Goal: Task Accomplishment & Management: Use online tool/utility

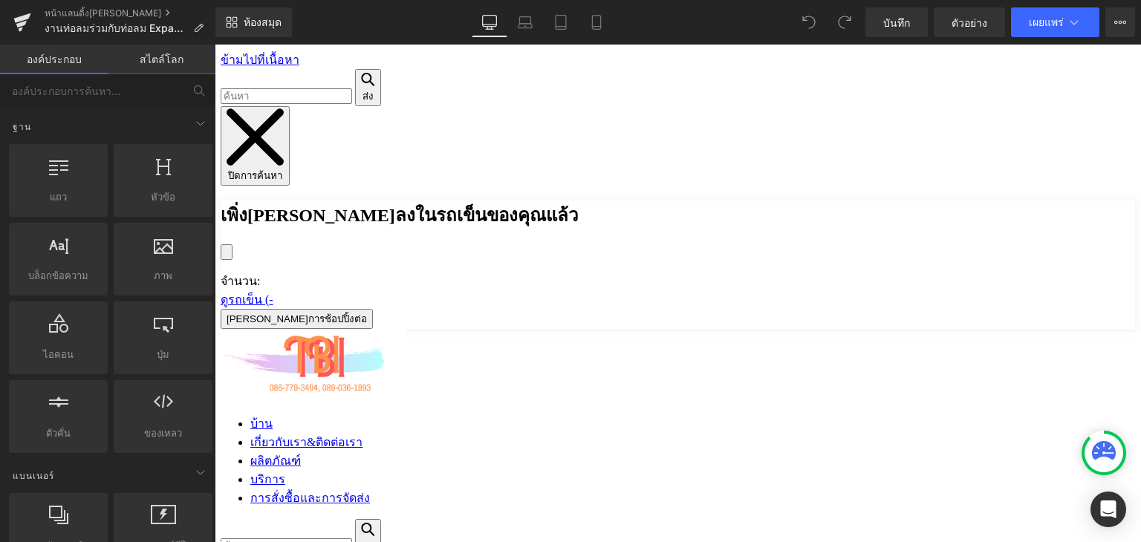
click at [301, 455] on font "ผลิตภัณฑ์" at bounding box center [275, 461] width 51 height 13
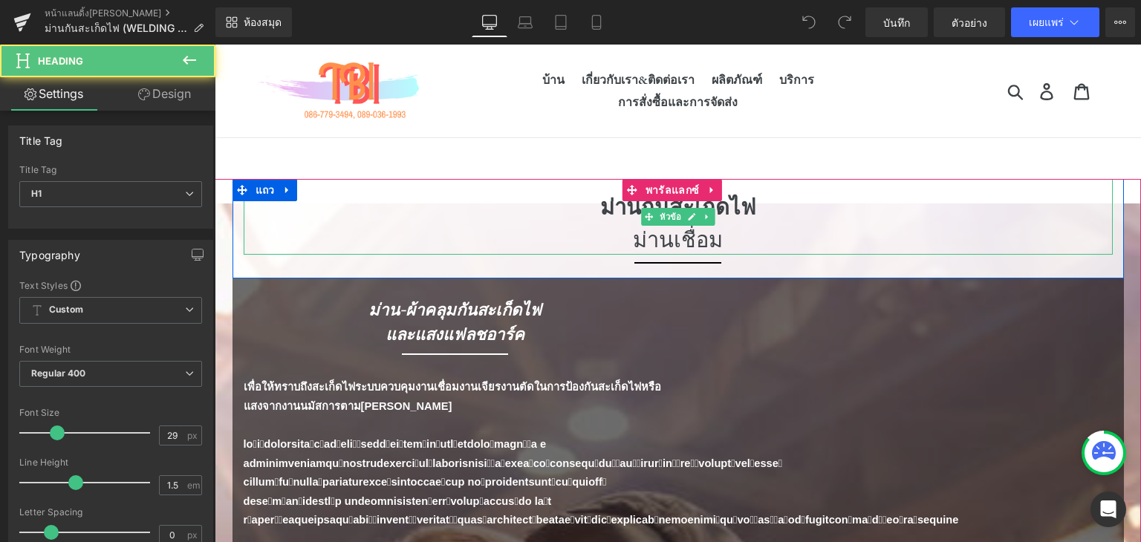
click at [858, 230] on h1 "ม่านเชื่อม" at bounding box center [678, 239] width 869 height 33
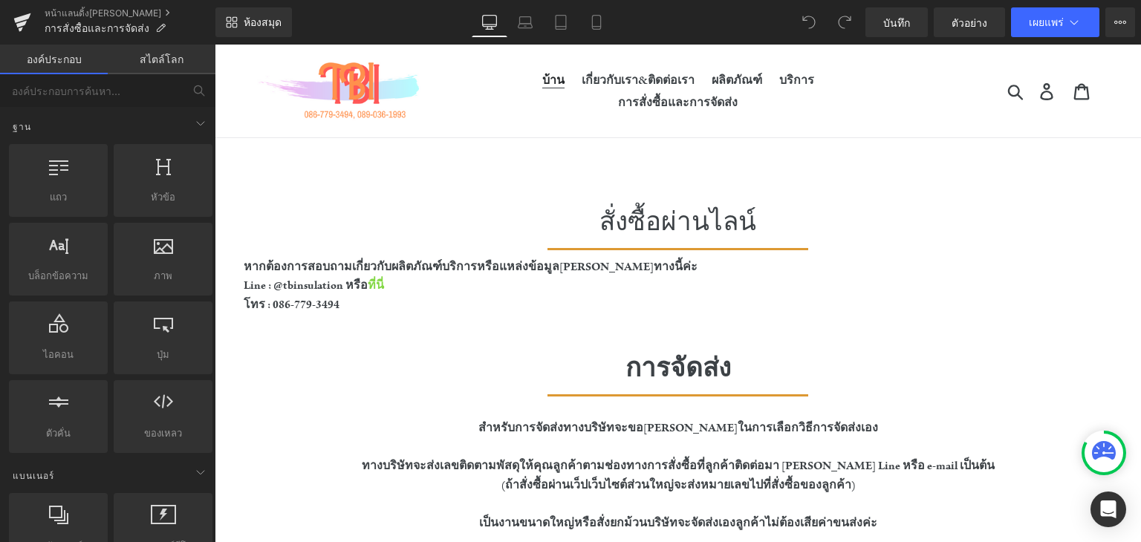
click at [542, 70] on link "บ้าน" at bounding box center [553, 80] width 37 height 22
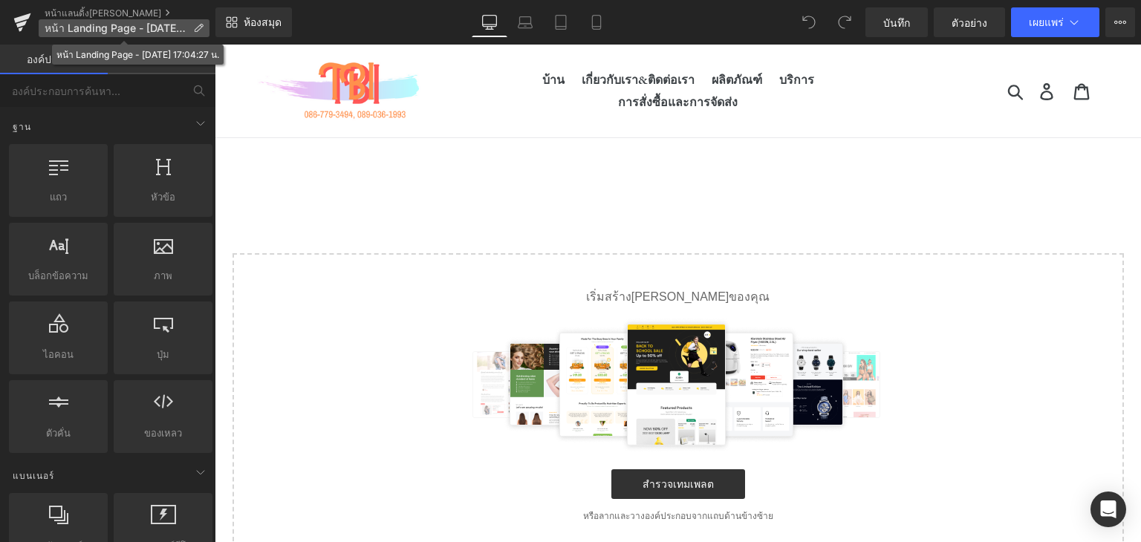
click at [118, 22] on font "หน้า Landing Page - [DATE] 17:04:27 น." at bounding box center [142, 28] width 194 height 13
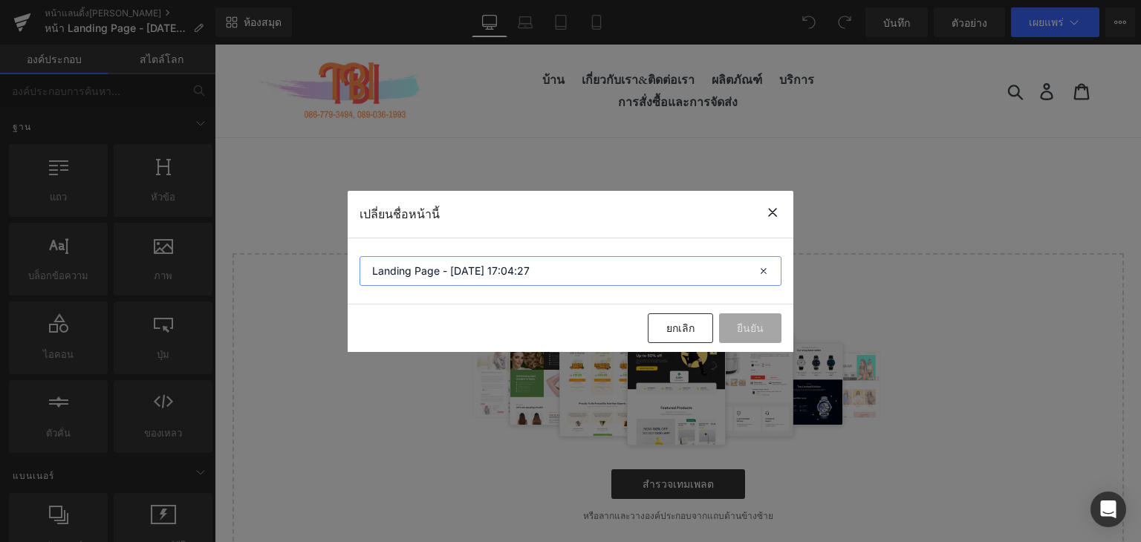
drag, startPoint x: 531, startPoint y: 270, endPoint x: 348, endPoint y: 282, distance: 183.1
click at [348, 282] on section "Landing Page - [DATE] 17:04:27" at bounding box center [571, 271] width 446 height 66
paste input "การติดตั้งม่าน[PERSON_NAME]เชื่อม"
type input "การติดตั้งม่าน[PERSON_NAME]เชื่อม"
click at [766, 336] on button "ยืนยัน" at bounding box center [750, 329] width 62 height 30
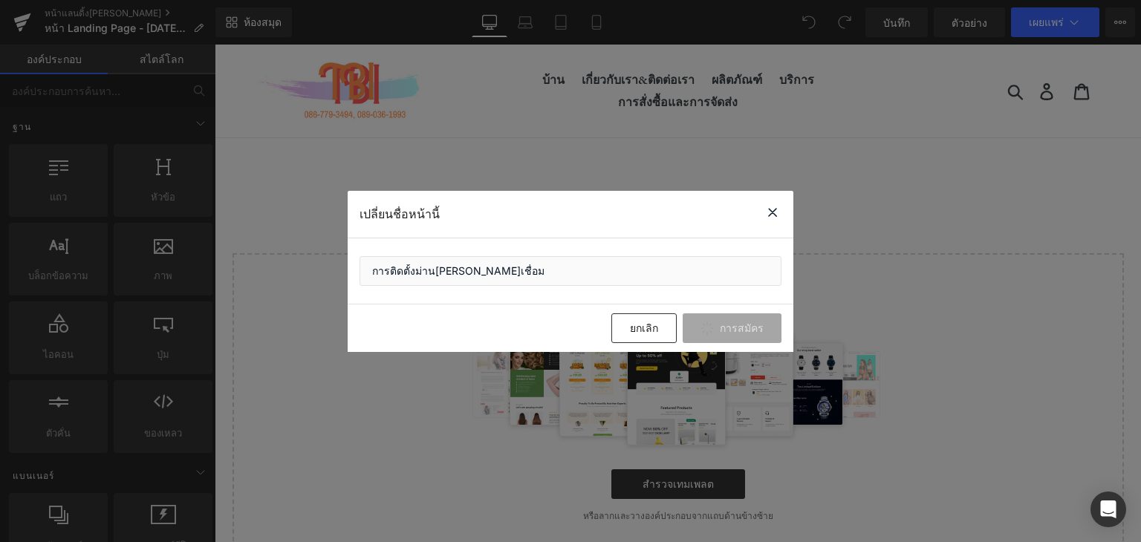
click at [771, 208] on div "เลือกเค้าโครงของคุณ" at bounding box center [678, 367] width 926 height 377
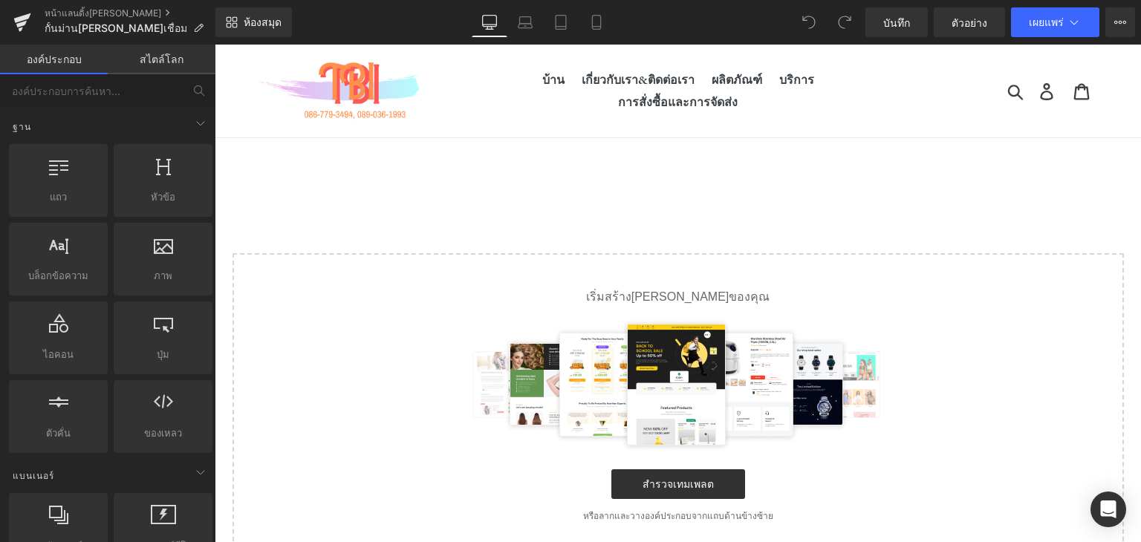
click at [655, 215] on div "เลือกเค้าโครงของคุณ" at bounding box center [678, 367] width 926 height 377
click at [650, 296] on font "เริ่มสร้าง[PERSON_NAME]ของคุณ" at bounding box center [678, 296] width 184 height 13
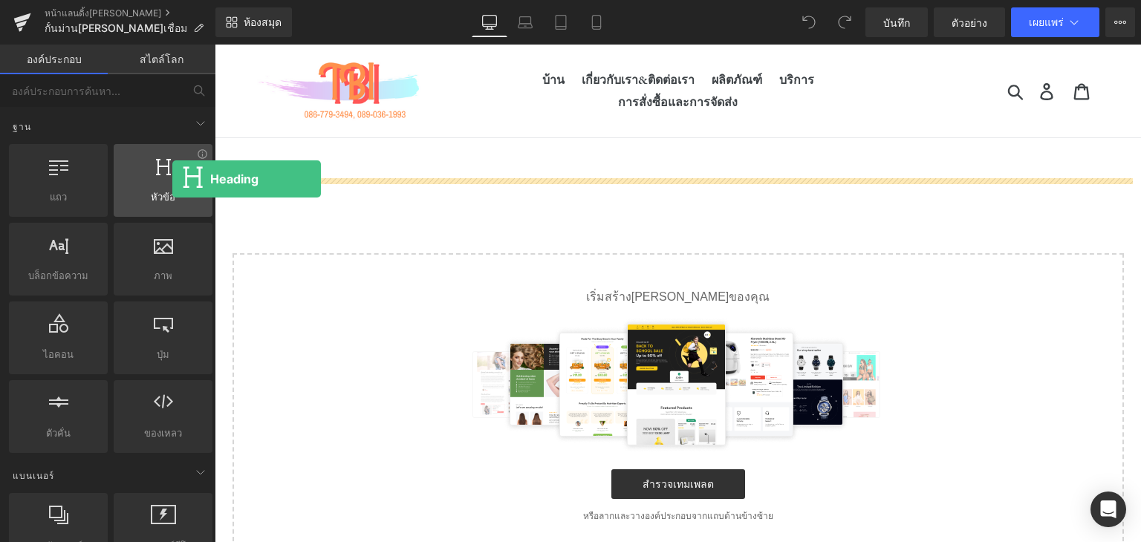
click at [172, 179] on div at bounding box center [163, 172] width 90 height 33
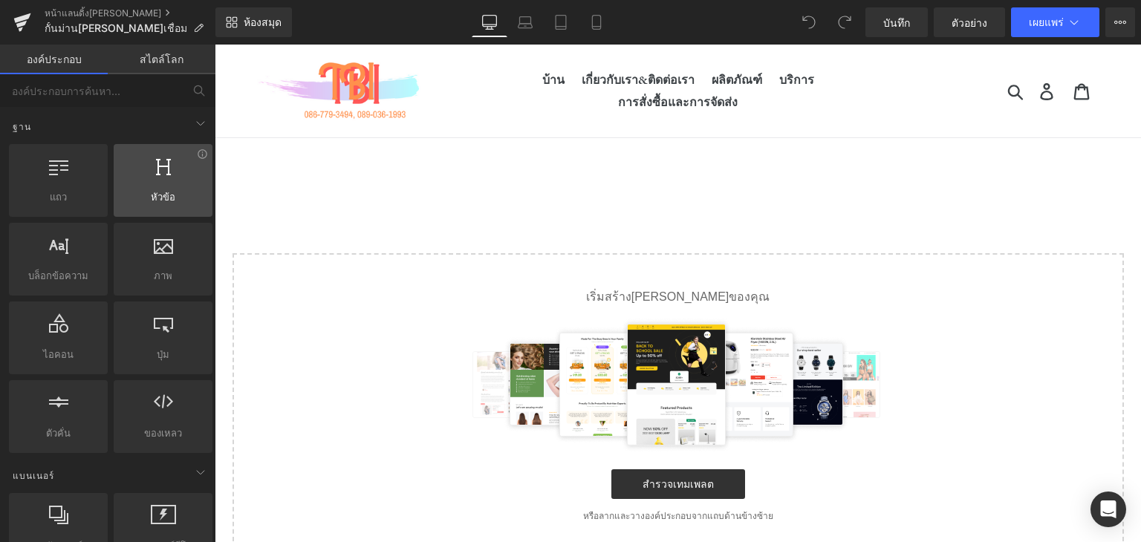
click at [169, 179] on div at bounding box center [163, 172] width 90 height 33
click at [345, 238] on div "เลือกเค้าโครงของคุณ" at bounding box center [678, 367] width 926 height 377
click at [632, 305] on p "เริ่มสร้าง[PERSON_NAME]ของคุณ" at bounding box center [678, 297] width 844 height 18
click at [637, 293] on font "เริ่มสร้าง[PERSON_NAME]ของคุณ" at bounding box center [678, 296] width 184 height 13
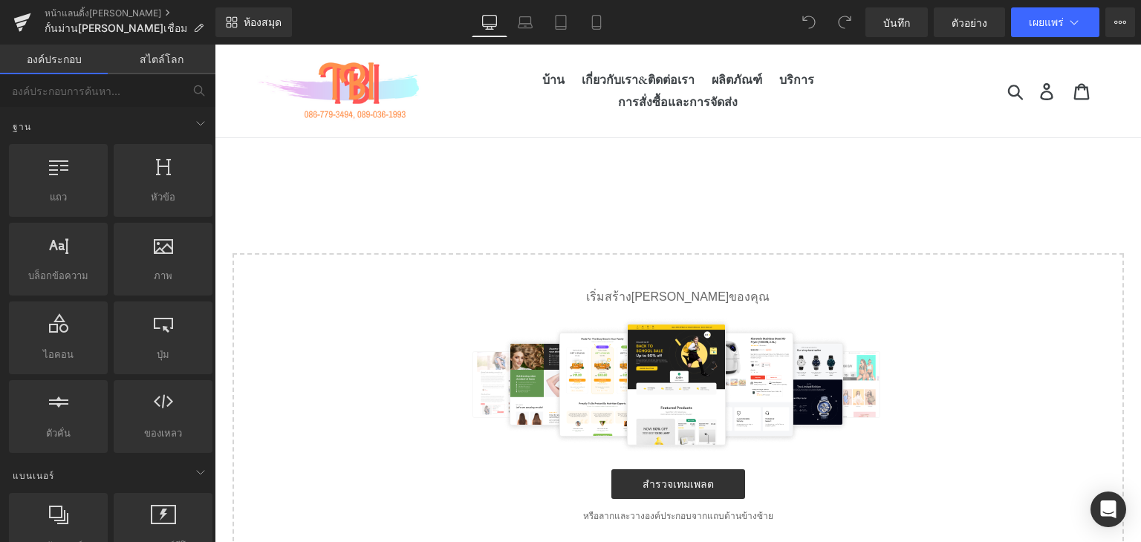
click at [642, 296] on font "เริ่มสร้าง[PERSON_NAME]ของคุณ" at bounding box center [678, 296] width 184 height 13
click at [634, 305] on p "เริ่มสร้าง[PERSON_NAME]ของคุณ" at bounding box center [678, 297] width 844 height 18
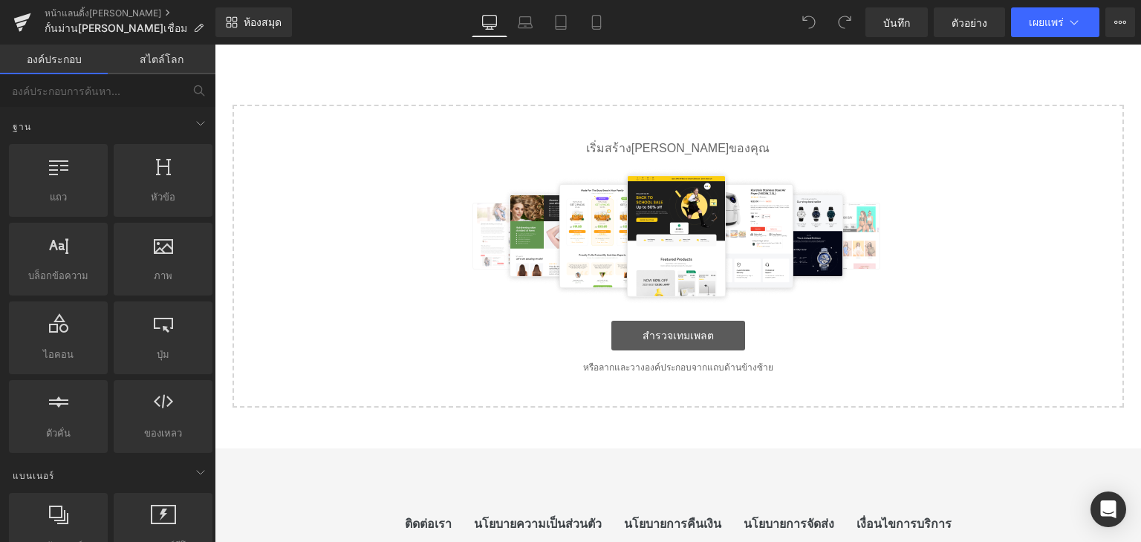
click at [689, 323] on link "สำรวจเทมเพลต" at bounding box center [678, 336] width 134 height 30
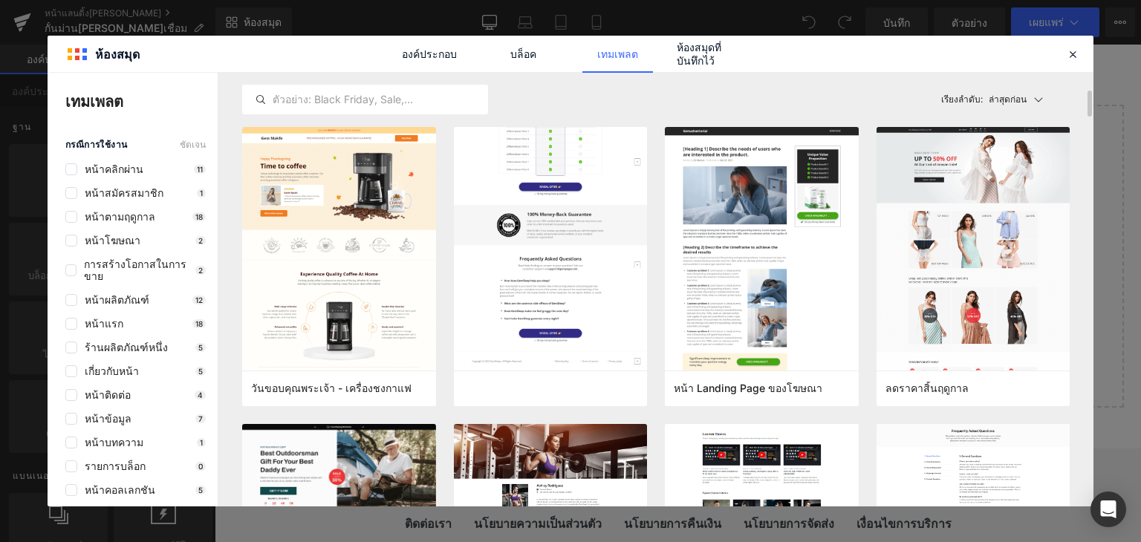
scroll to position [0, 0]
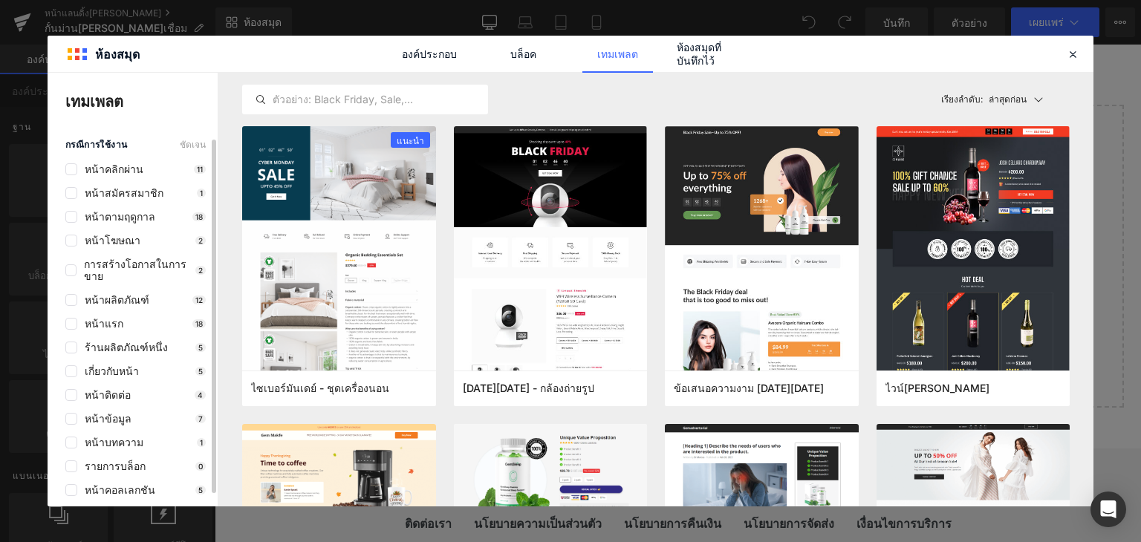
click at [169, 437] on div "หน้าบทความ 1" at bounding box center [135, 443] width 140 height 12
click at [114, 436] on font "หน้าบทความ" at bounding box center [114, 442] width 59 height 13
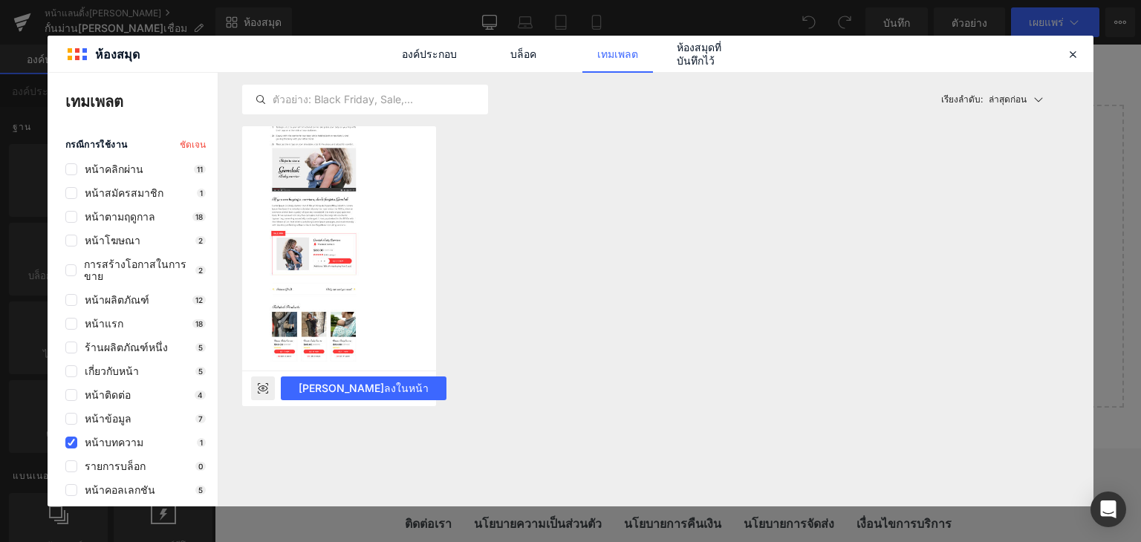
click at [345, 213] on img at bounding box center [339, 57] width 194 height 626
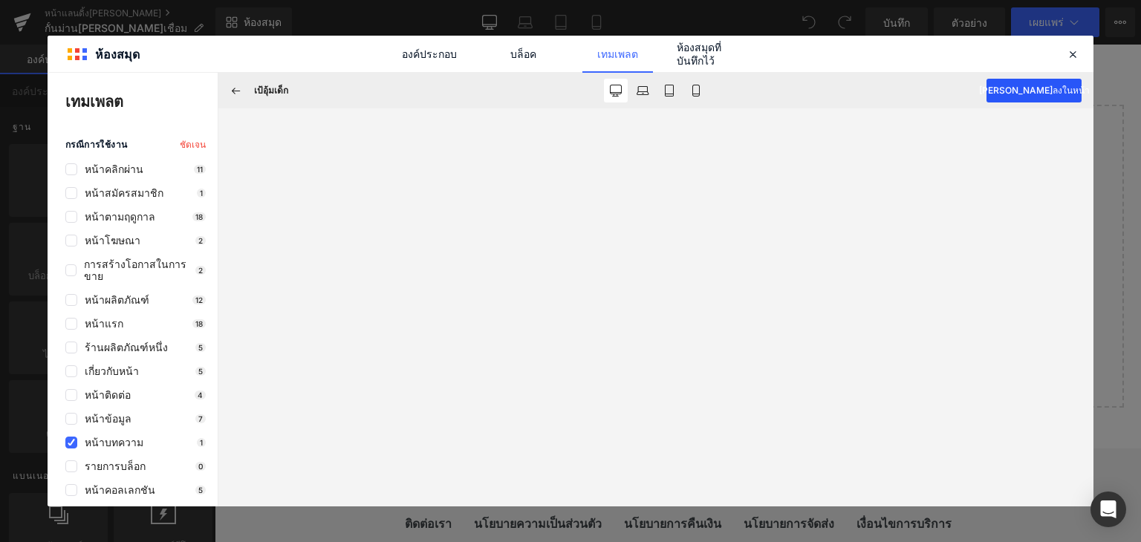
click at [1025, 92] on font "เพิ่มลงในหน้า" at bounding box center [1034, 90] width 111 height 11
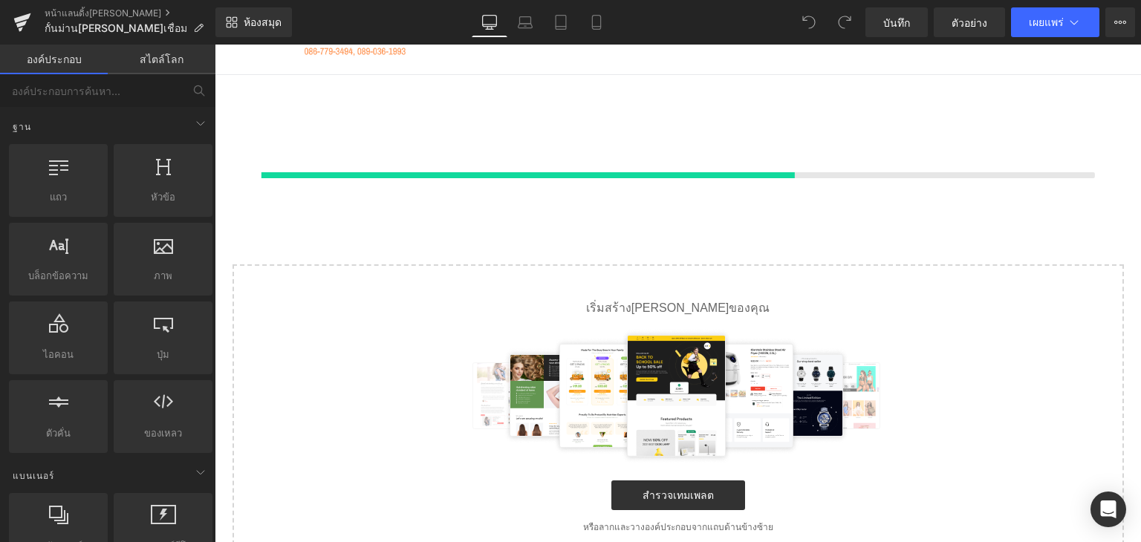
scroll to position [59, 0]
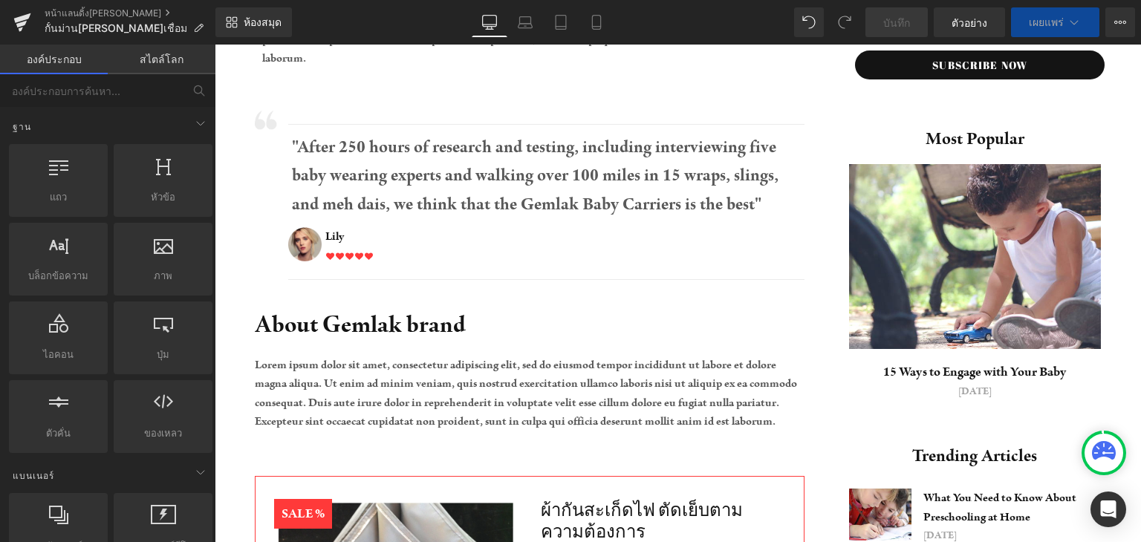
scroll to position [33, 0]
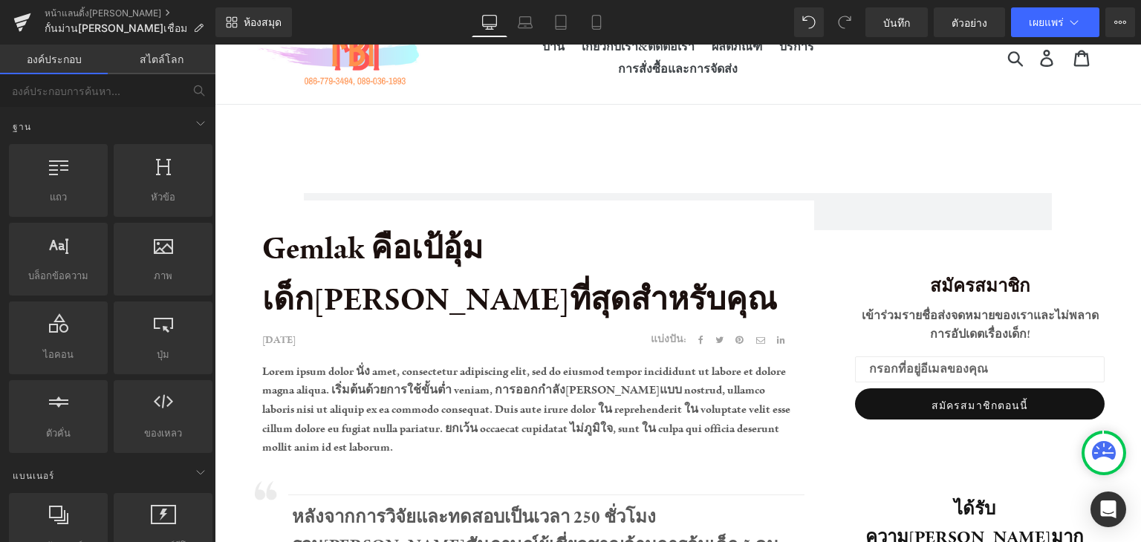
click at [620, 203] on div "แถว" at bounding box center [678, 188] width 926 height 85
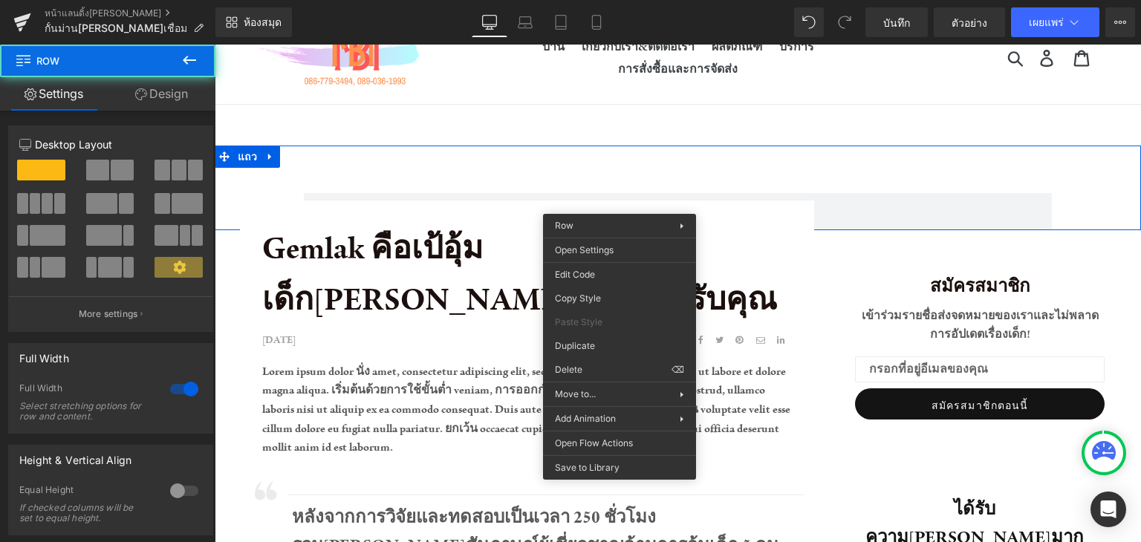
scroll to position [0, 0]
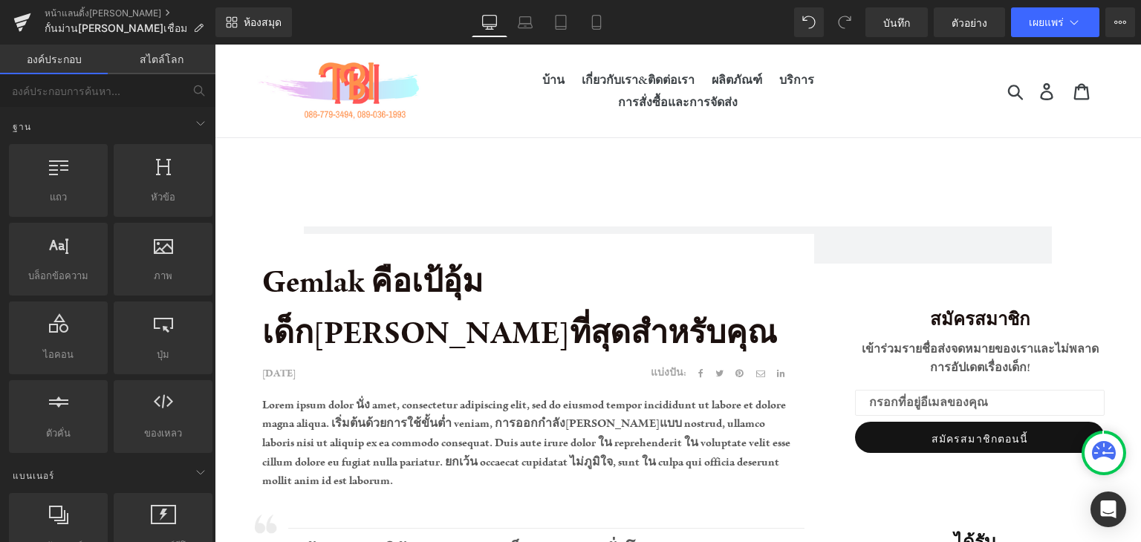
scroll to position [371, 0]
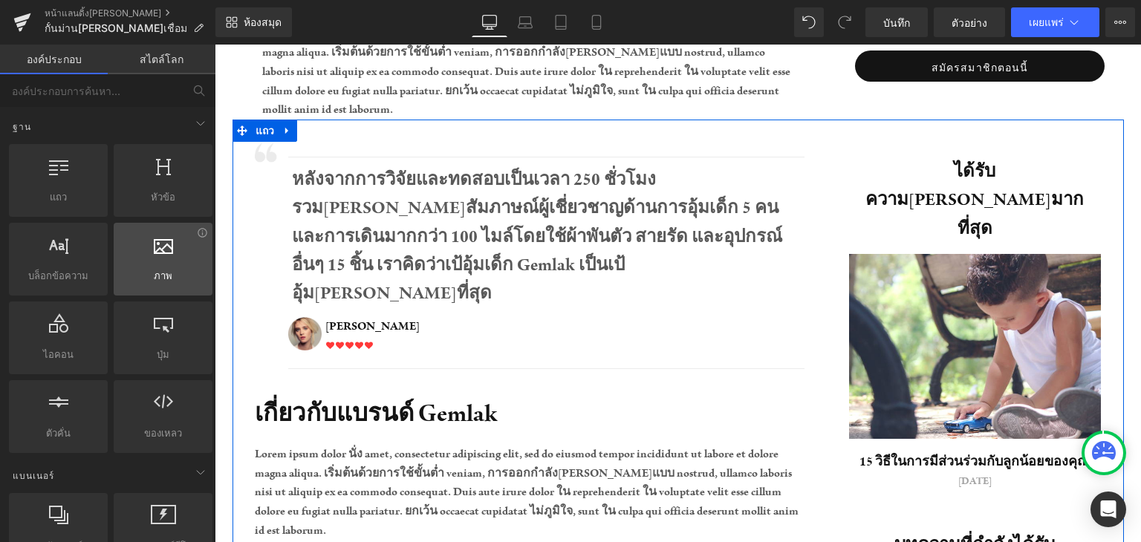
click at [172, 264] on div at bounding box center [163, 251] width 90 height 33
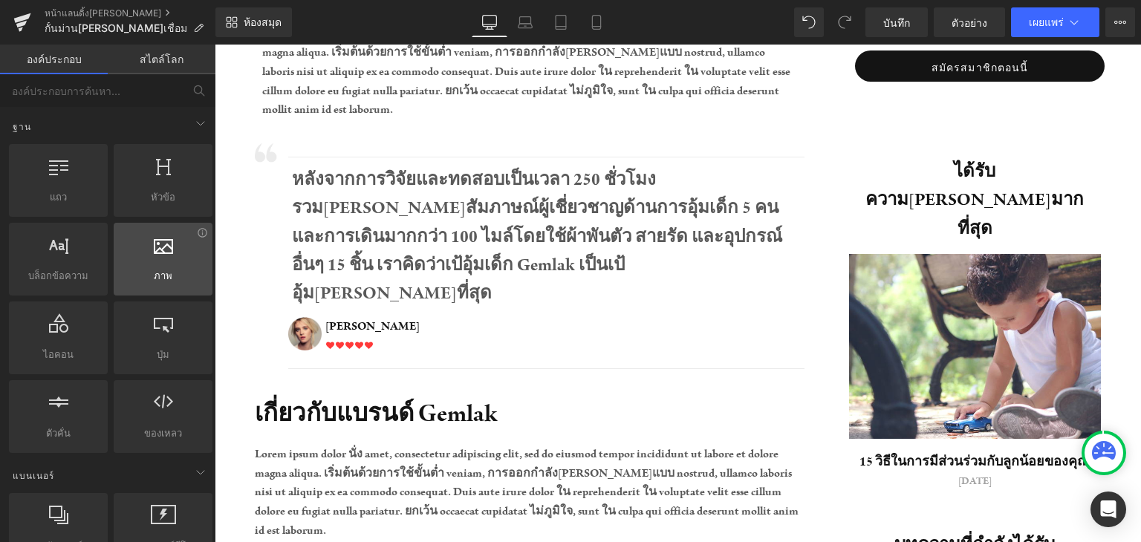
click at [172, 264] on div at bounding box center [163, 251] width 90 height 33
click at [157, 277] on font "ภาพ" at bounding box center [163, 276] width 19 height 12
click at [166, 272] on span "ภาพ" at bounding box center [163, 276] width 90 height 16
click at [164, 268] on span "ภาพ" at bounding box center [163, 276] width 90 height 16
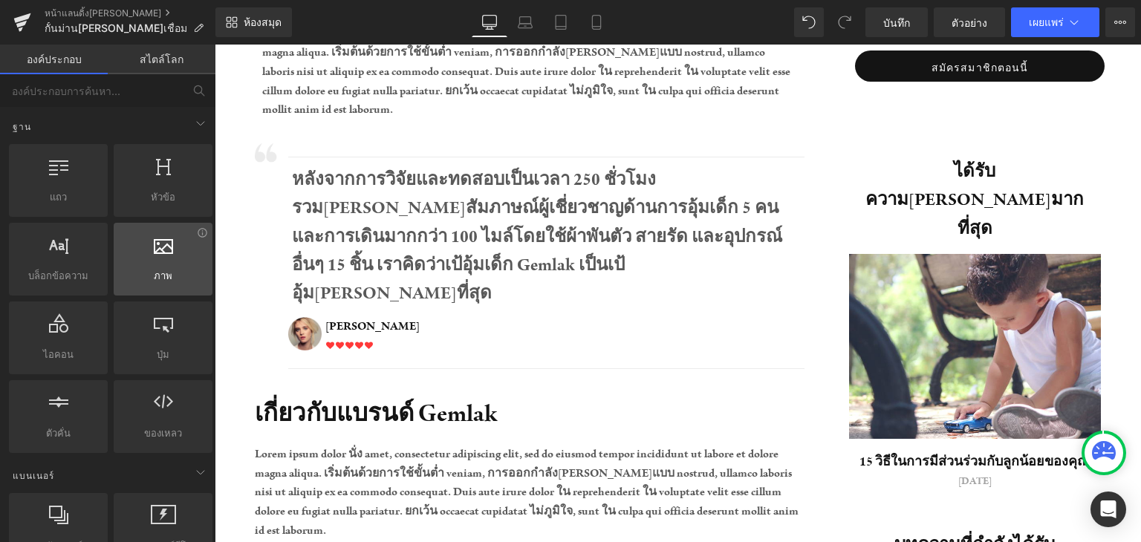
click at [164, 268] on span "ภาพ" at bounding box center [163, 276] width 90 height 16
click at [193, 238] on div at bounding box center [163, 251] width 90 height 33
click at [175, 236] on div at bounding box center [163, 251] width 90 height 33
click at [169, 246] on div at bounding box center [163, 251] width 90 height 33
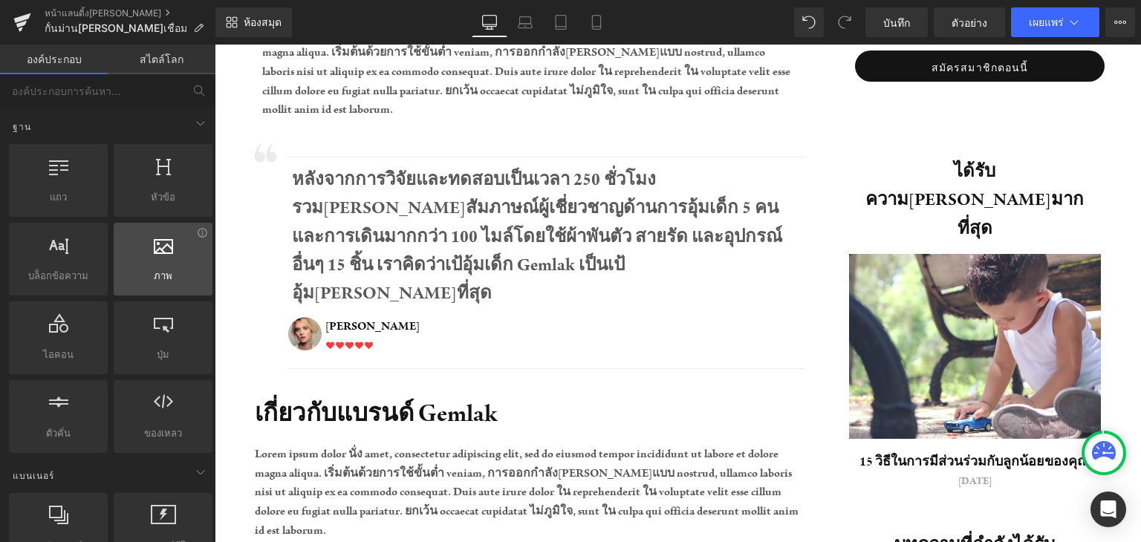
click at [163, 253] on icon at bounding box center [163, 244] width 19 height 19
click at [163, 253] on div at bounding box center [163, 251] width 90 height 33
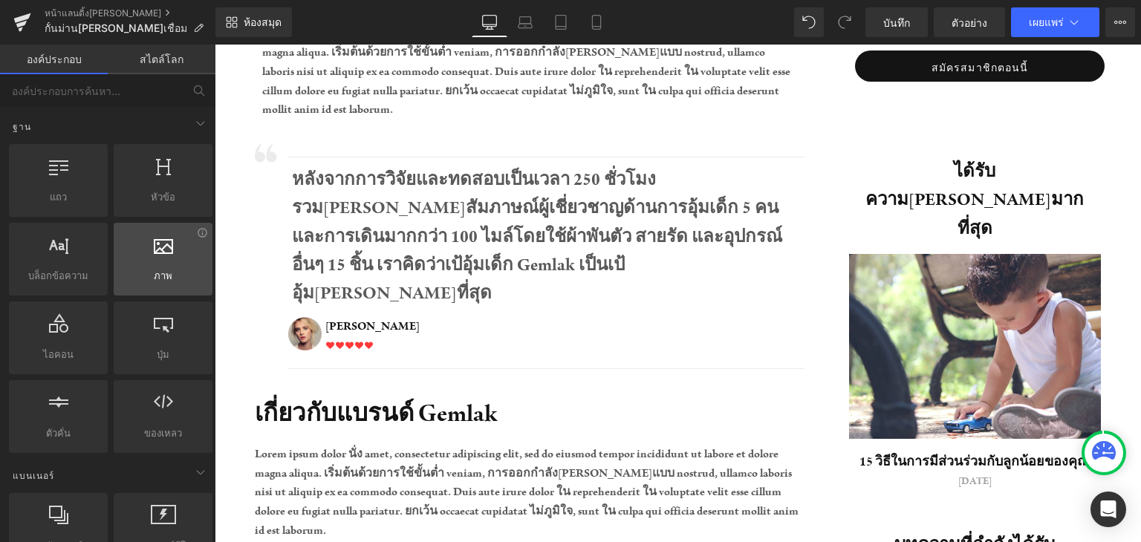
click at [163, 253] on div at bounding box center [163, 251] width 90 height 33
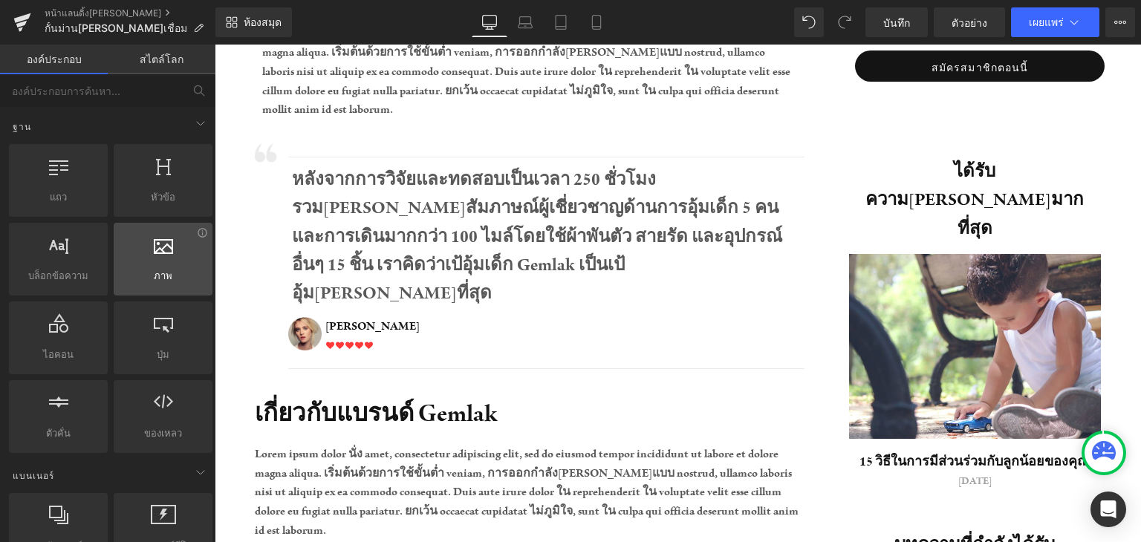
click at [163, 254] on div at bounding box center [163, 251] width 90 height 33
click at [163, 256] on div at bounding box center [163, 251] width 90 height 33
click at [166, 258] on div at bounding box center [163, 251] width 90 height 33
click at [184, 227] on div "ภาพ รูปภาพ, ภาพถ่าย, รูปภาพอื่นๆ, อัพโหลด" at bounding box center [163, 259] width 99 height 73
click at [200, 234] on icon at bounding box center [202, 232] width 9 height 9
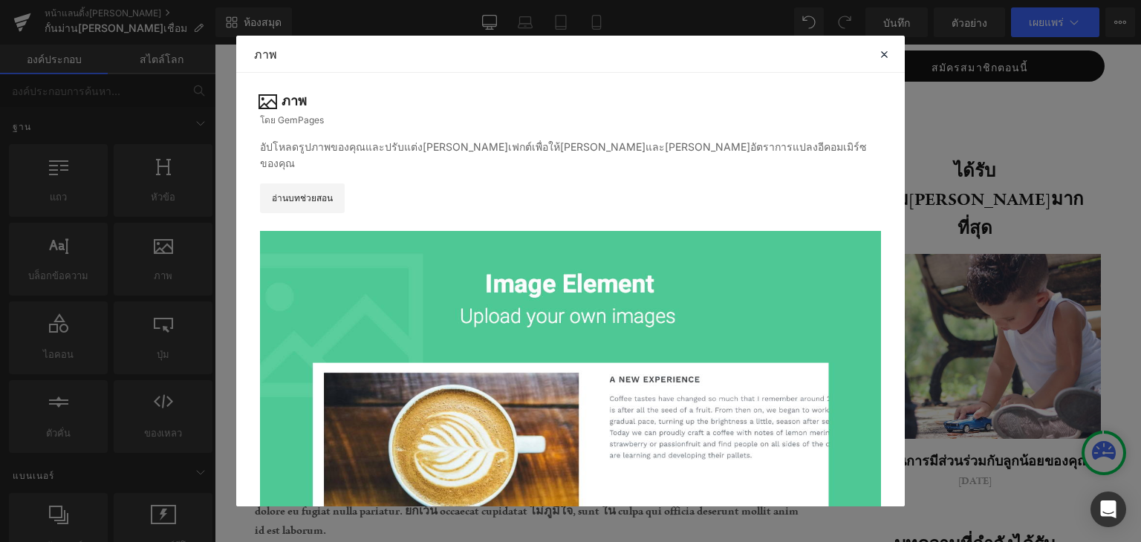
scroll to position [155, 0]
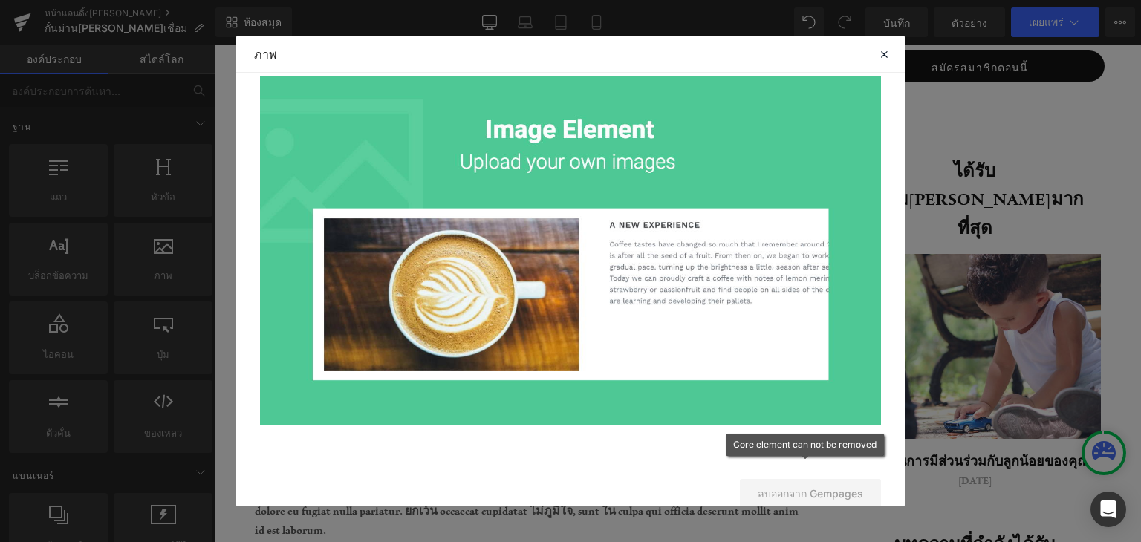
click at [819, 487] on font "ลบออกจาก Gempages" at bounding box center [810, 493] width 105 height 13
click at [797, 487] on font "ลบออกจาก Gempages" at bounding box center [810, 493] width 105 height 13
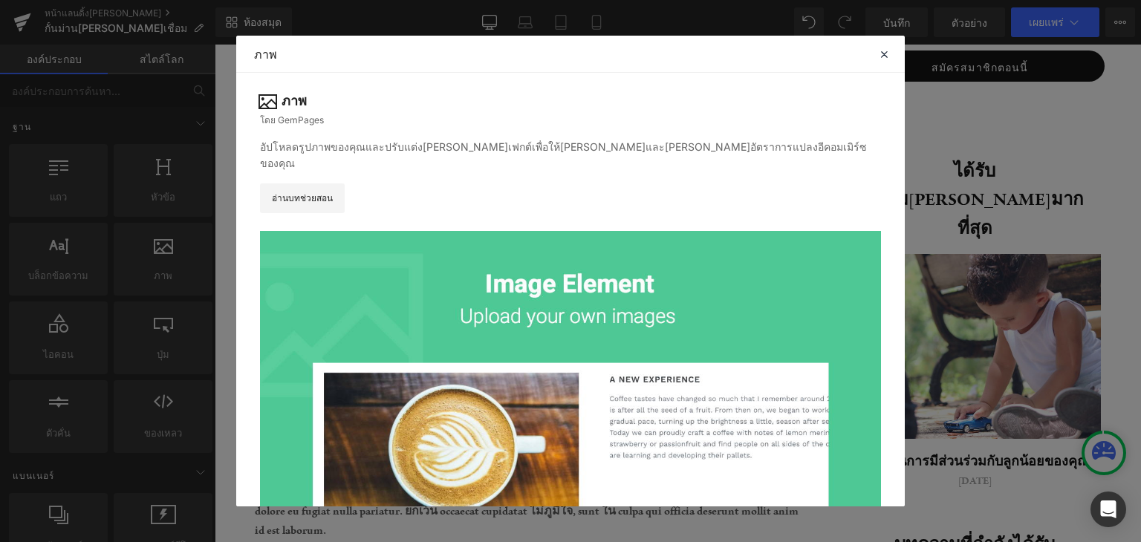
click at [299, 96] on font "ภาพ" at bounding box center [294, 101] width 25 height 16
click at [883, 55] on icon at bounding box center [883, 54] width 13 height 13
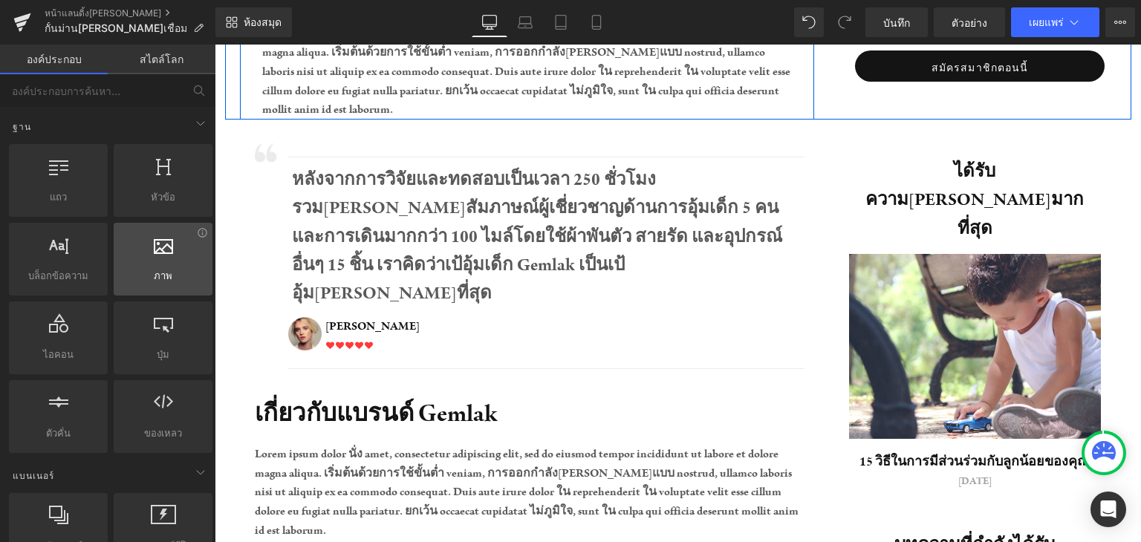
click at [191, 255] on div at bounding box center [163, 251] width 90 height 33
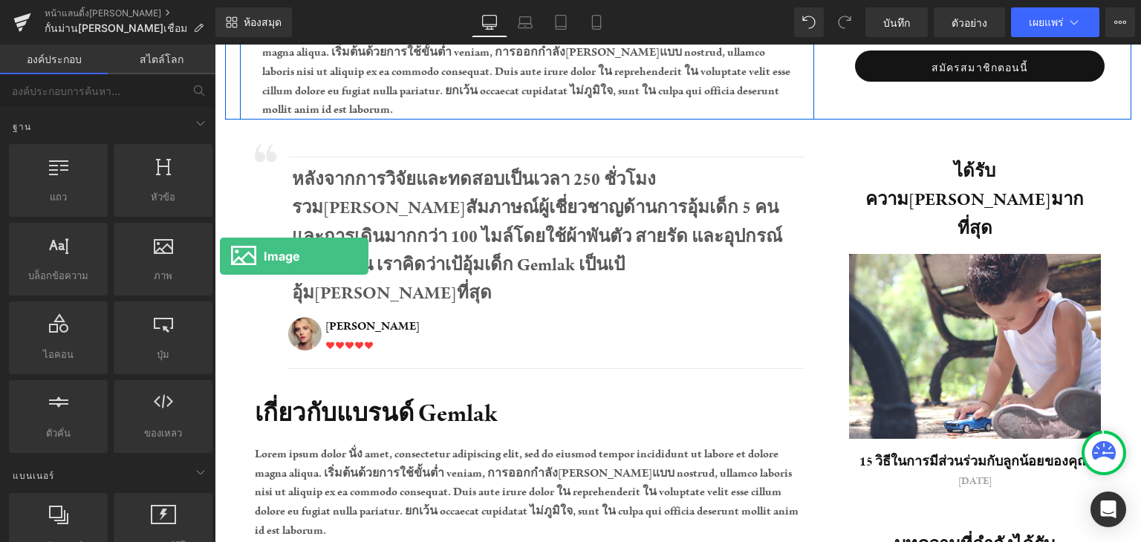
drag, startPoint x: 406, startPoint y: 299, endPoint x: 220, endPoint y: 256, distance: 190.7
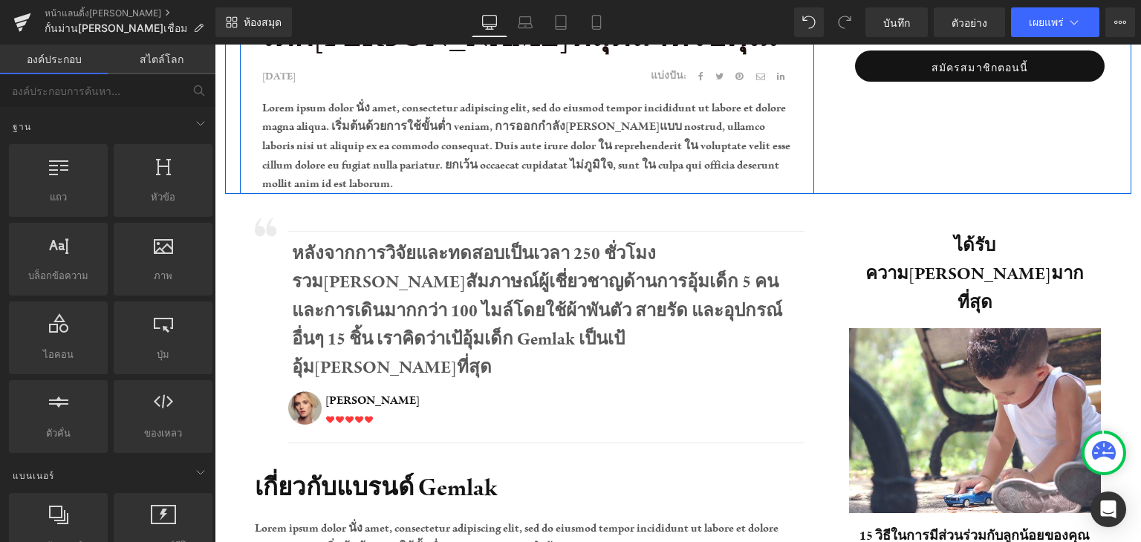
scroll to position [446, 0]
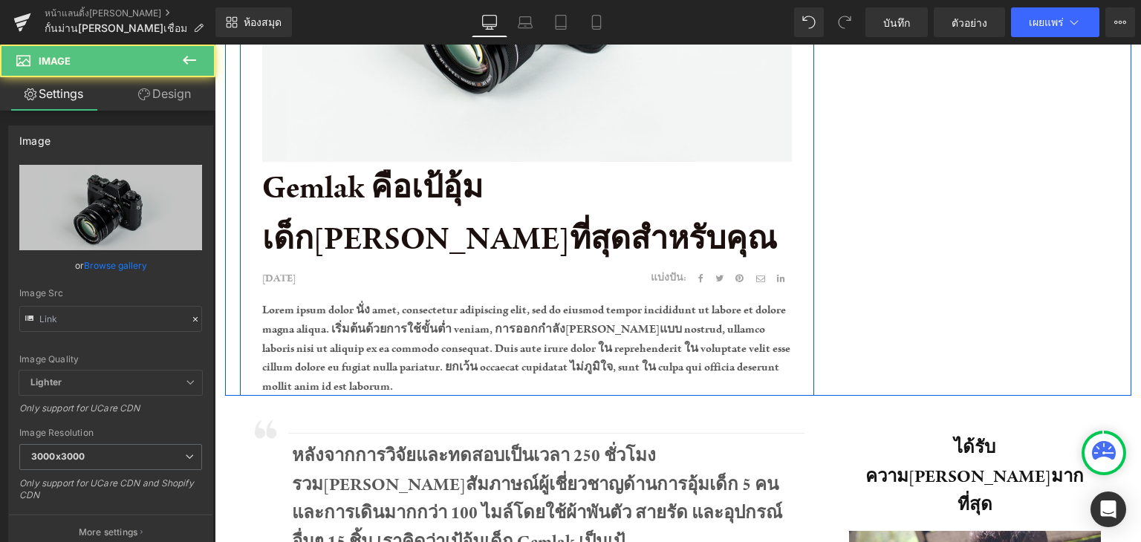
type input "//d1um8515vdn9kb.cloudfront.net/images/parallax.jpg"
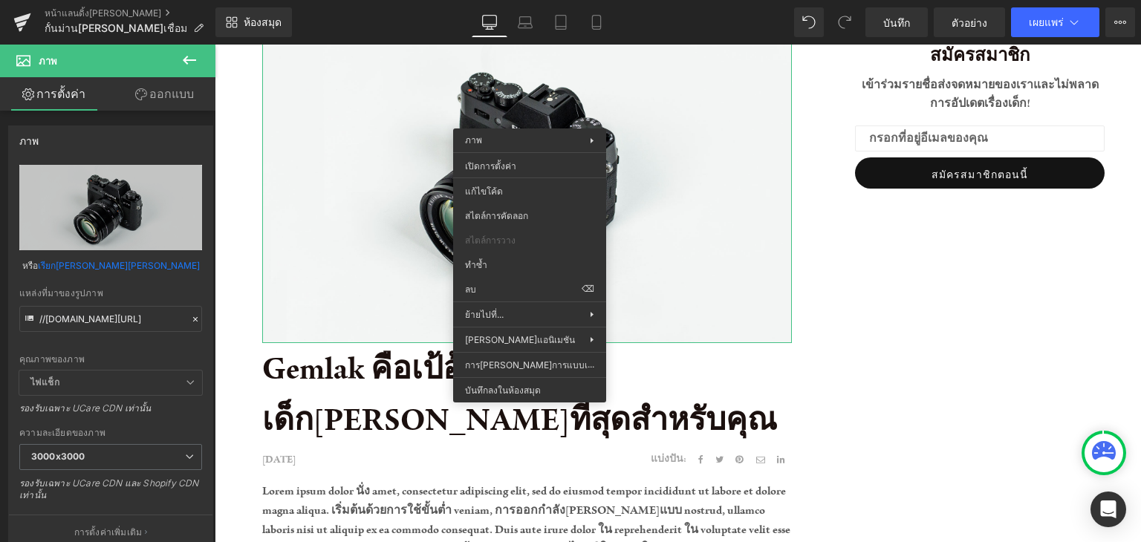
scroll to position [149, 0]
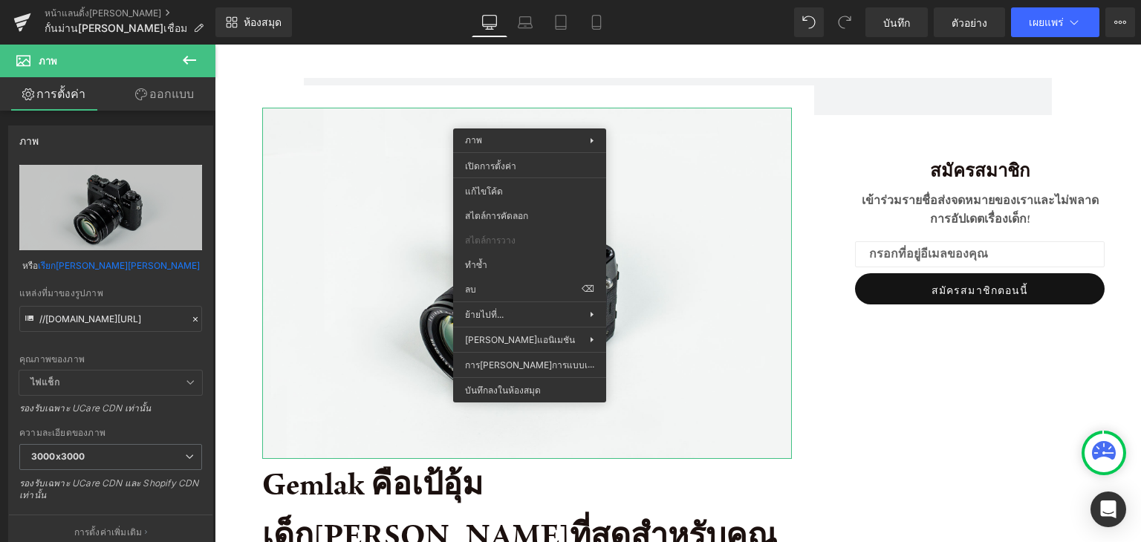
click at [152, 63] on span "ภาพ" at bounding box center [89, 61] width 149 height 33
click at [123, 59] on span "ภาพ" at bounding box center [89, 61] width 149 height 33
click at [181, 59] on icon at bounding box center [190, 60] width 18 height 18
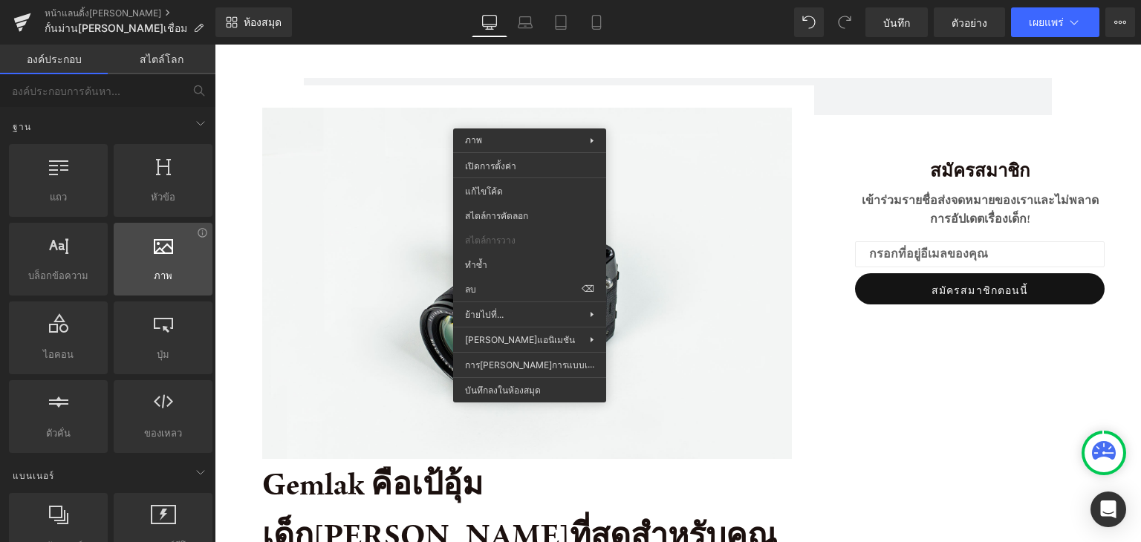
click at [172, 253] on div at bounding box center [163, 251] width 90 height 33
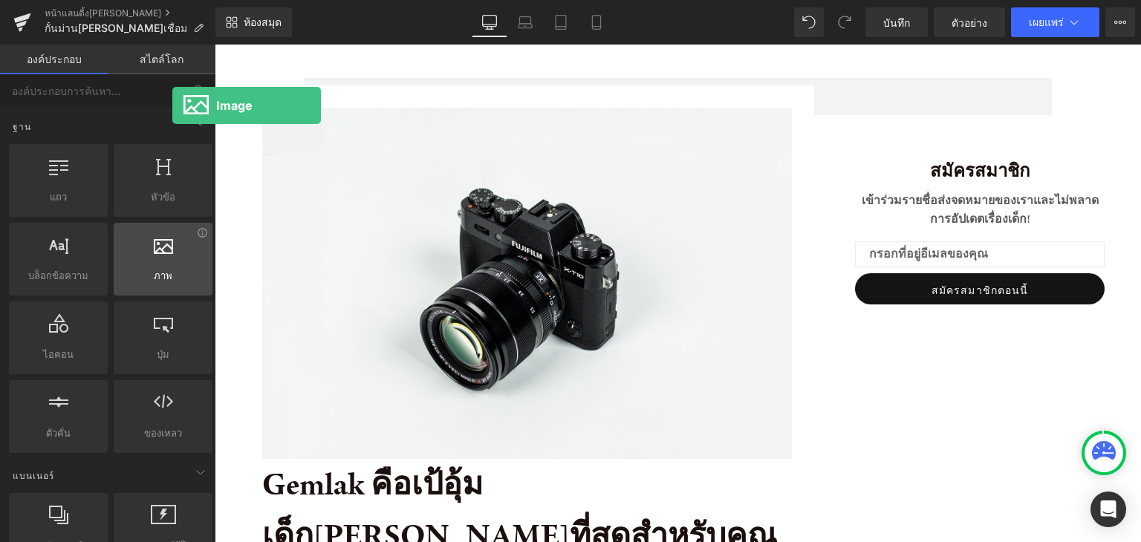
click at [172, 254] on div at bounding box center [163, 251] width 90 height 33
drag, startPoint x: 172, startPoint y: 254, endPoint x: 160, endPoint y: 259, distance: 12.7
click at [160, 259] on div at bounding box center [163, 251] width 90 height 33
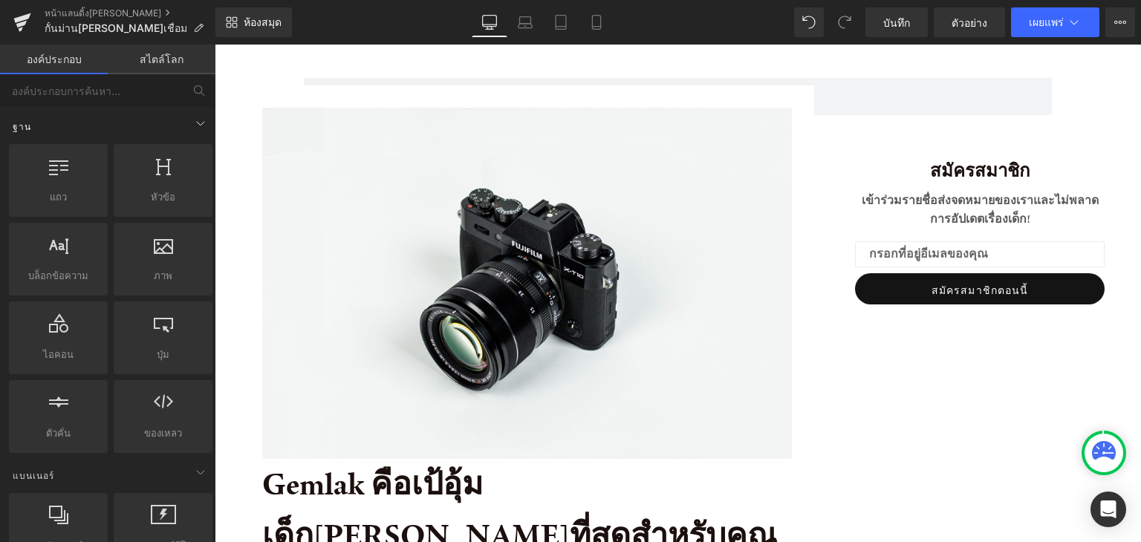
click at [185, 132] on div "ฐาน" at bounding box center [110, 126] width 209 height 30
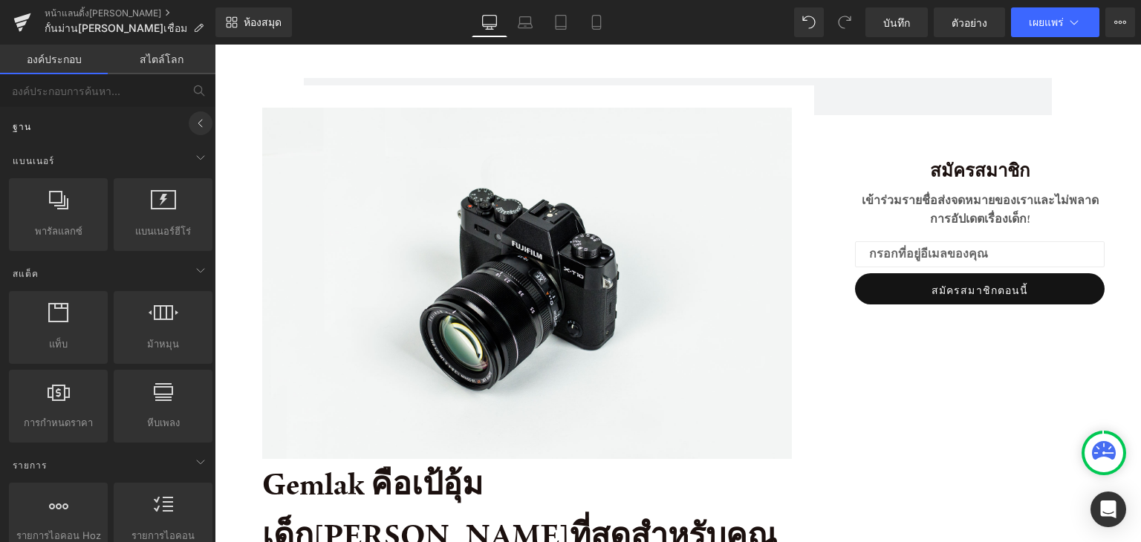
click at [192, 129] on icon at bounding box center [201, 123] width 18 height 18
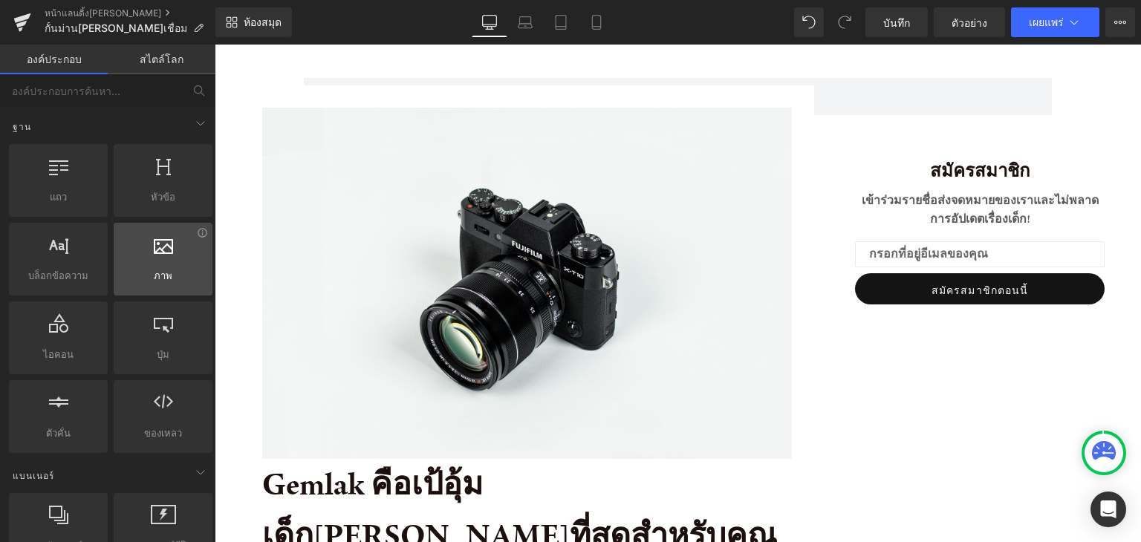
click at [169, 250] on div at bounding box center [163, 251] width 90 height 33
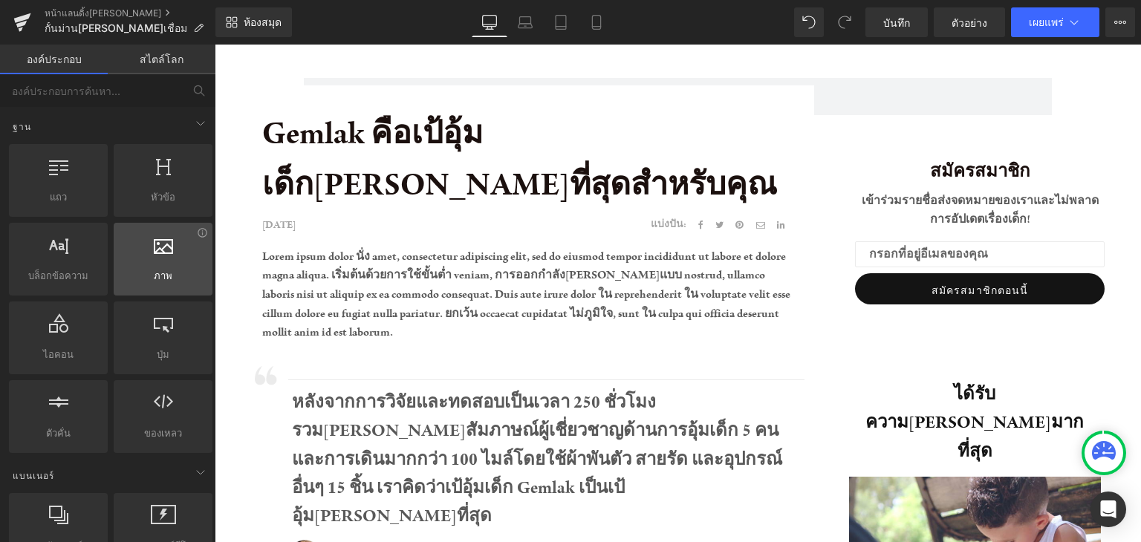
click at [178, 258] on div at bounding box center [163, 251] width 90 height 33
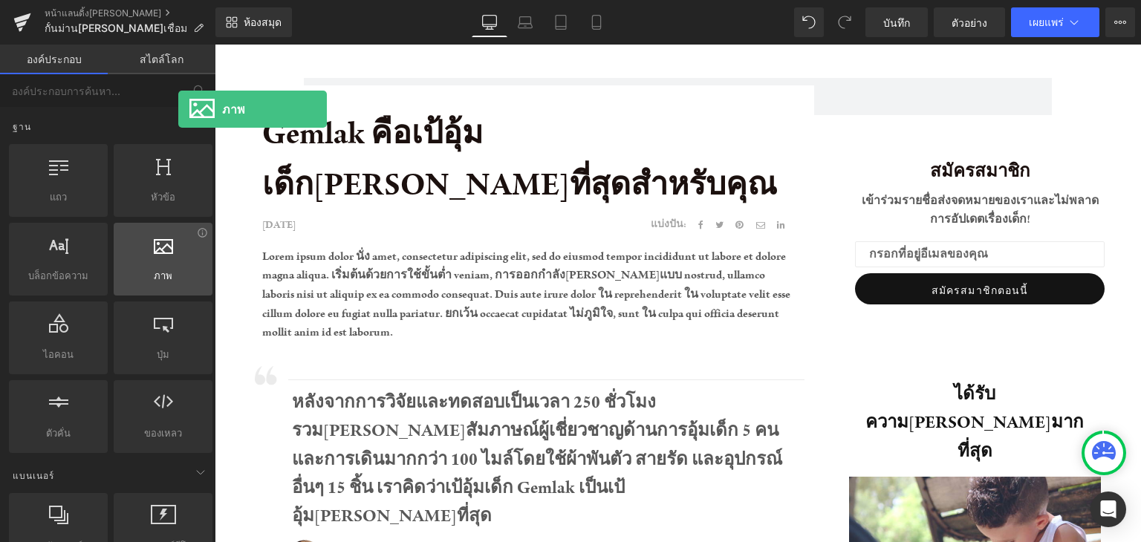
click at [178, 258] on div at bounding box center [163, 251] width 90 height 33
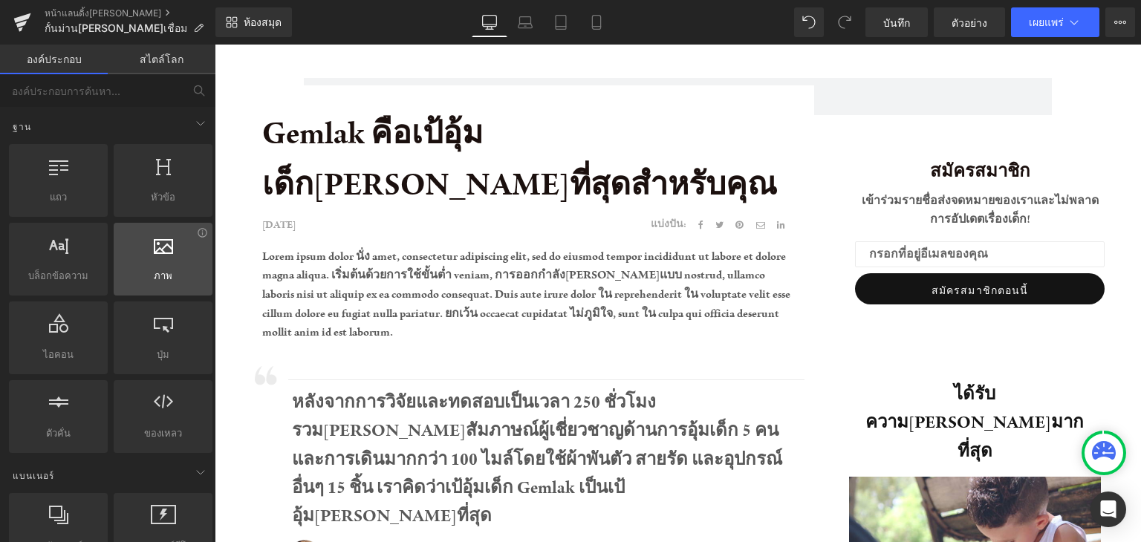
click at [178, 258] on div at bounding box center [163, 251] width 90 height 33
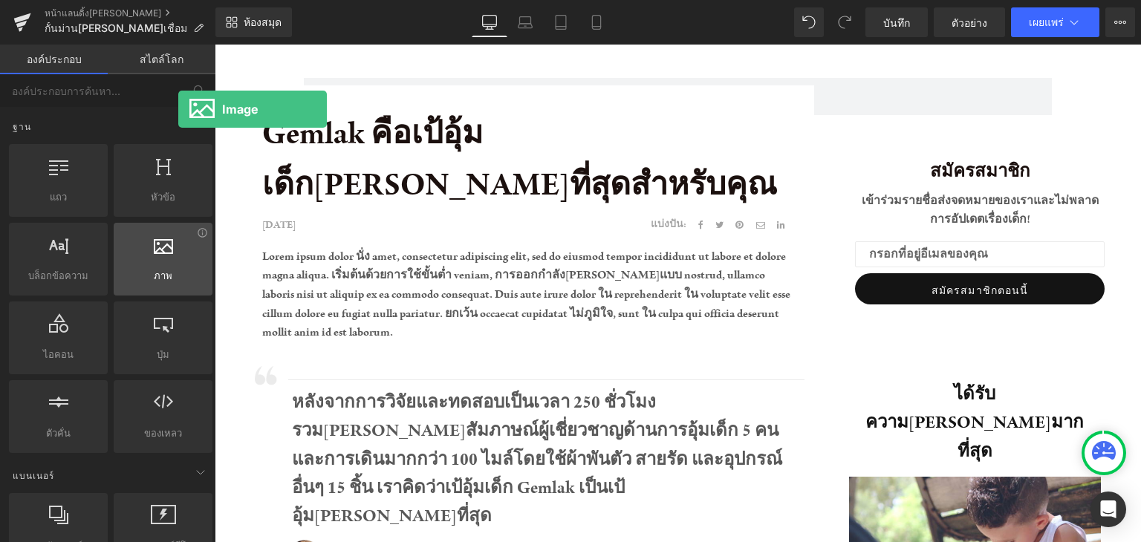
click at [178, 258] on div at bounding box center [163, 251] width 90 height 33
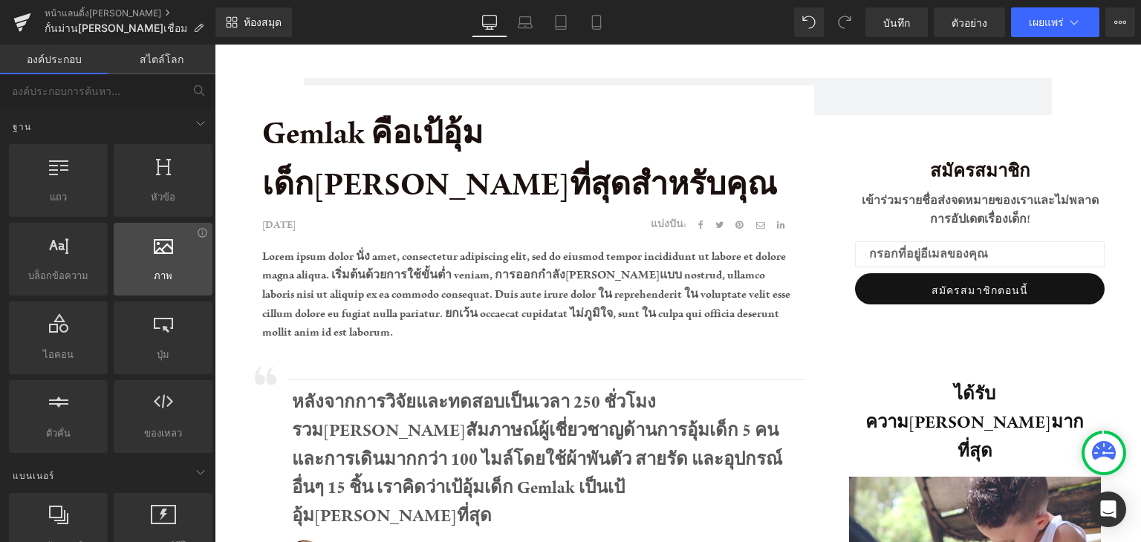
click at [178, 258] on div at bounding box center [163, 251] width 90 height 33
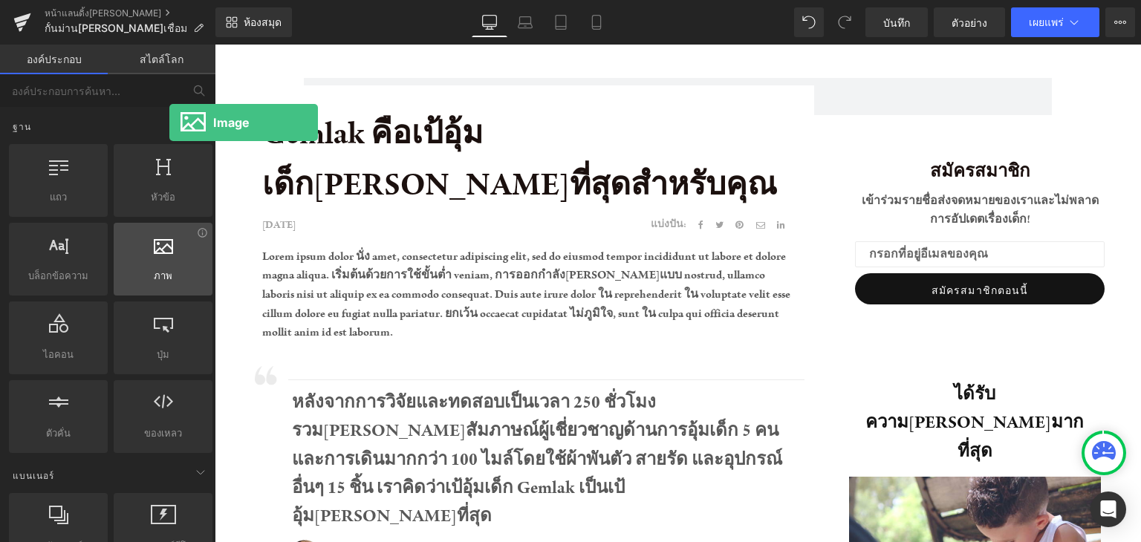
click at [169, 271] on span "ภาพ" at bounding box center [163, 276] width 90 height 16
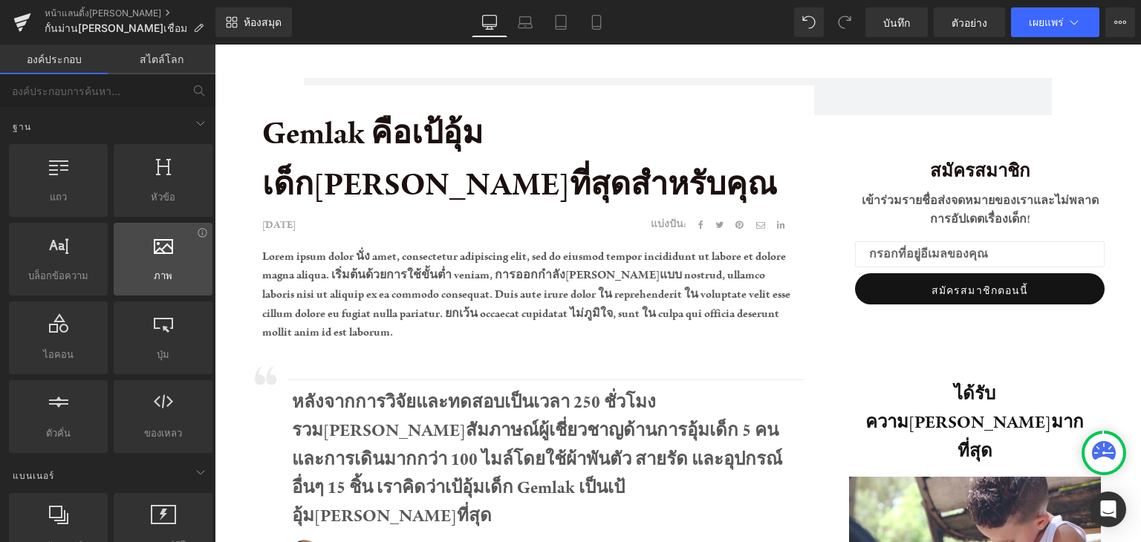
click at [169, 271] on span "ภาพ" at bounding box center [163, 276] width 90 height 16
click at [164, 277] on font "ภาพ" at bounding box center [163, 276] width 19 height 12
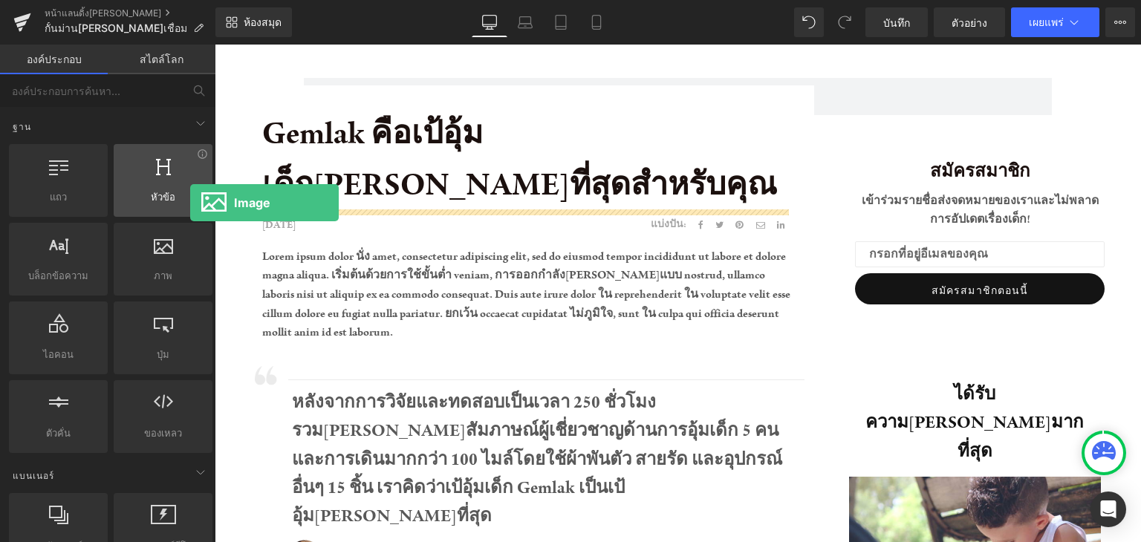
drag, startPoint x: 164, startPoint y: 277, endPoint x: 190, endPoint y: 203, distance: 78.7
click at [190, 203] on div "แถว แถว คอลัมน์ เค้าโครง div หัวข้อ หัวข้อ, ชื่อเรื่อง, h1, h2, h3, h4, h5, h6 …" at bounding box center [110, 298] width 209 height 315
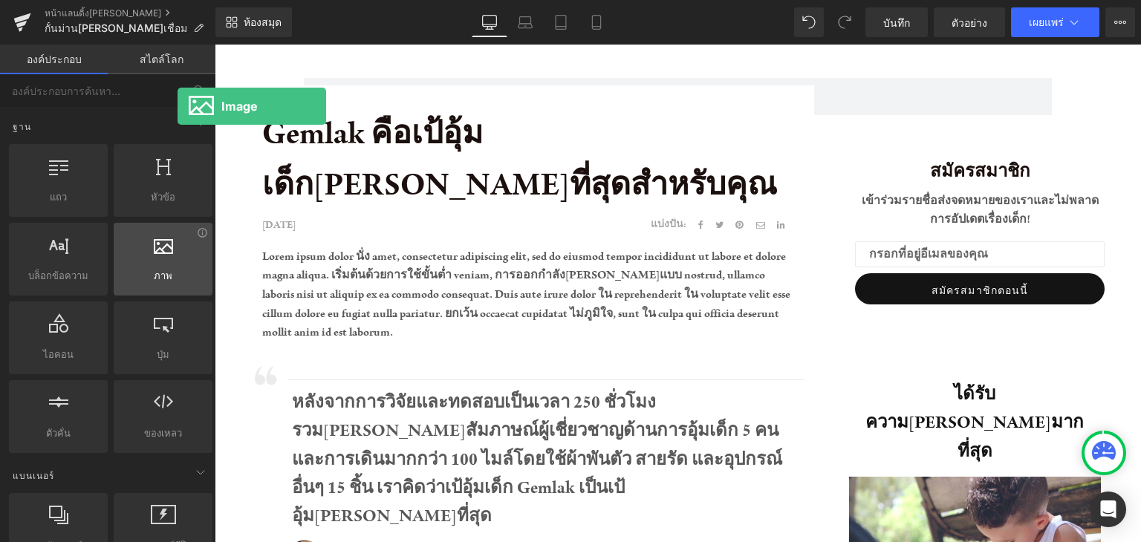
click at [178, 255] on div at bounding box center [163, 251] width 90 height 33
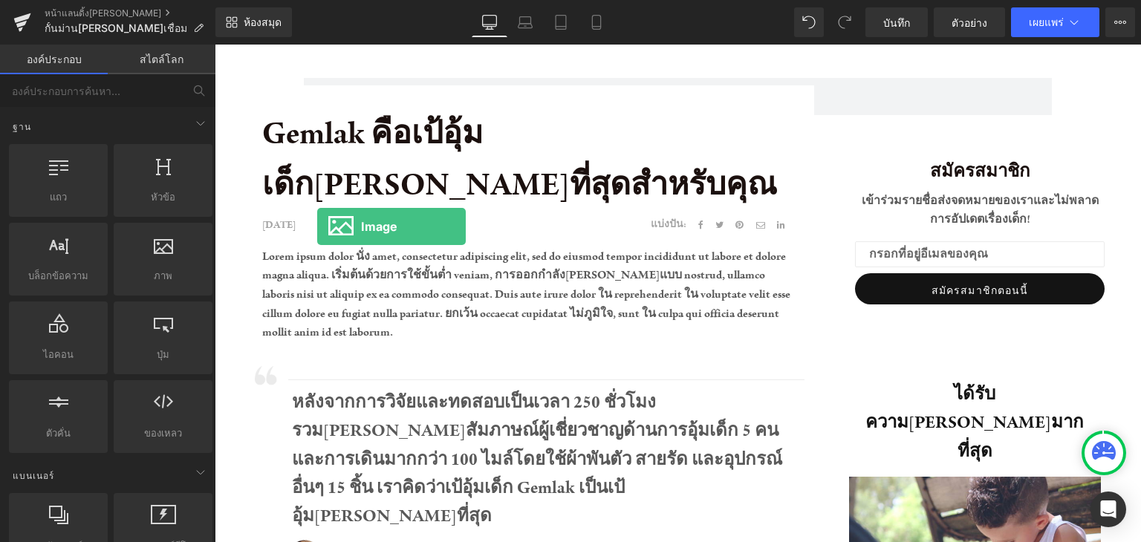
drag, startPoint x: 392, startPoint y: 299, endPoint x: 401, endPoint y: 192, distance: 107.3
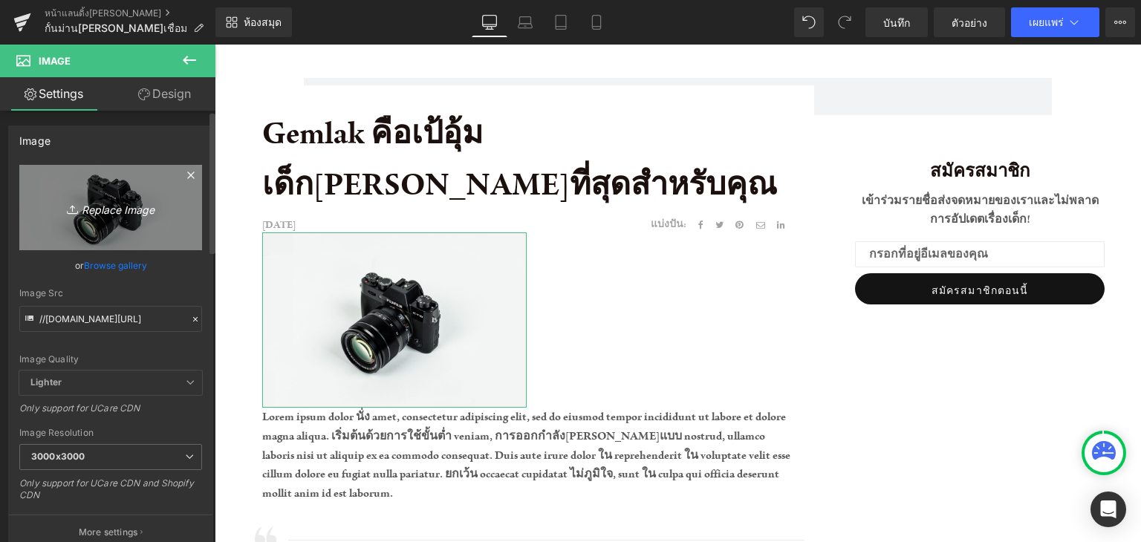
click at [136, 186] on link "Replace Image" at bounding box center [110, 207] width 183 height 85
type input "C:\fakepath\IMG_9912.jpg"
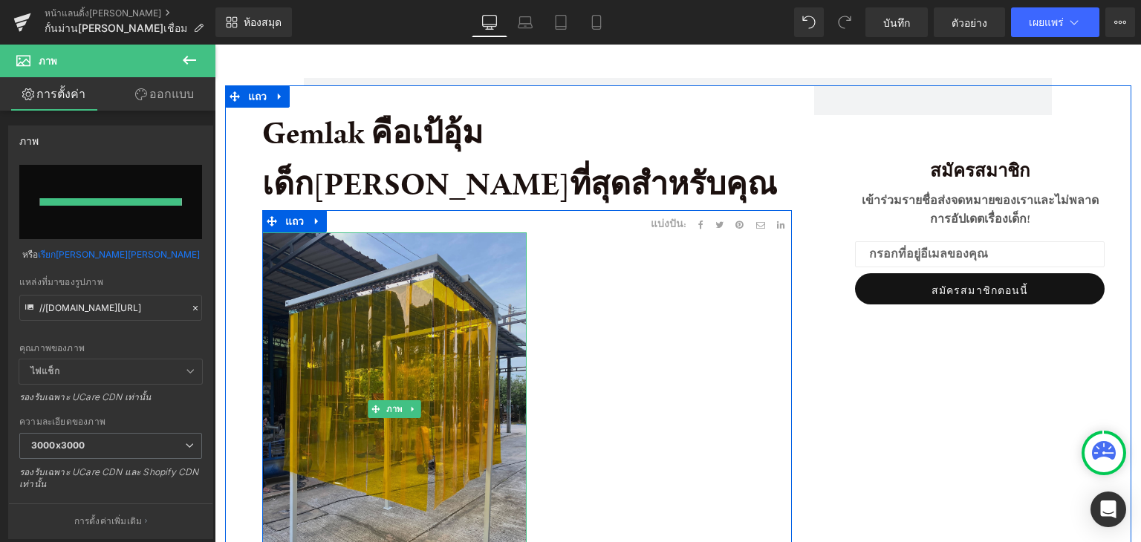
type input "https://ucarecdn.com/bd863a87-8caa-4385-b549-55dc89d86aba/-/format/auto/-/previ…"
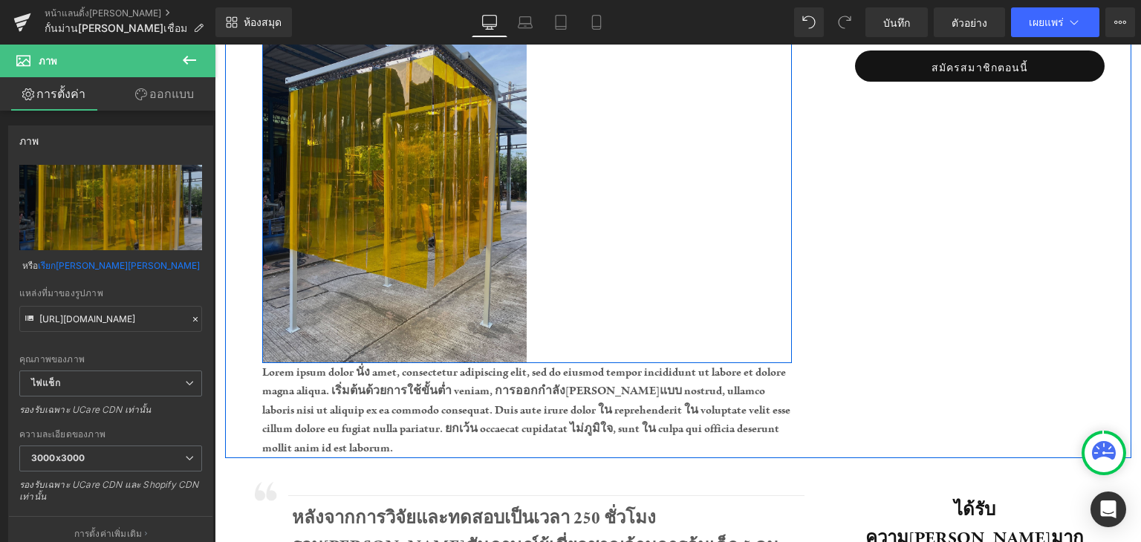
scroll to position [297, 0]
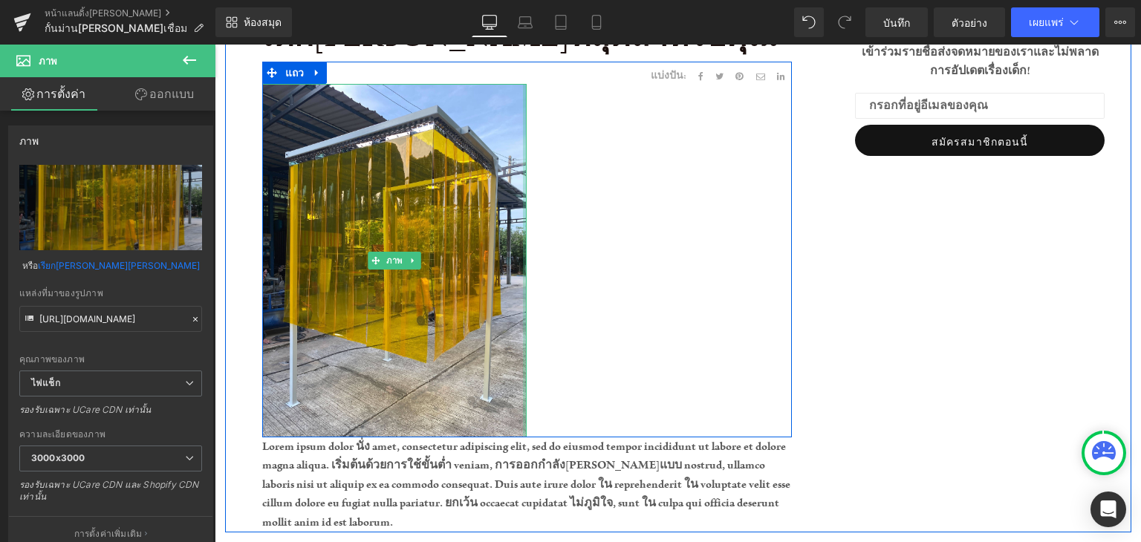
drag, startPoint x: 520, startPoint y: 230, endPoint x: 698, endPoint y: 244, distance: 178.9
click at [698, 244] on div "29 เมษายน 2563 บล็อกข้อความ ภาพ แบ่งปัน: บล็อกข้อความ แชร์บนโซเชียล แถว แถว" at bounding box center [527, 250] width 530 height 376
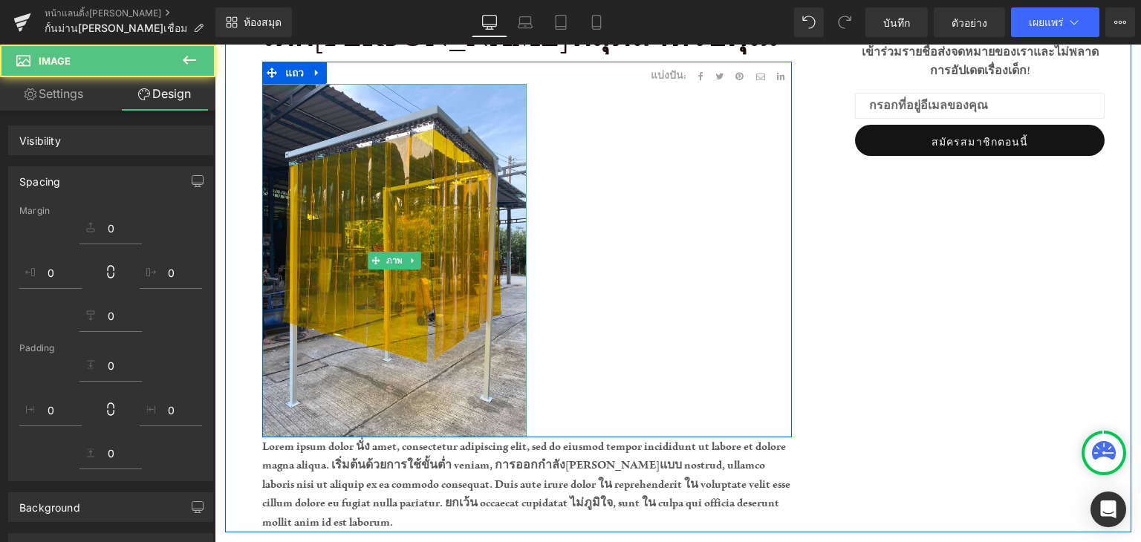
drag, startPoint x: 514, startPoint y: 241, endPoint x: 519, endPoint y: 250, distance: 10.3
click at [513, 241] on img at bounding box center [394, 261] width 265 height 354
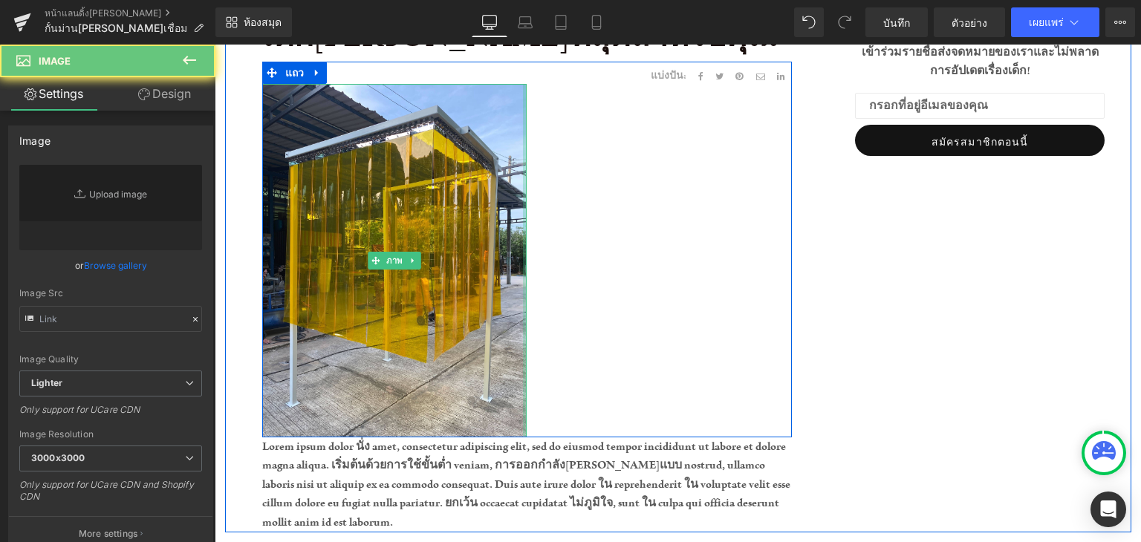
type input "https://ucarecdn.com/bd863a87-8caa-4385-b549-55dc89d86aba/-/format/auto/-/previ…"
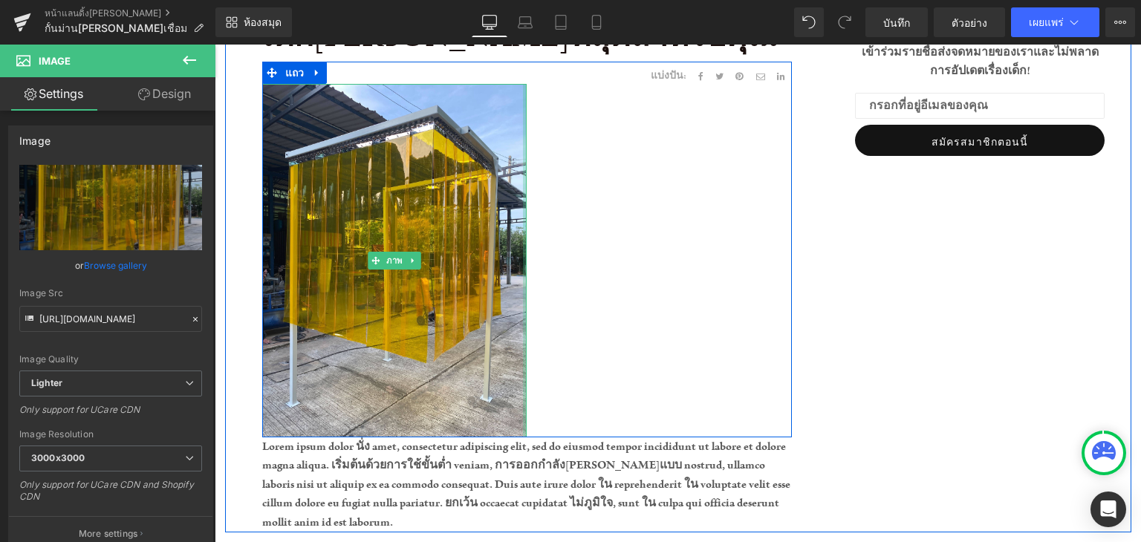
drag, startPoint x: 520, startPoint y: 251, endPoint x: 542, endPoint y: 247, distance: 21.9
click at [609, 247] on div "29 เมษายน 2563 บล็อกข้อความ ภาพ แบ่งปัน: บล็อกข้อความ แชร์บนโซเชียล แถว แถว" at bounding box center [527, 250] width 530 height 376
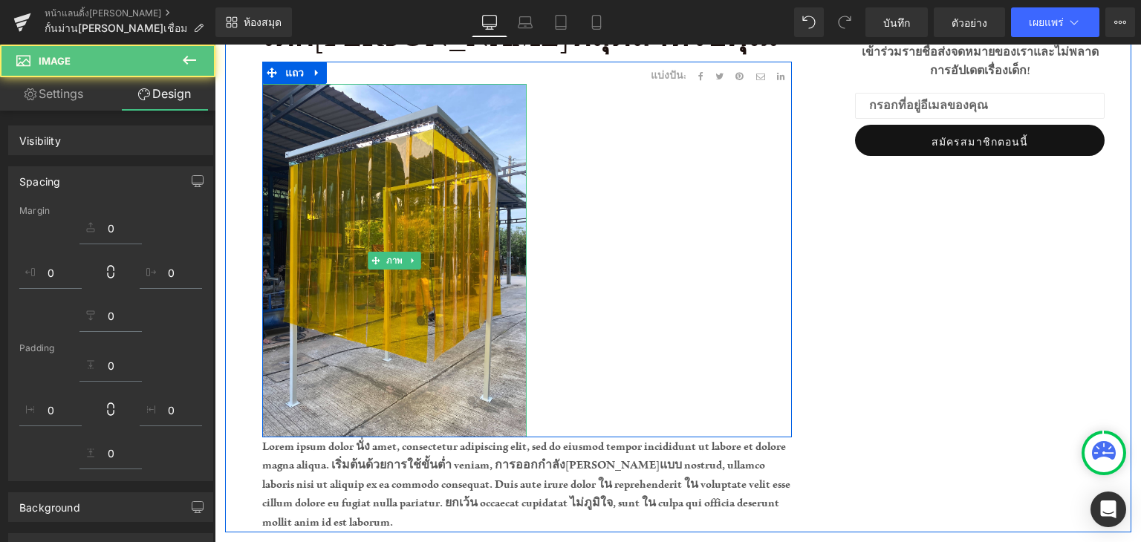
click at [583, 268] on div "29 เมษายน 2563 บล็อกข้อความ ภาพ แบ่งปัน: บล็อกข้อความ แชร์บนโซเชียล แถว แถว" at bounding box center [527, 250] width 530 height 376
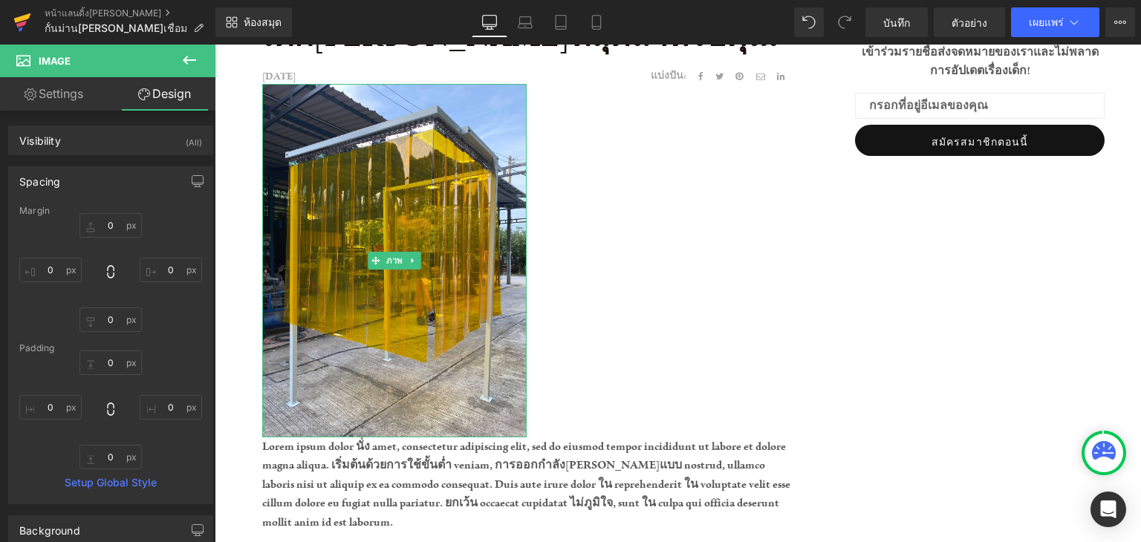
scroll to position [0, 0]
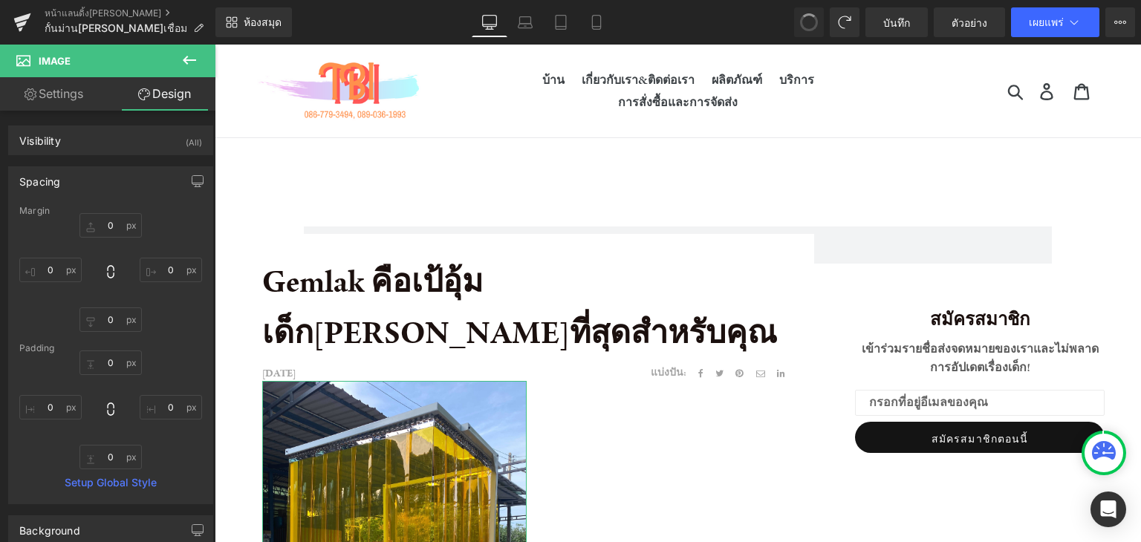
click at [816, 22] on span at bounding box center [808, 22] width 25 height 25
type input "0"
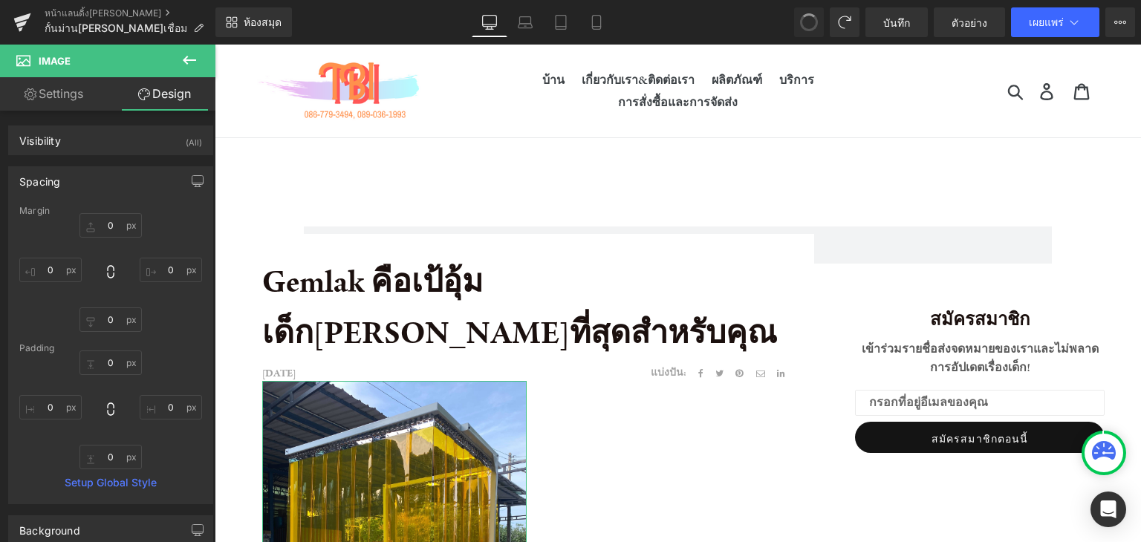
type input "0"
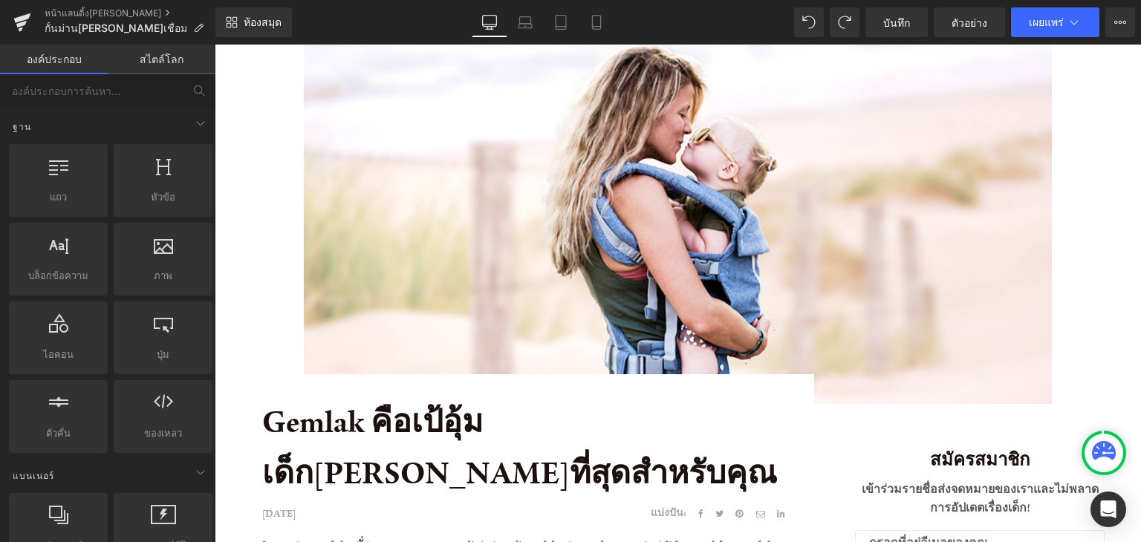
scroll to position [452, 0]
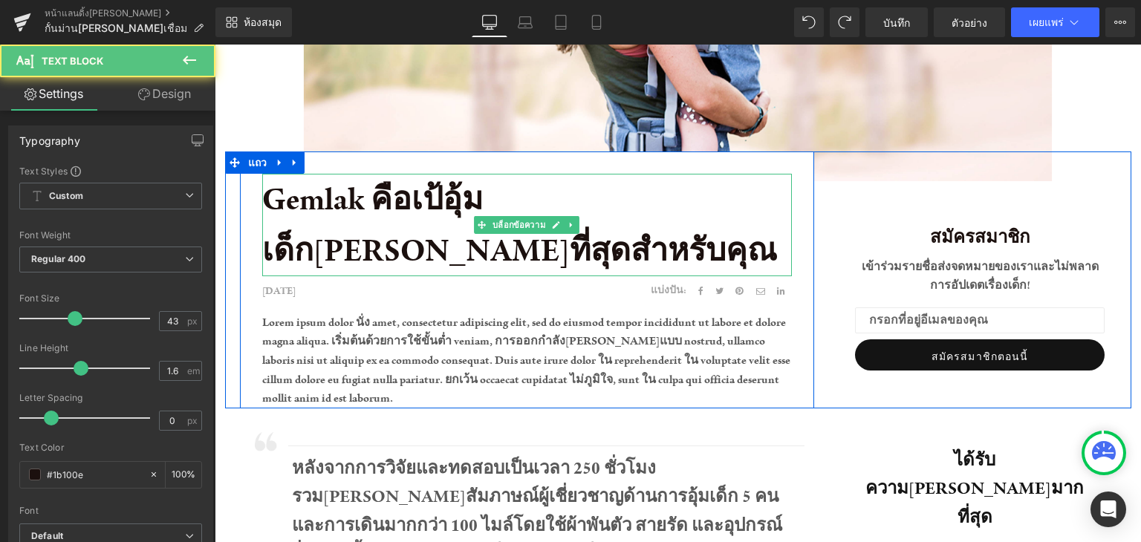
drag, startPoint x: 268, startPoint y: 197, endPoint x: 801, endPoint y: 216, distance: 533.0
click at [801, 216] on div "Gemlak คือเป้อุ้มเด็กที่ดีที่สุดสำหรับคุณ บล็อกข้อความ 29 เมษายน 2563 บล็อกข้อค…" at bounding box center [527, 291] width 574 height 235
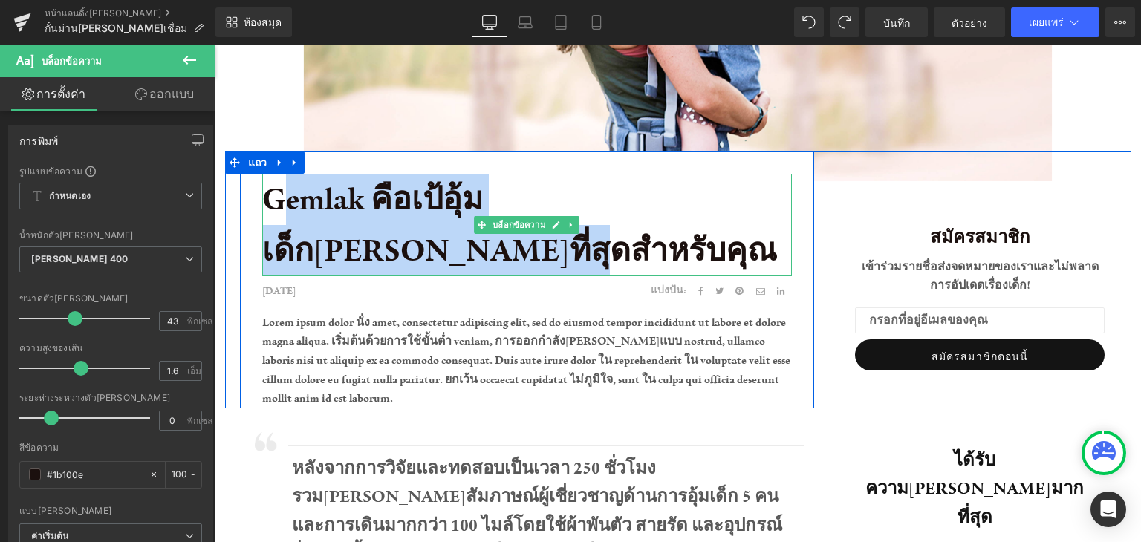
drag, startPoint x: 331, startPoint y: 237, endPoint x: 294, endPoint y: 248, distance: 38.1
click at [331, 238] on p "Gemlak คือเป้อุ้มเด็กที่ดีที่สุดสำหรับคุณ" at bounding box center [527, 225] width 530 height 103
click at [314, 251] on p "Gemlak คือเป้อุ้มเด็กที่ดีที่สุดสำหรับคุณ" at bounding box center [527, 225] width 530 height 103
click at [307, 250] on font "Gemlak คือเป้อุ้มเด็กที่ดีที่สุดสำหรับคุณ" at bounding box center [519, 224] width 515 height 91
click at [303, 250] on font "Gemlak คือเป้อุ้มเด็กที่ดีที่สุดสำหรับคุณ" at bounding box center [519, 224] width 515 height 91
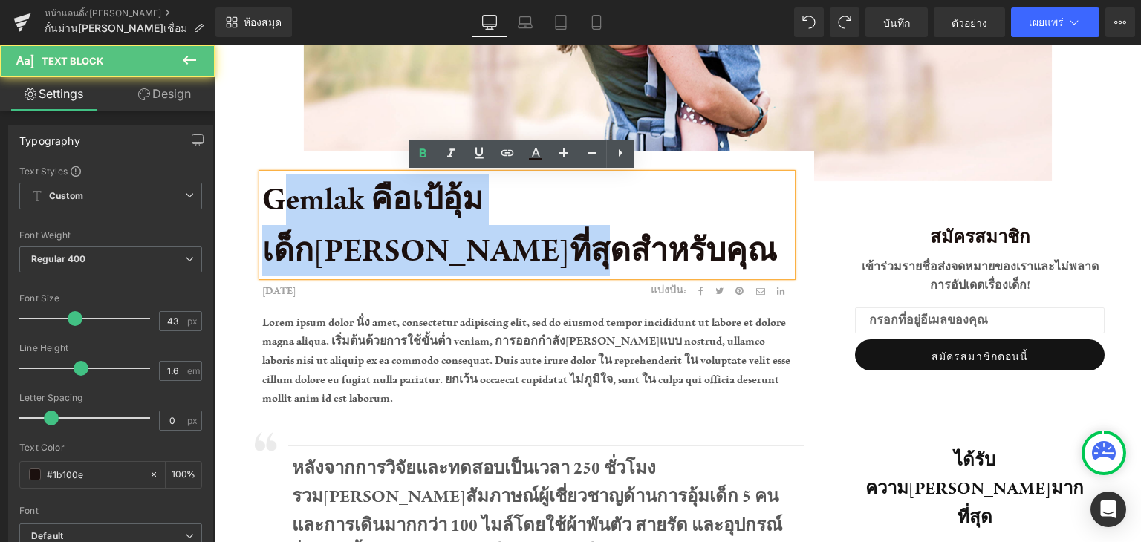
click at [294, 248] on font "Gemlak คือเป้อุ้มเด็กที่ดีที่สุดสำหรับคุณ" at bounding box center [519, 224] width 515 height 91
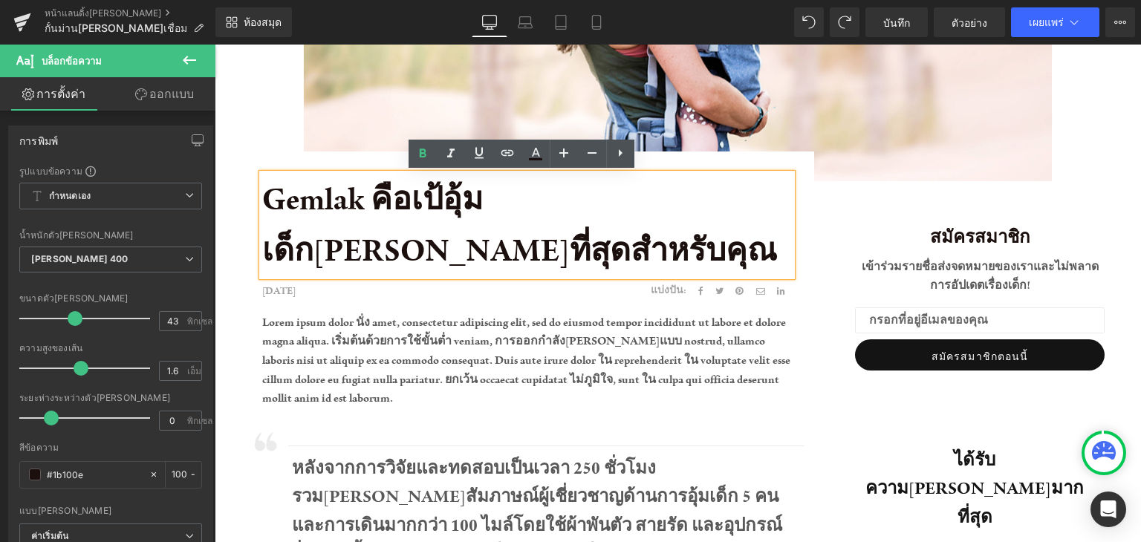
click at [291, 256] on font "Gemlak คือเป้อุ้มเด็กที่ดีที่สุดสำหรับคุณ" at bounding box center [519, 224] width 515 height 91
click at [585, 235] on p "Gemlak คือเป้อุ้มเด็กที่ดีที่สุดสำหรับคุณ" at bounding box center [527, 225] width 530 height 103
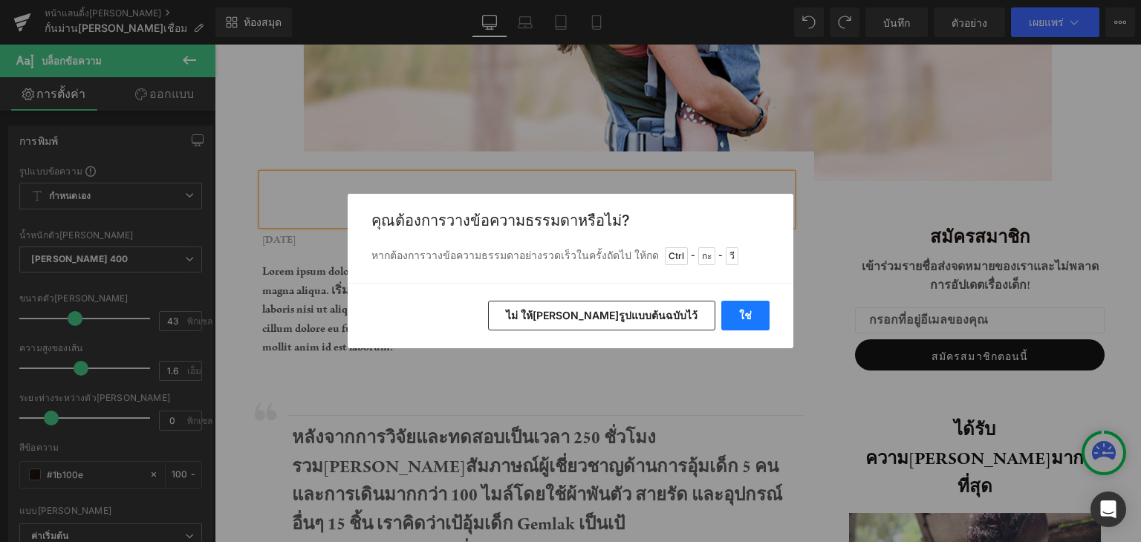
click at [735, 319] on button "ใช่" at bounding box center [745, 316] width 48 height 30
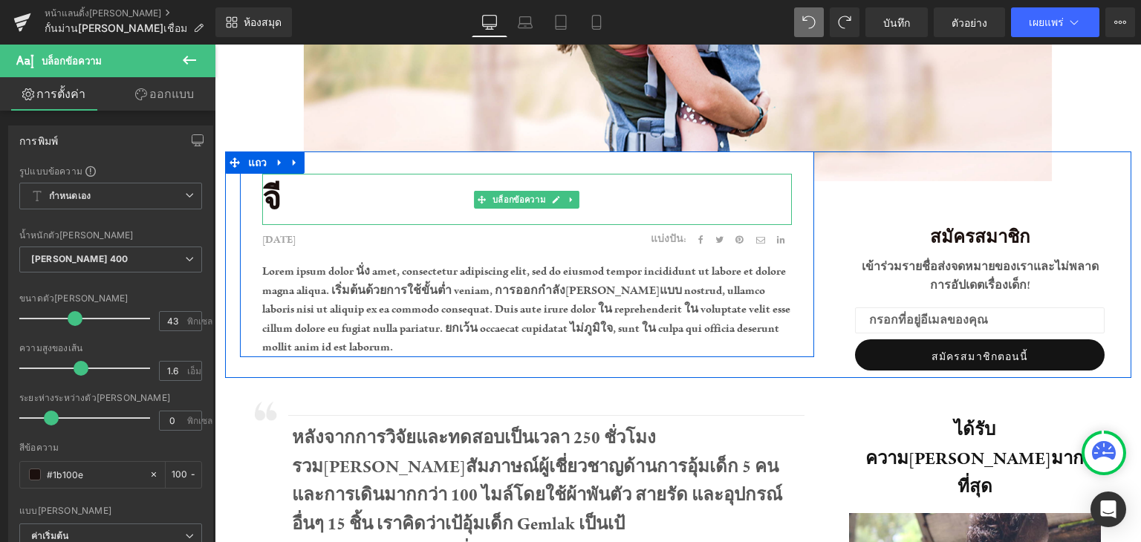
click at [378, 188] on p "จี" at bounding box center [527, 199] width 530 height 51
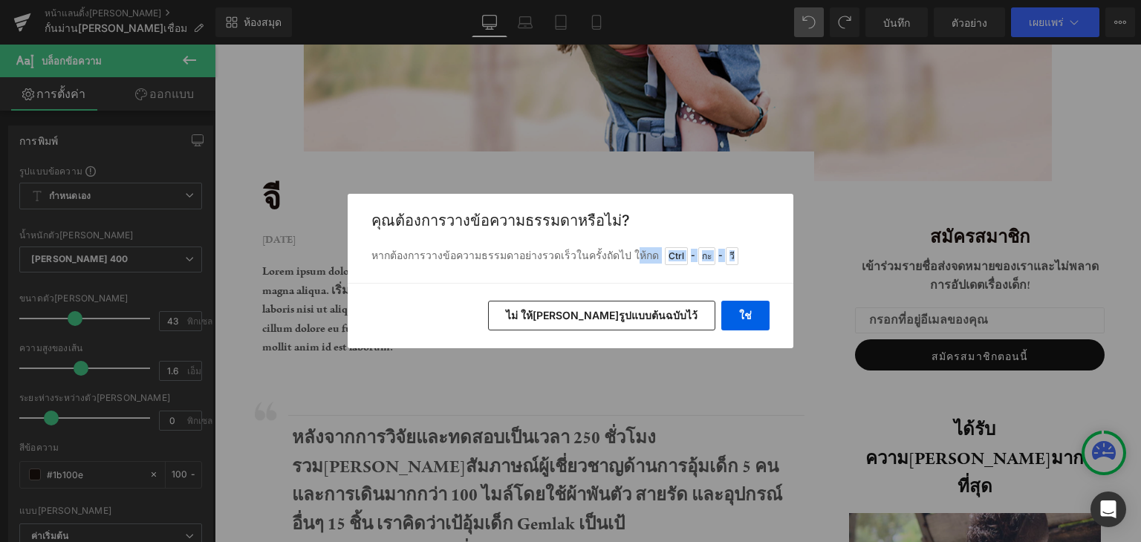
drag, startPoint x: 620, startPoint y: 269, endPoint x: 683, endPoint y: 328, distance: 86.2
click at [672, 333] on div "กลับไปที่ห้องสมุด แทรก คุณต้องการวางข้อความธรรมดาหรือไม่? หากต้องการวางข้อความธ…" at bounding box center [571, 271] width 446 height 155
click at [657, 314] on font "ไม่ ให้คงรูปแบบต้นฉบับไว้" at bounding box center [602, 315] width 192 height 13
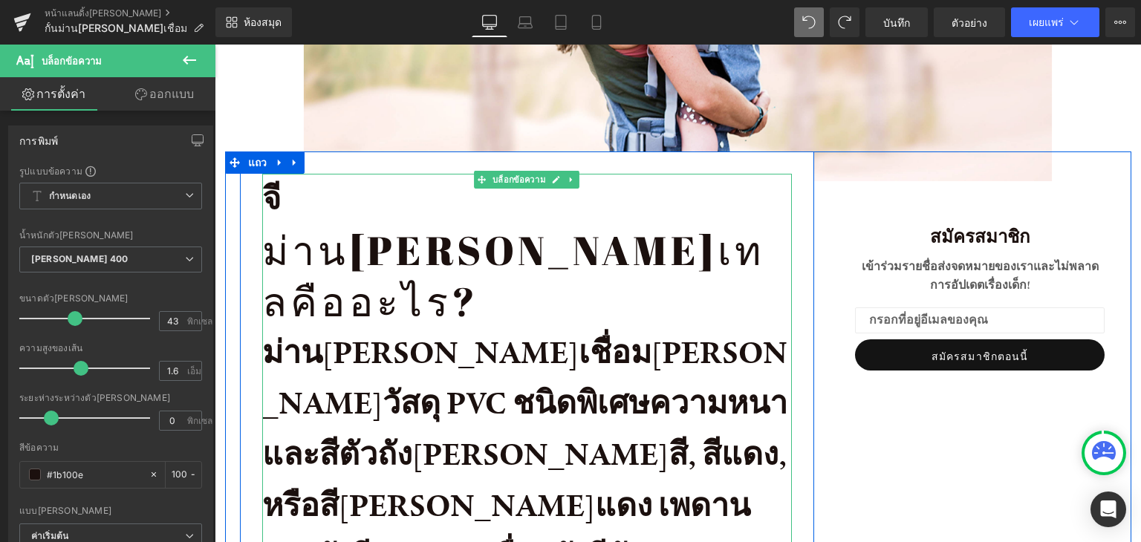
click at [518, 172] on div "40 พิกเซล" at bounding box center [678, 167] width 906 height 30
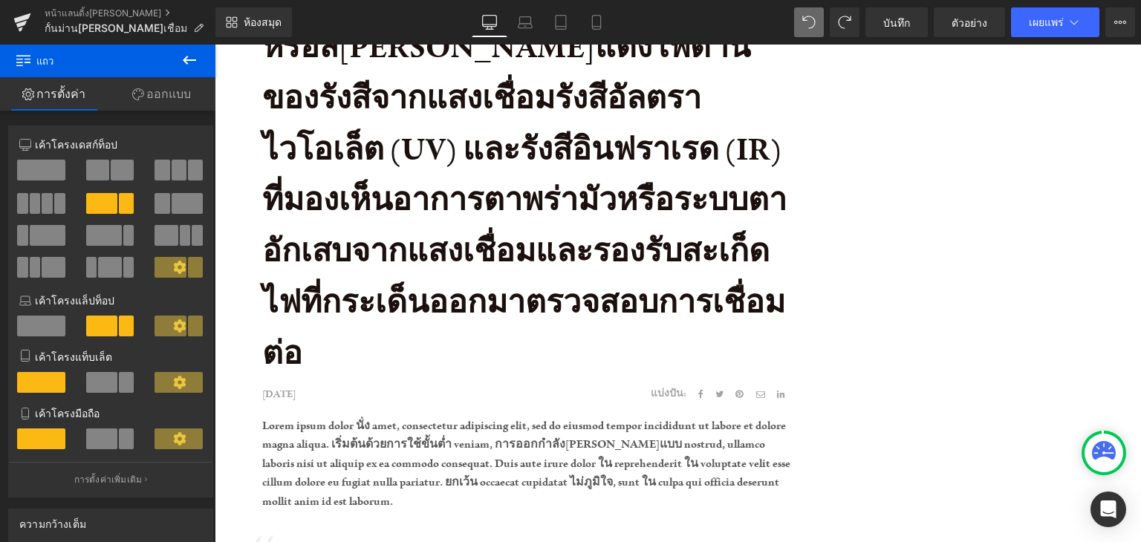
scroll to position [823, 0]
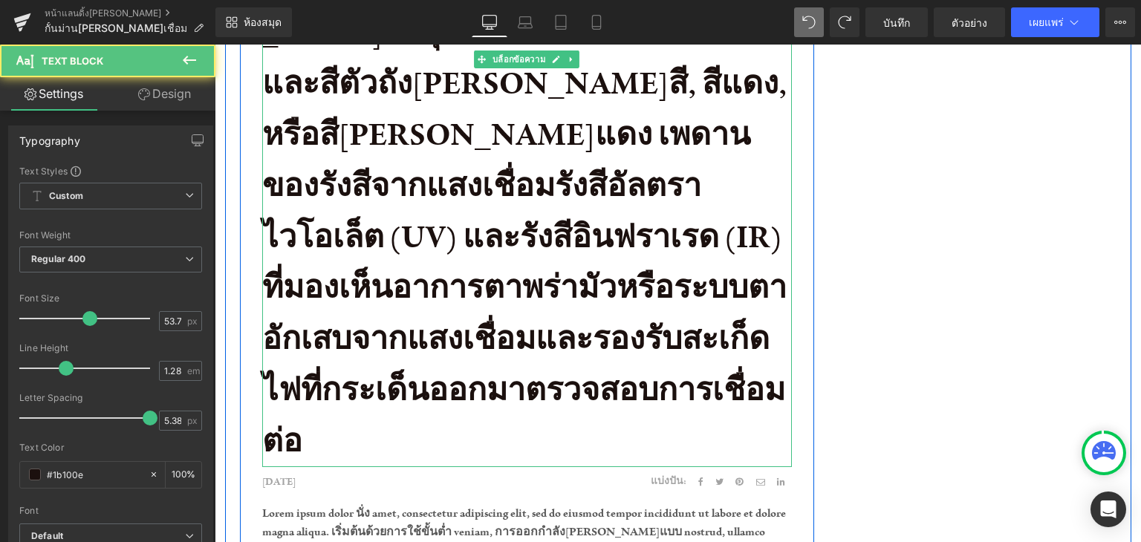
click at [731, 270] on p "ม่านกันแสงเชื่อมเป็นแผ่นวัสดุ PVC ชนิดพิเศษความหนาและสีตัวถังเช่นสี, สีแดง, หรื…" at bounding box center [527, 211] width 530 height 511
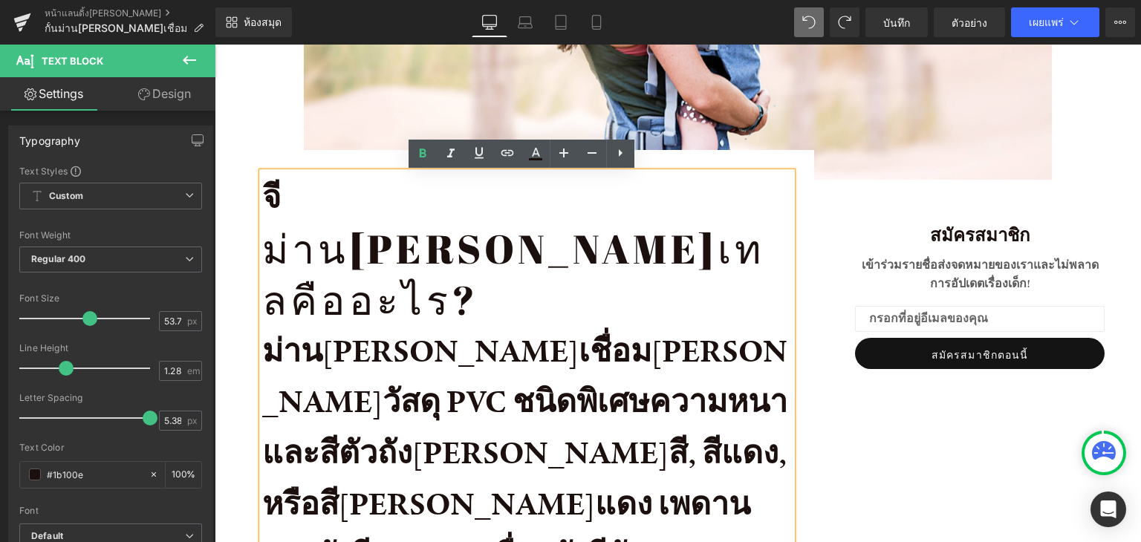
scroll to position [452, 0]
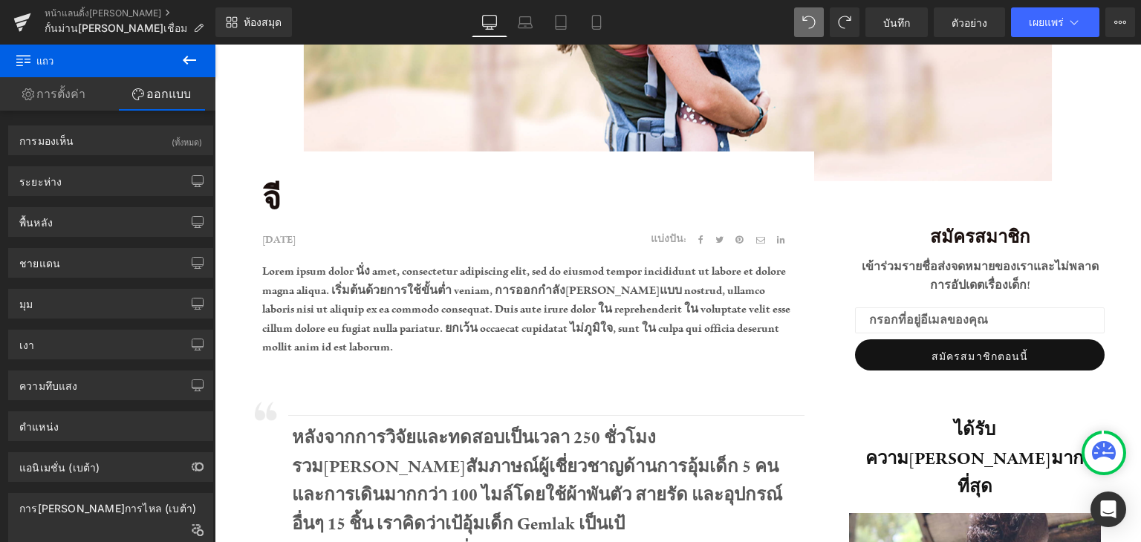
click at [297, 218] on p "จี" at bounding box center [527, 199] width 530 height 51
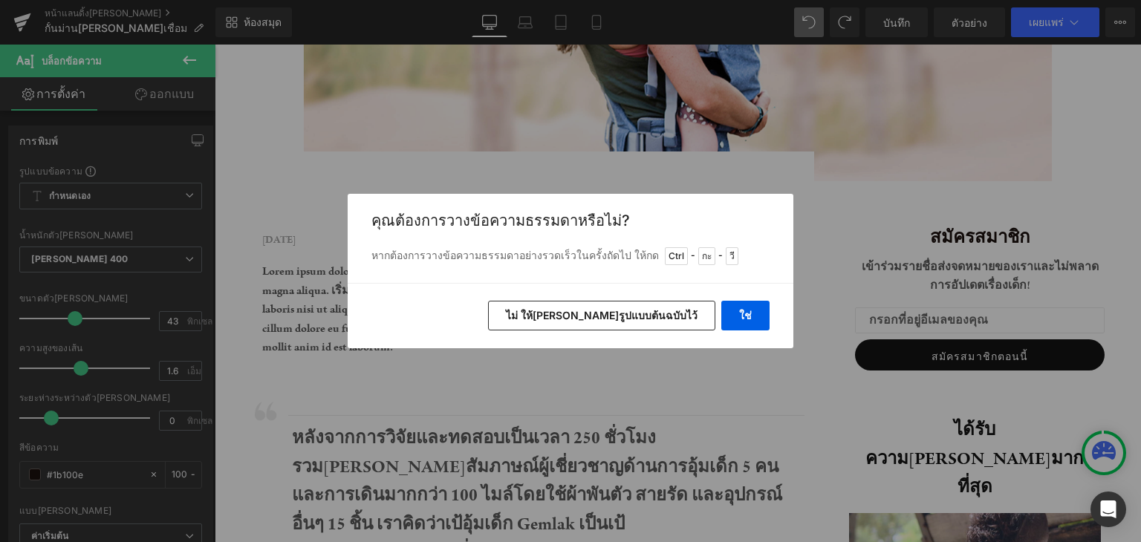
click at [687, 316] on font "ไม่ ให้คงรูปแบบต้นฉบับไว้" at bounding box center [602, 315] width 192 height 13
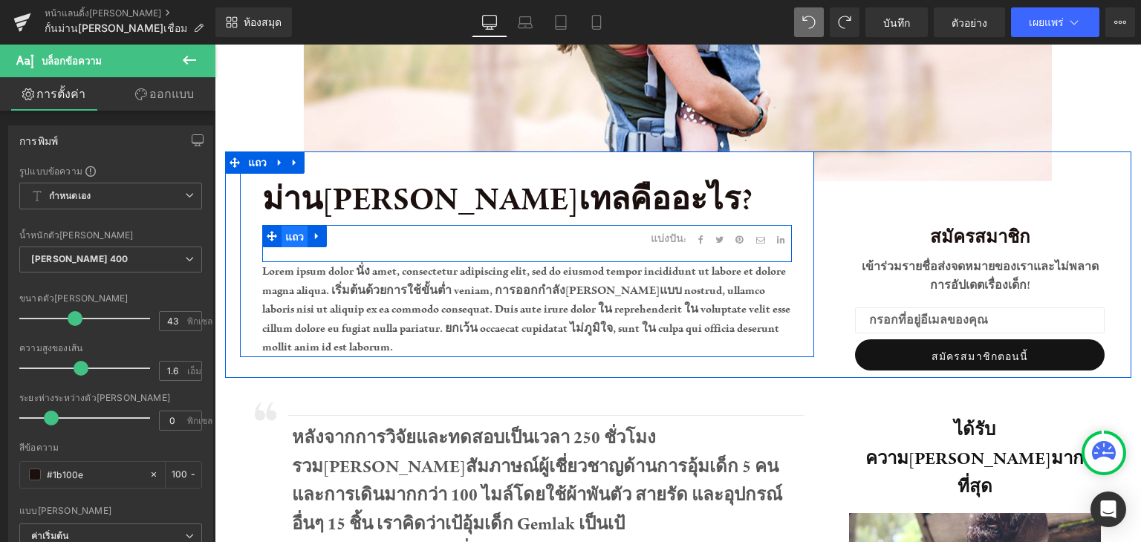
click at [300, 238] on span "แถว" at bounding box center [295, 237] width 27 height 22
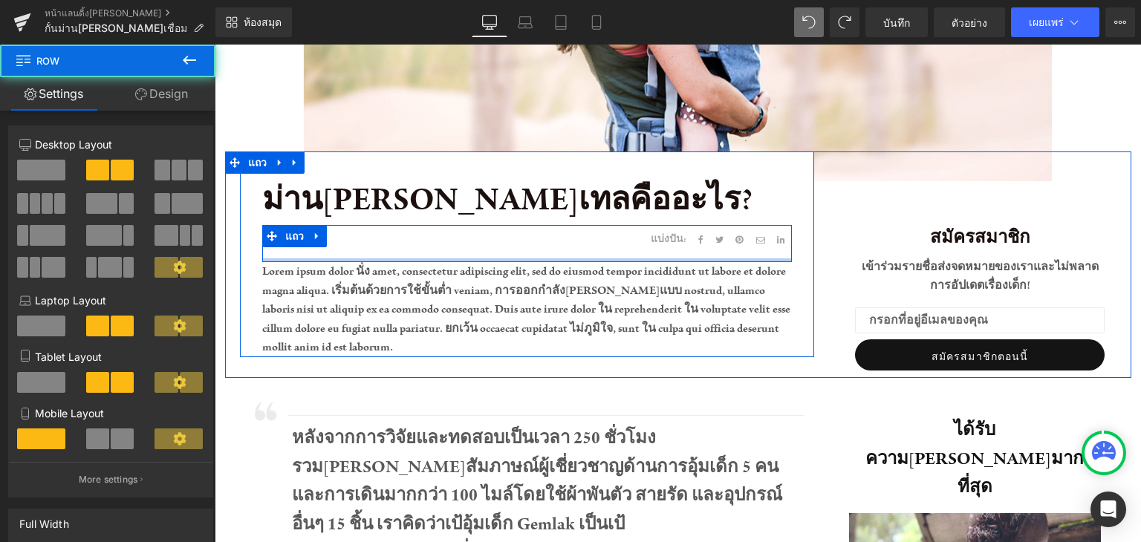
click at [470, 259] on div at bounding box center [527, 261] width 530 height 4
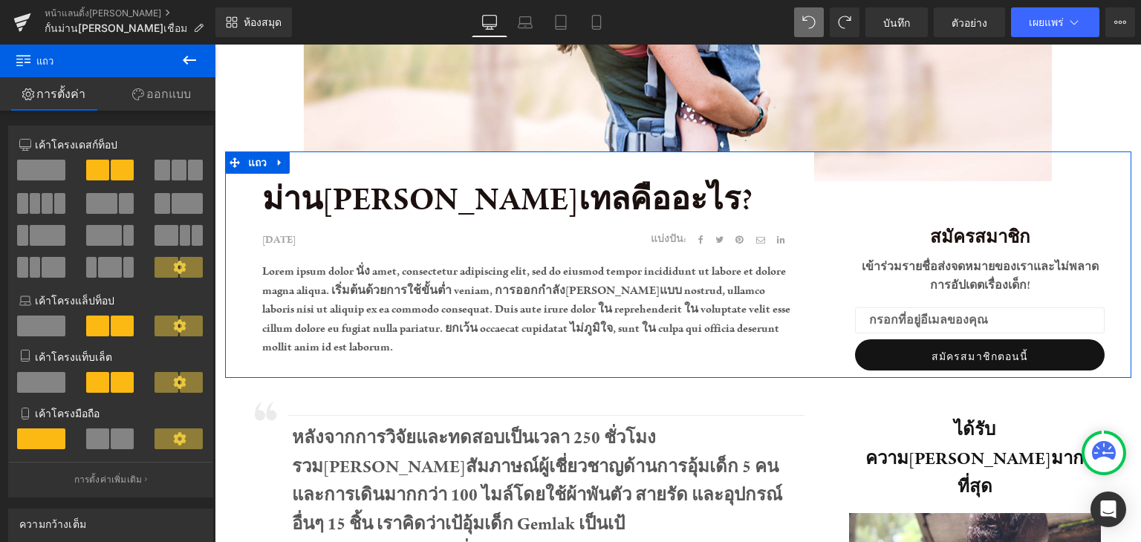
click at [868, 215] on div "สมัครสมาชิก บล็อกข้อความ เข้าร่วมรายชื่อส่งจดหมายของเราและไม่พลาดการอัปเดตเรื่อ…" at bounding box center [980, 279] width 273 height 197
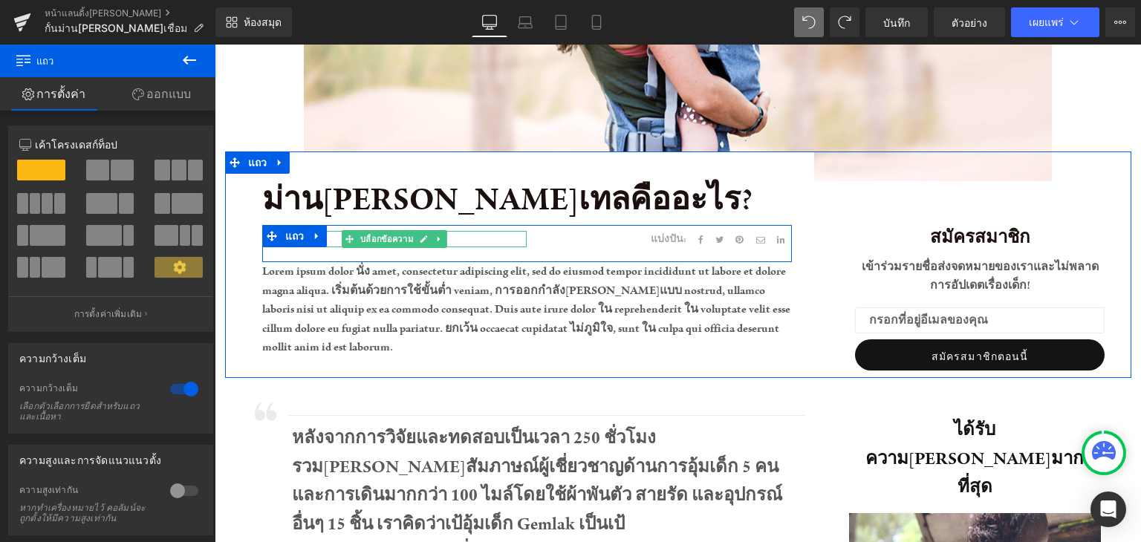
click at [357, 241] on span "บล็อกข้อความ" at bounding box center [386, 239] width 59 height 18
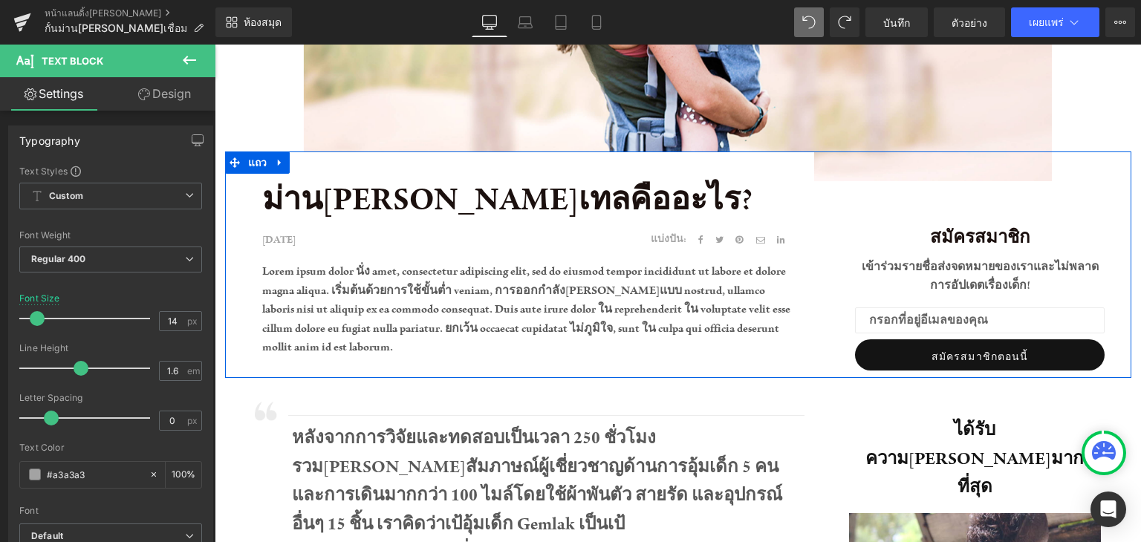
click at [620, 328] on font "Lorem ipsum dolor นั่ง amet, consectetur adipiscing elit, sed do eiusmod tempor…" at bounding box center [526, 309] width 528 height 91
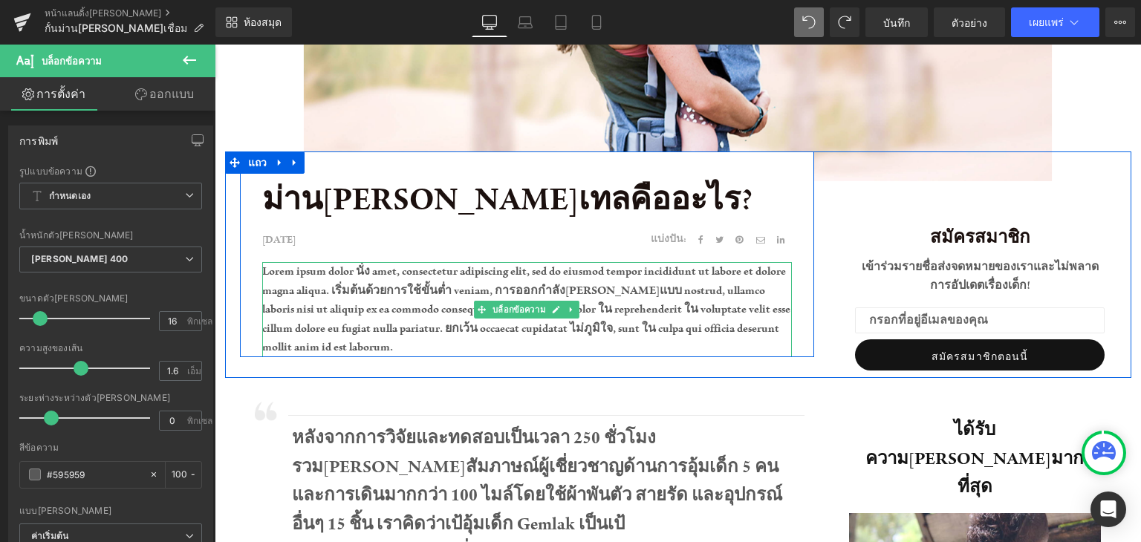
click at [265, 276] on font "Lorem ipsum dolor นั่ง amet, consectetur adipiscing elit, sed do eiusmod tempor…" at bounding box center [526, 309] width 528 height 91
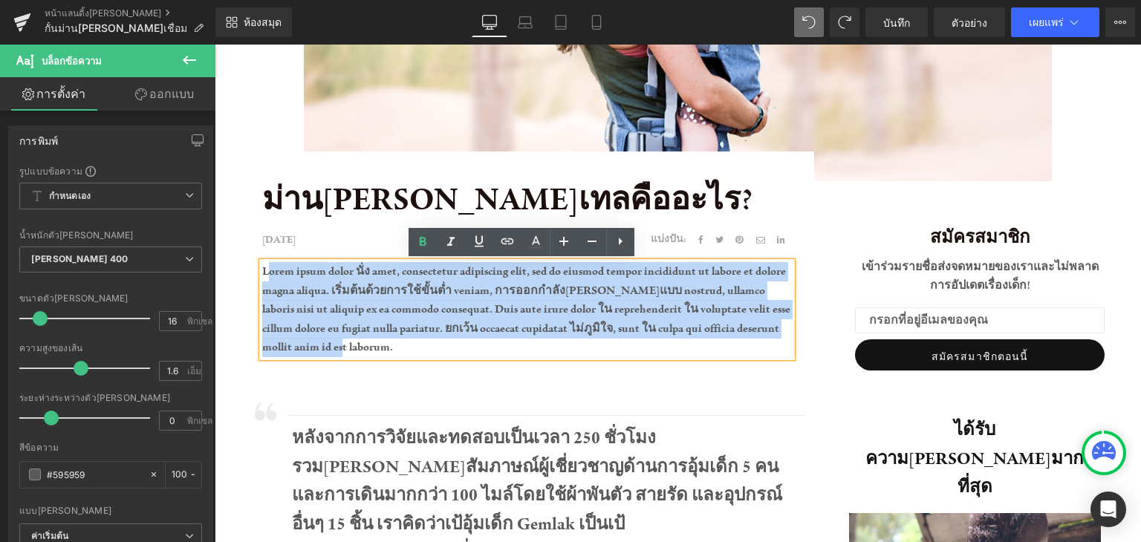
drag, startPoint x: 262, startPoint y: 275, endPoint x: 749, endPoint y: 349, distance: 493.0
click at [749, 349] on p "Lorem ipsum dolor นั่ง amet, consectetur adipiscing elit, sed do eiusmod tempor…" at bounding box center [527, 309] width 530 height 95
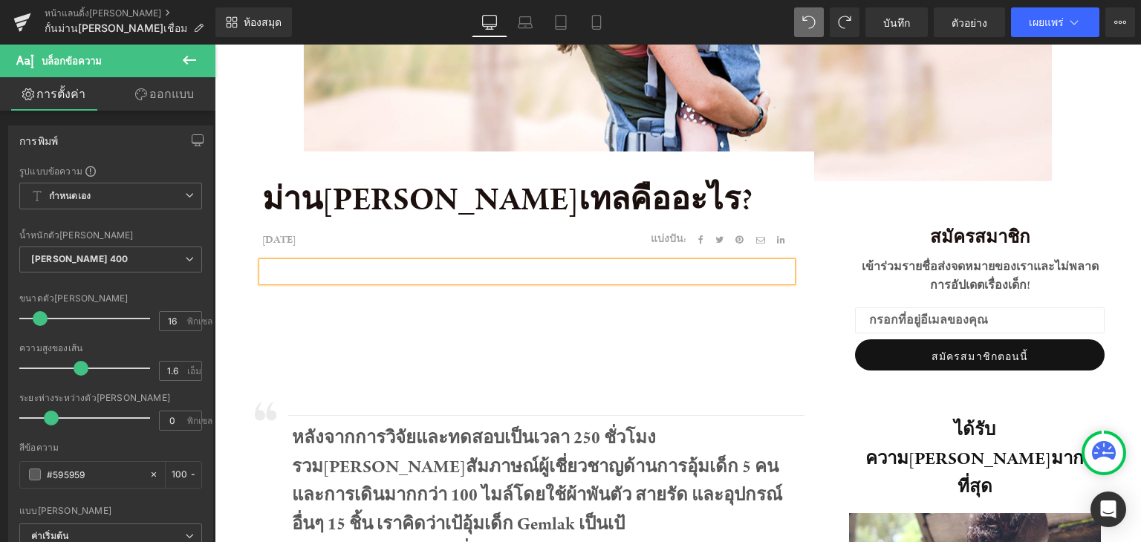
click at [392, 268] on p at bounding box center [527, 271] width 530 height 19
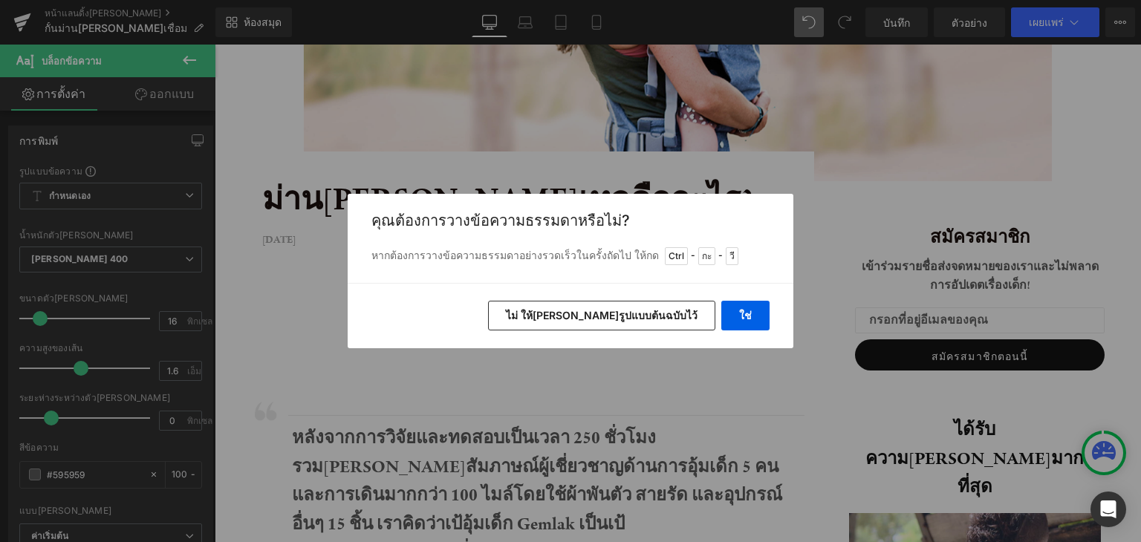
click at [656, 317] on font "ไม่ ให้คงรูปแบบต้นฉบับไว้" at bounding box center [602, 315] width 192 height 13
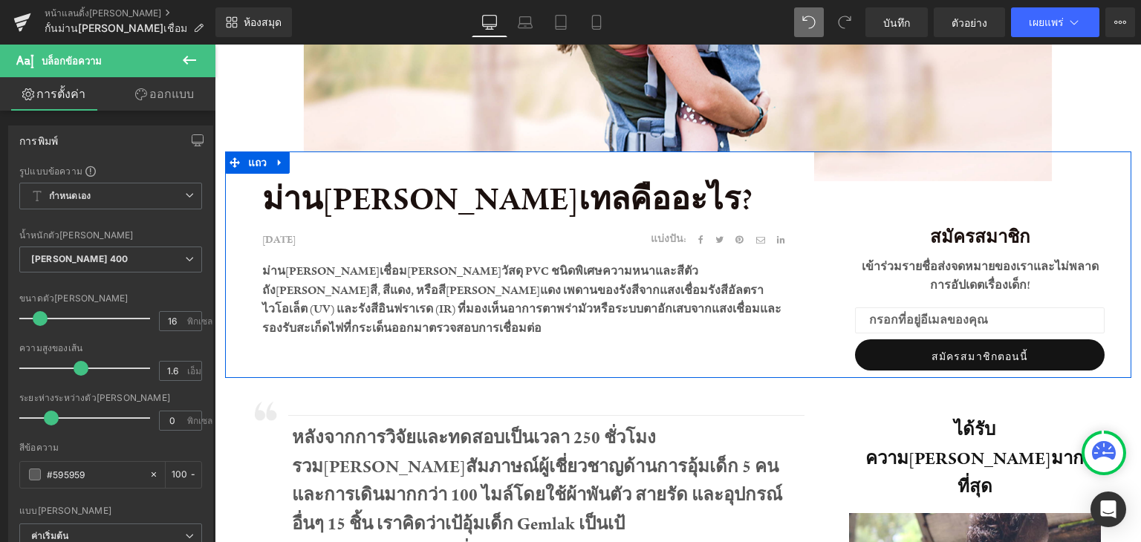
click at [609, 367] on div "ม่านกันแสงเทลคืออะไร? บล็อกข้อความ 29 เมษายน 2563 บล็อกข้อความ แบ่งปัน: บล็อกข้…" at bounding box center [678, 265] width 906 height 227
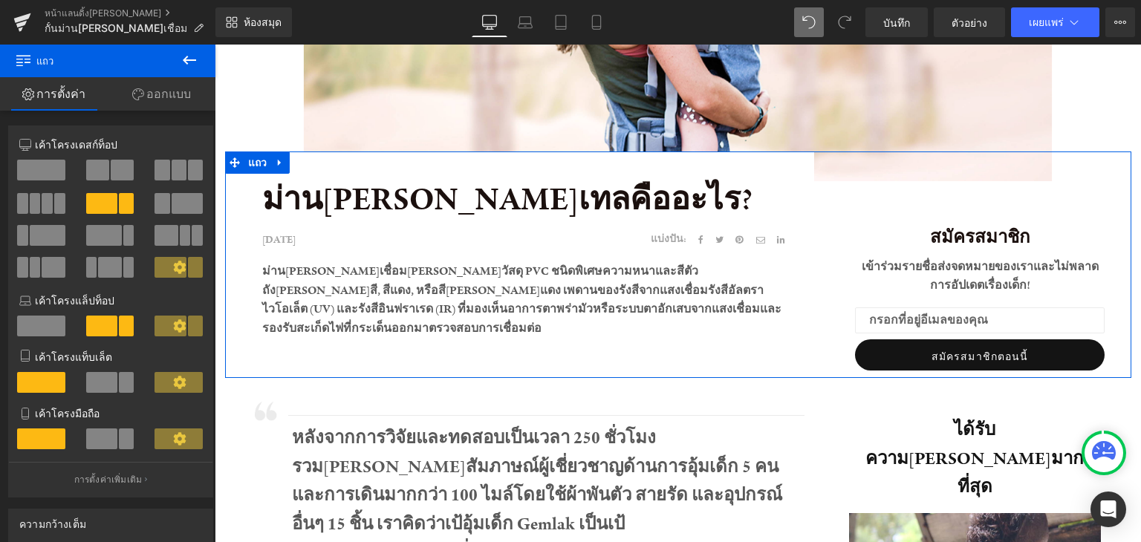
click at [830, 188] on div "สมัครสมาชิก บล็อกข้อความ เข้าร่วมรายชื่อส่งจดหมายของเราและไม่พลาดการอัปเดตเรื่อ…" at bounding box center [980, 279] width 302 height 197
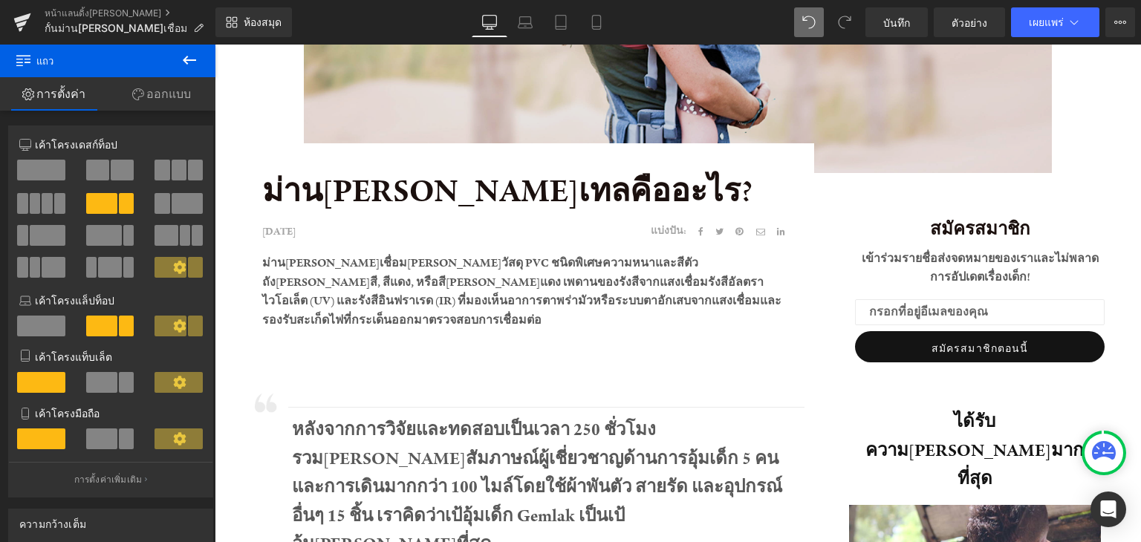
scroll to position [155, 0]
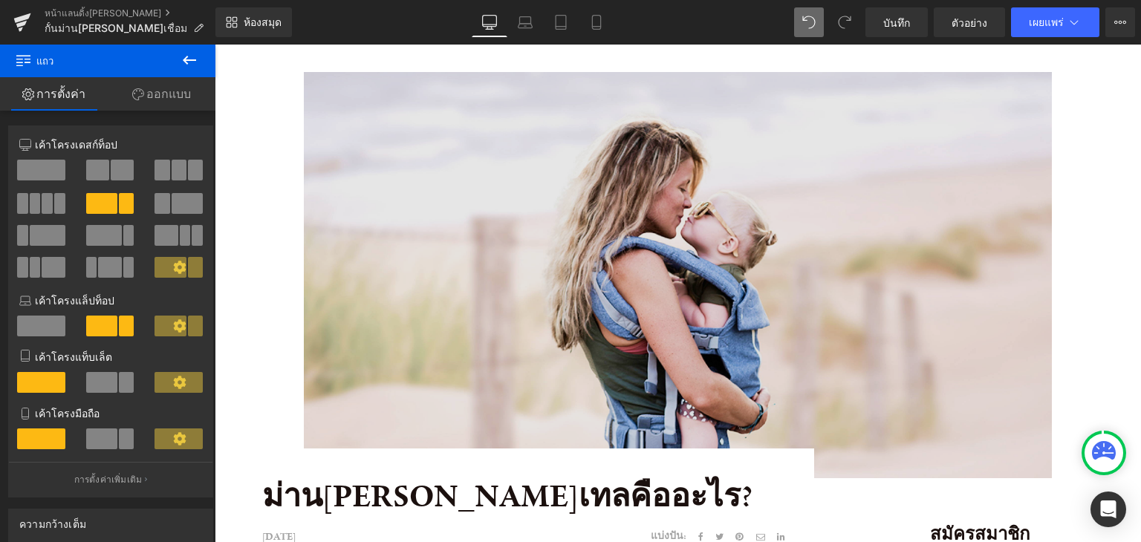
click at [744, 224] on img at bounding box center [678, 275] width 748 height 406
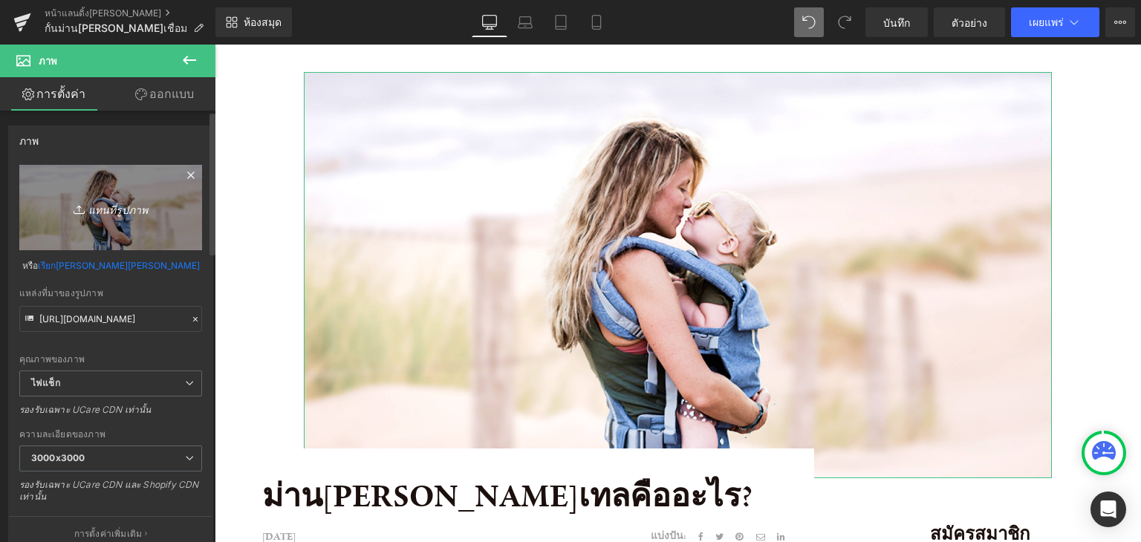
click at [172, 198] on link "แทนที่รูปภาพ" at bounding box center [110, 207] width 183 height 85
type input "C:\fakepath\IMG_9578.jpg"
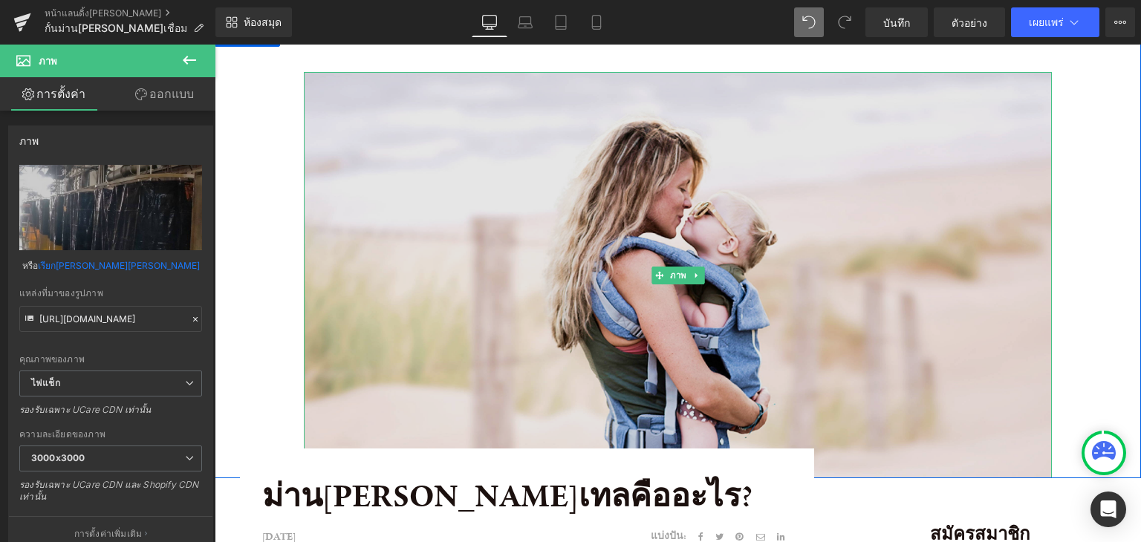
type input "https://ucarecdn.com/1c5cf3fc-16ca-4ac7-b57a-514fc748f436/-/format/auto/-/previ…"
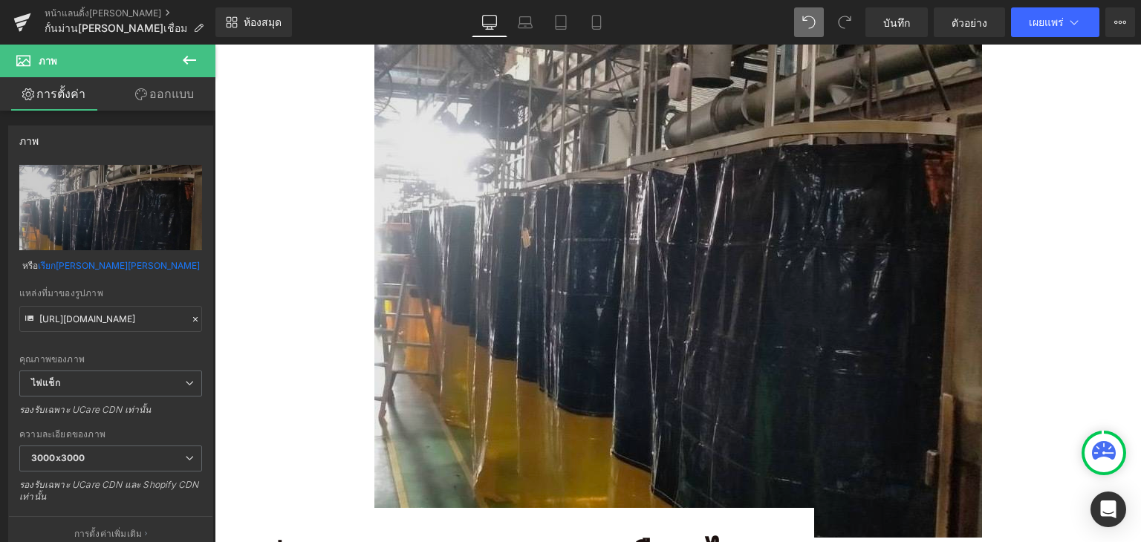
scroll to position [526, 0]
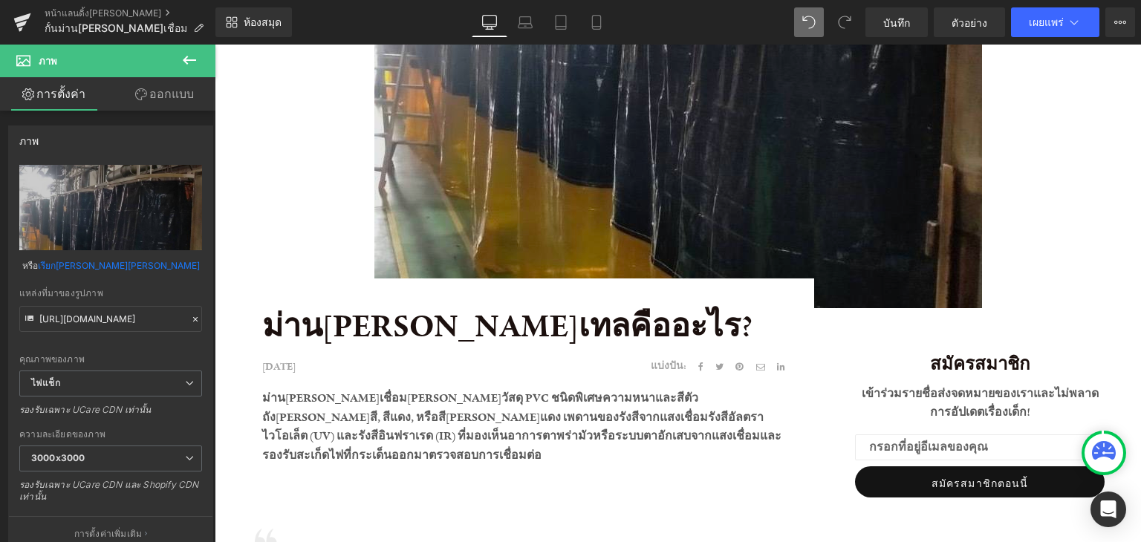
click at [811, 200] on img at bounding box center [678, 5] width 608 height 608
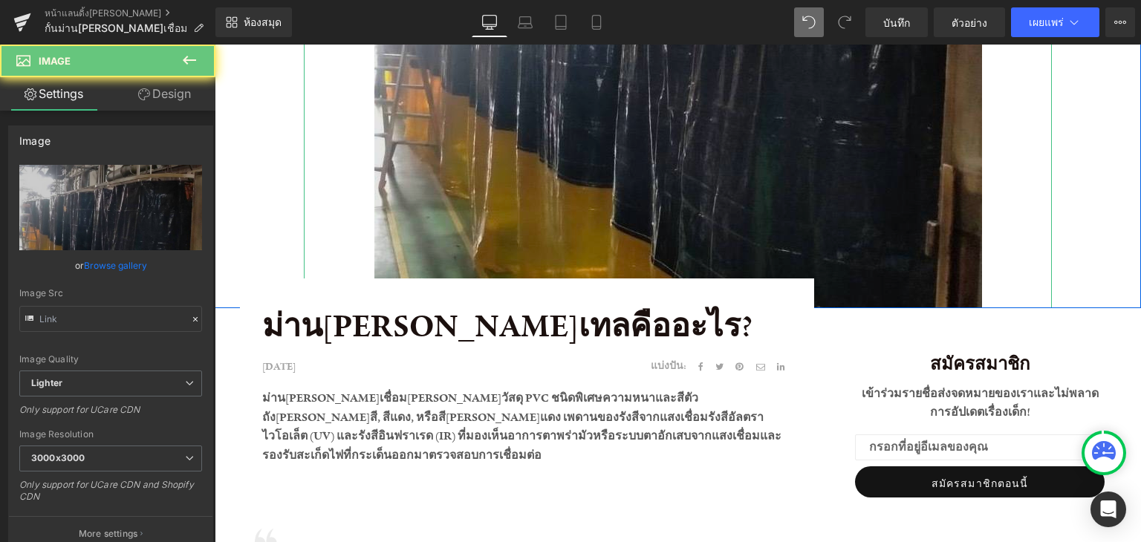
type input "https://ucarecdn.com/1c5cf3fc-16ca-4ac7-b57a-514fc748f436/-/format/auto/-/previ…"
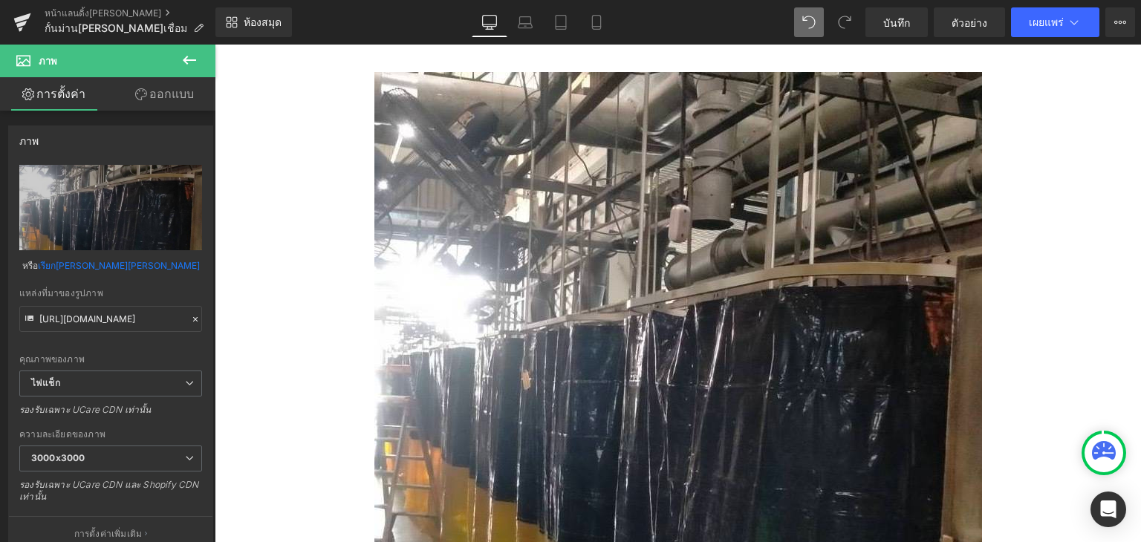
scroll to position [600, 0]
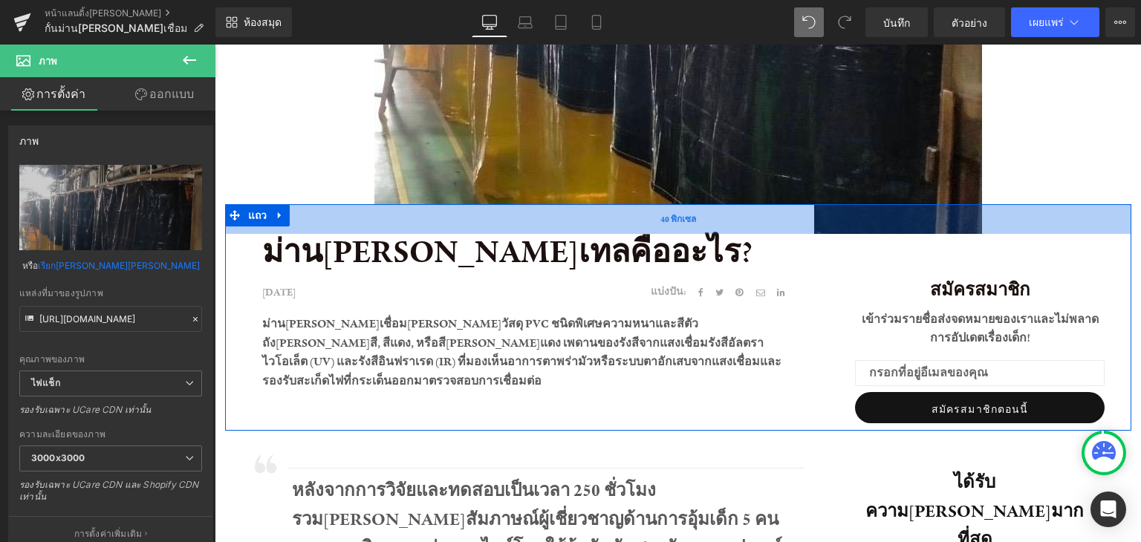
click at [894, 231] on div "40 พิกเซล" at bounding box center [678, 219] width 906 height 30
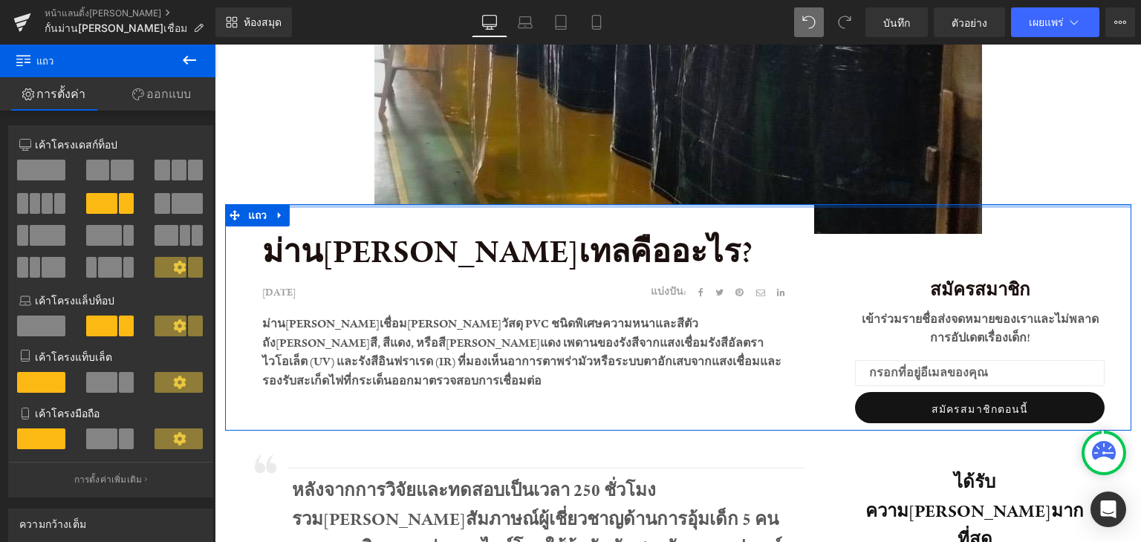
drag, startPoint x: 891, startPoint y: 230, endPoint x: 880, endPoint y: 120, distance: 111.3
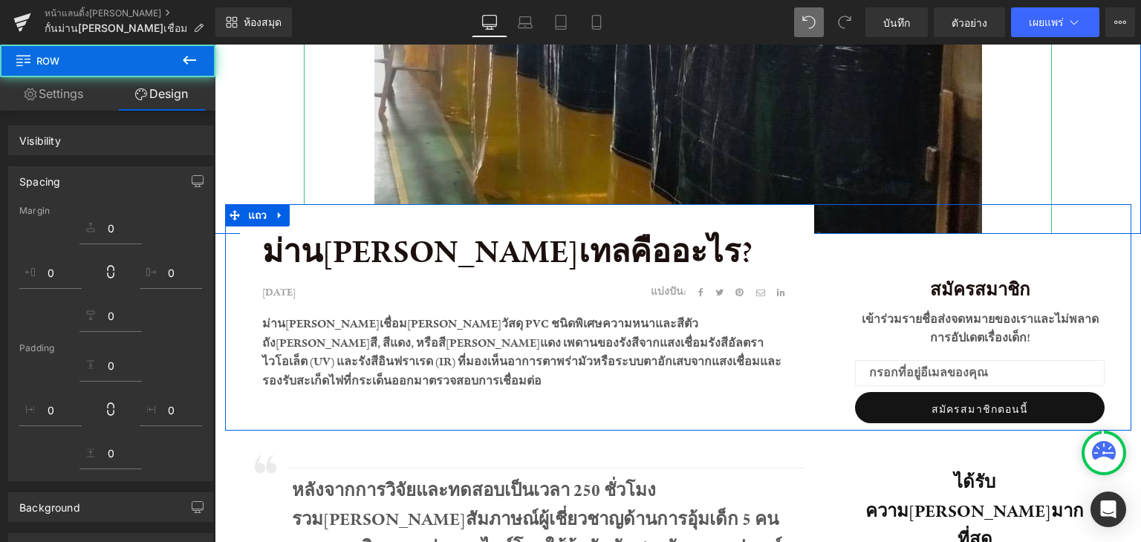
drag, startPoint x: 822, startPoint y: 126, endPoint x: 250, endPoint y: 124, distance: 572.0
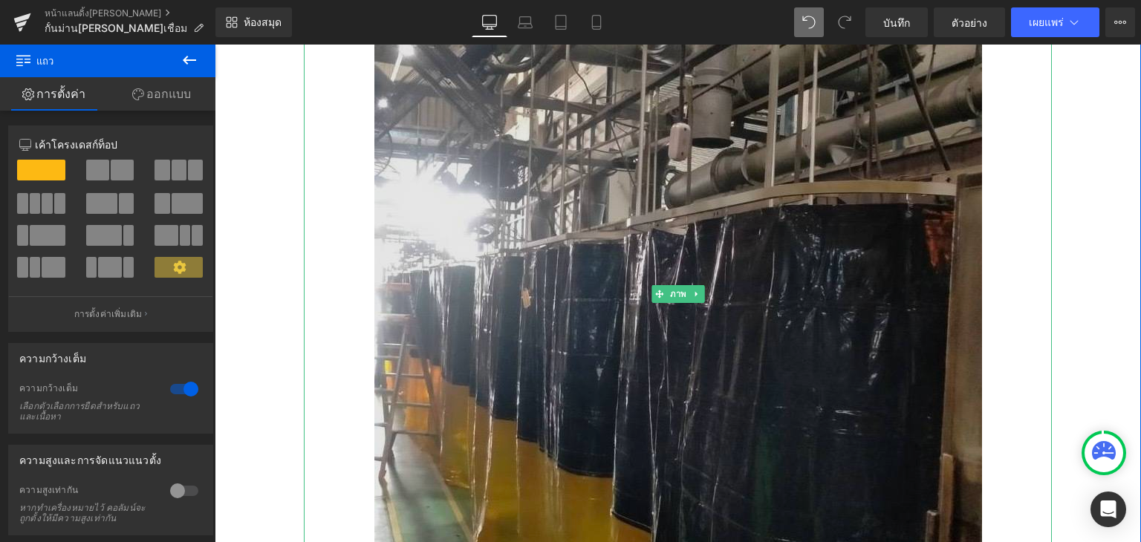
scroll to position [229, 0]
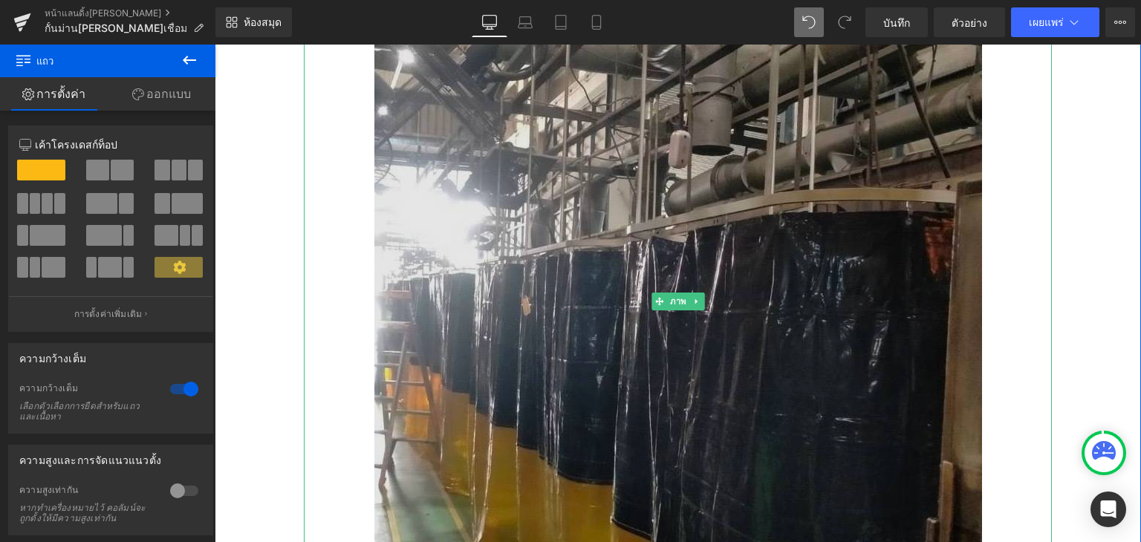
click at [1029, 213] on div at bounding box center [678, 302] width 748 height 608
click at [758, 253] on img at bounding box center [678, 302] width 608 height 608
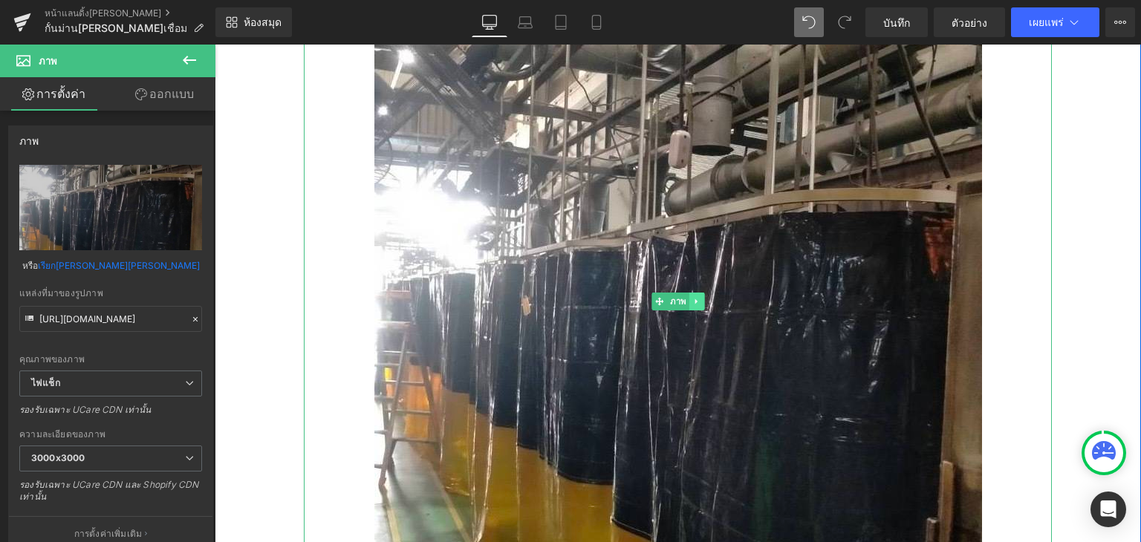
click at [695, 297] on icon at bounding box center [696, 301] width 8 height 9
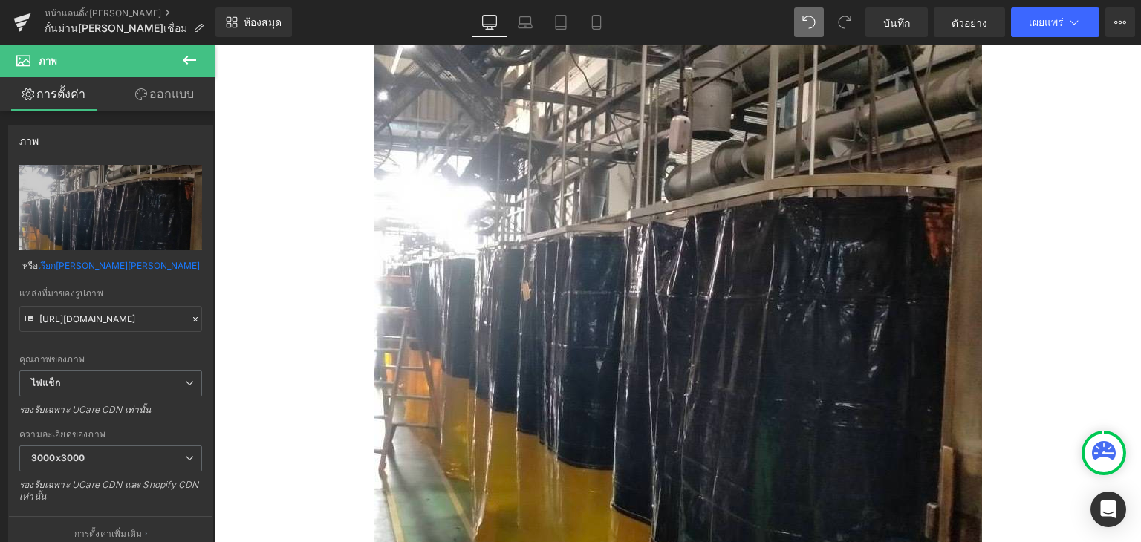
scroll to position [675, 0]
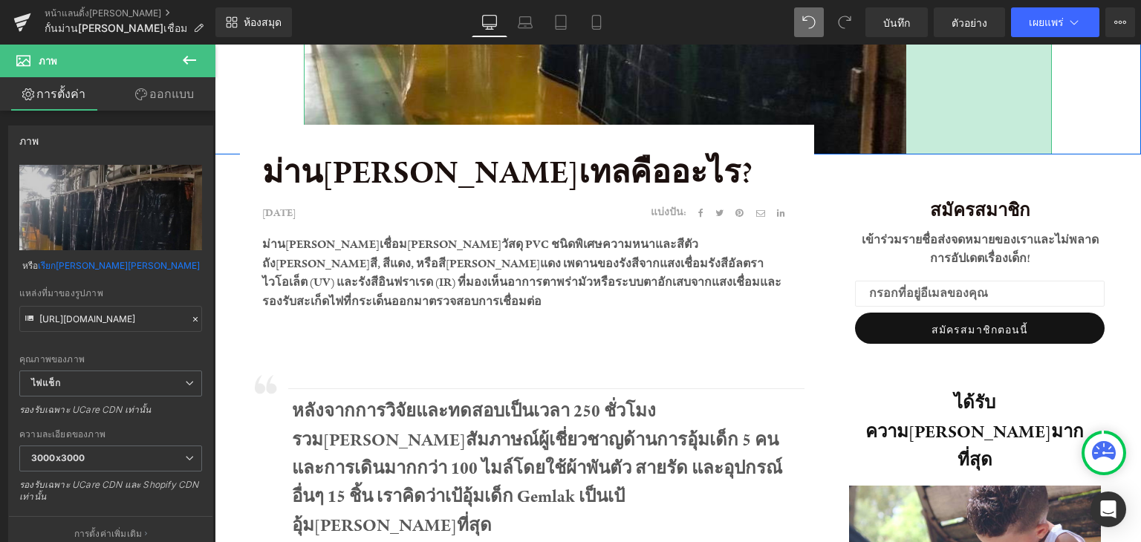
drag, startPoint x: 1045, startPoint y: 123, endPoint x: 899, endPoint y: 149, distance: 148.0
click at [899, 149] on div "ภาพ 196px แถว ม่านกันแสงเทลคืออะไร? บล็อกข้อความ 29 เมษายน 2563 บล็อกข้อความ แบ…" at bounding box center [678, 513] width 926 height 2018
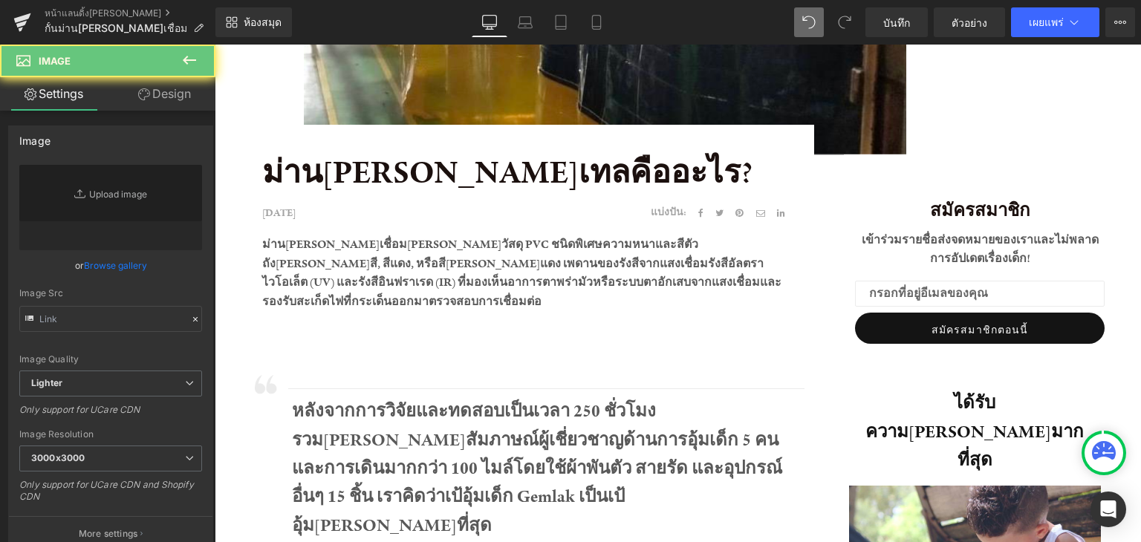
type input "https://ucarecdn.com/1c5cf3fc-16ca-4ac7-b57a-514fc748f436/-/format/auto/-/previ…"
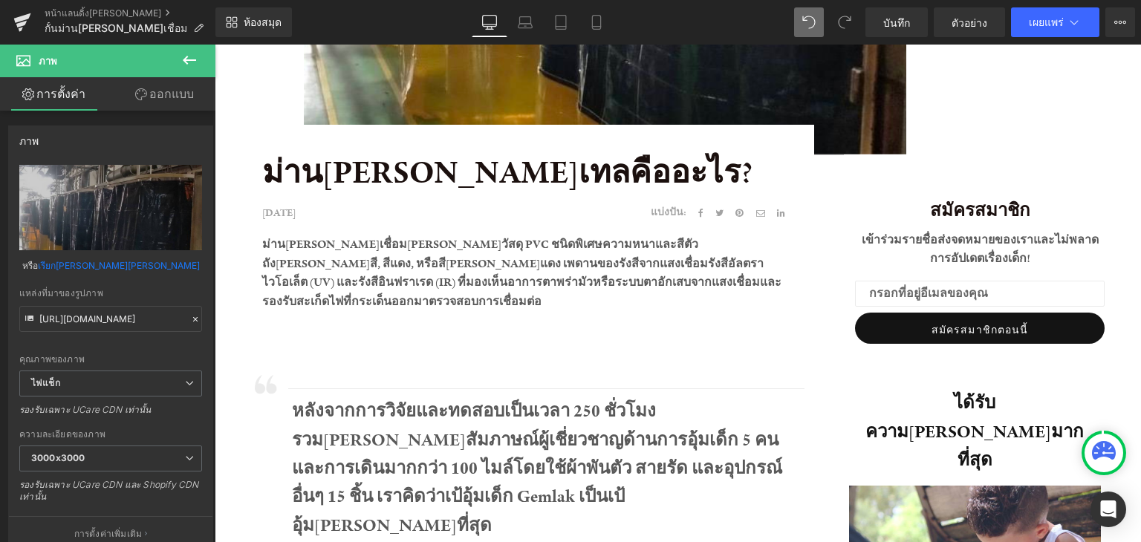
click at [215, 45] on div "196px" at bounding box center [215, 45] width 0 height 0
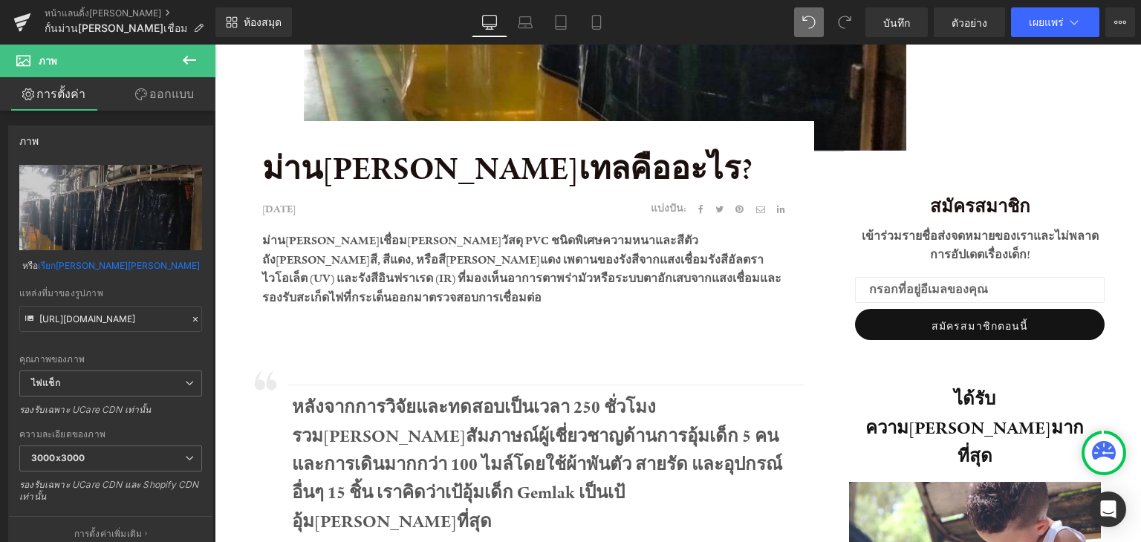
scroll to position [749, 0]
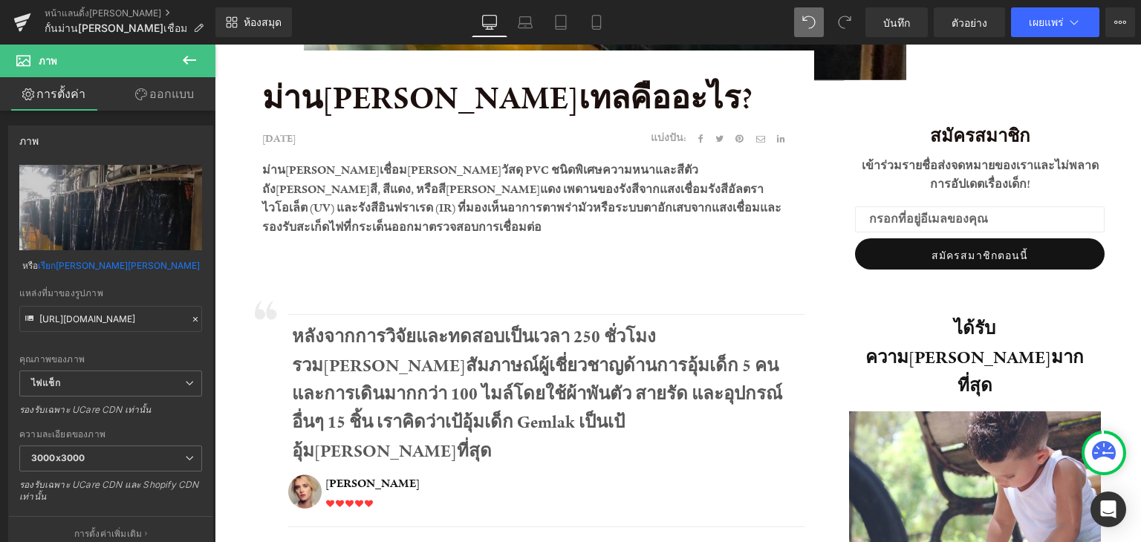
drag, startPoint x: 735, startPoint y: 312, endPoint x: 746, endPoint y: 271, distance: 42.2
click at [736, 313] on div at bounding box center [546, 315] width 516 height 16
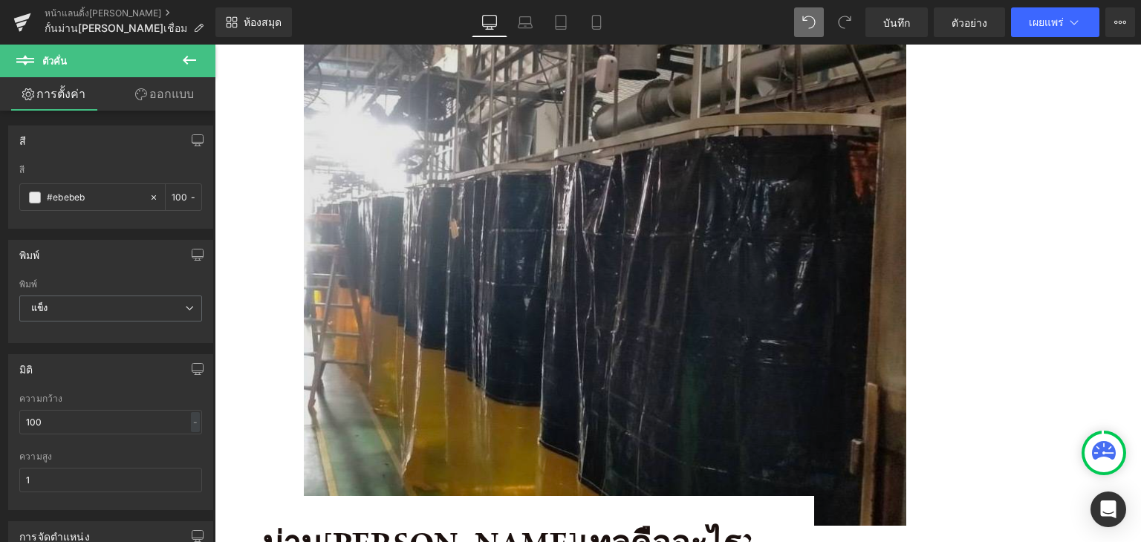
scroll to position [6, 0]
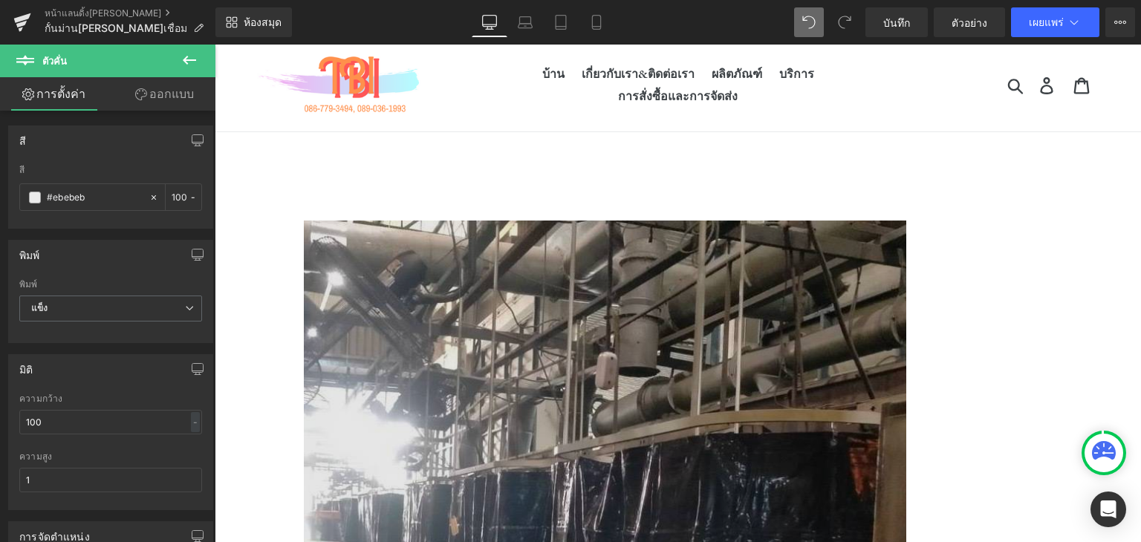
click at [589, 258] on img at bounding box center [678, 522] width 748 height 602
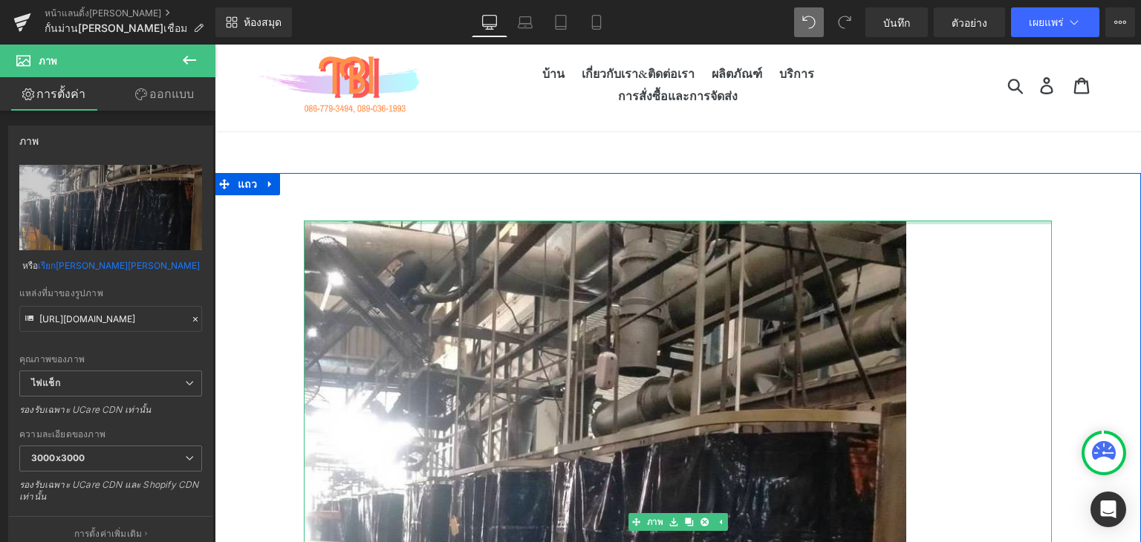
drag, startPoint x: 752, startPoint y: 220, endPoint x: 741, endPoint y: 221, distance: 11.2
click at [748, 324] on div "ภาพ 196 พิกเซล" at bounding box center [678, 522] width 748 height 602
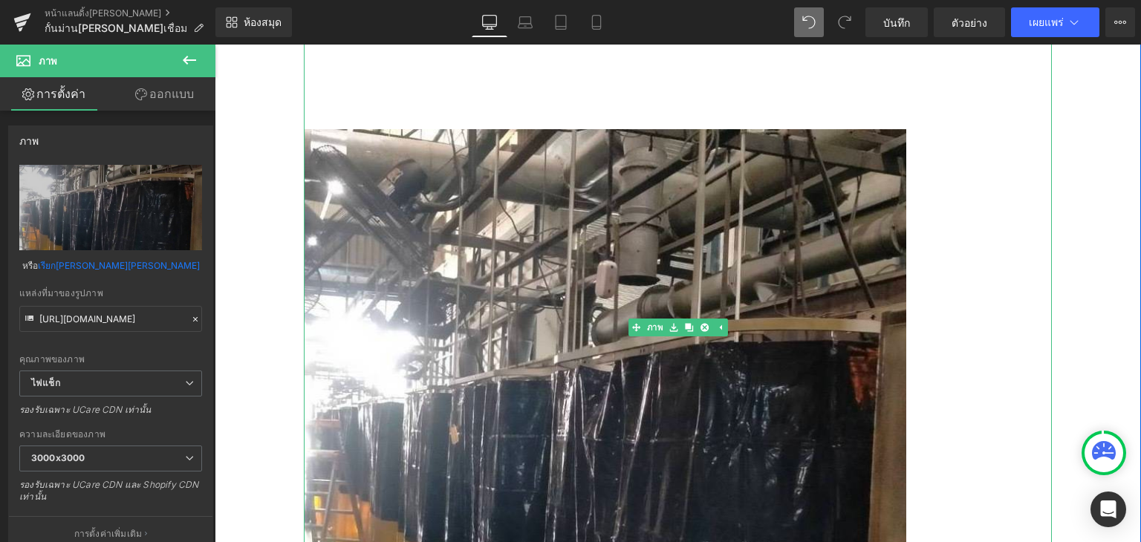
scroll to position [80, 0]
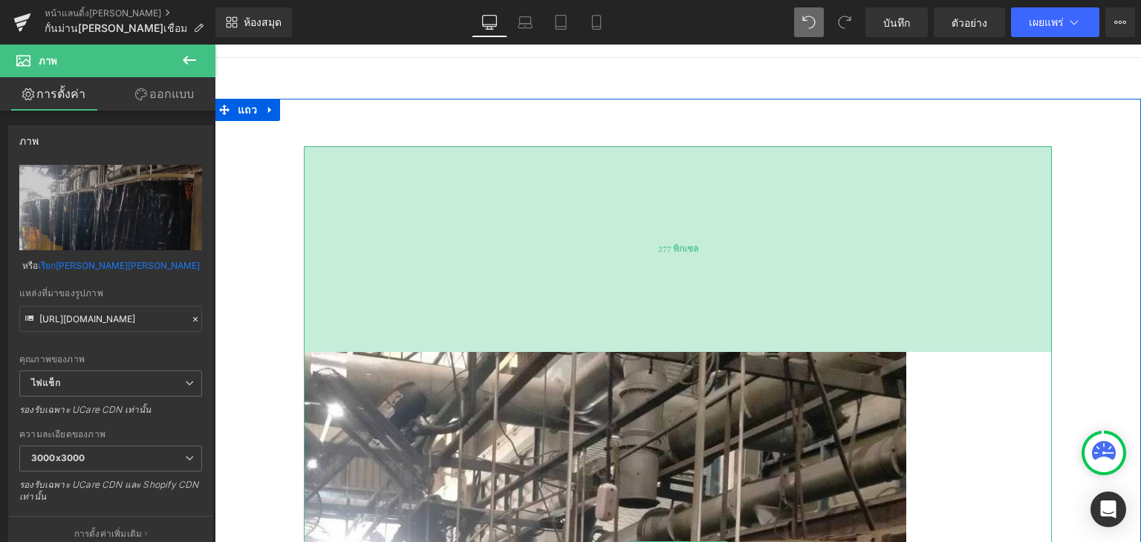
click at [653, 178] on div "277 พิกเซล" at bounding box center [678, 249] width 748 height 206
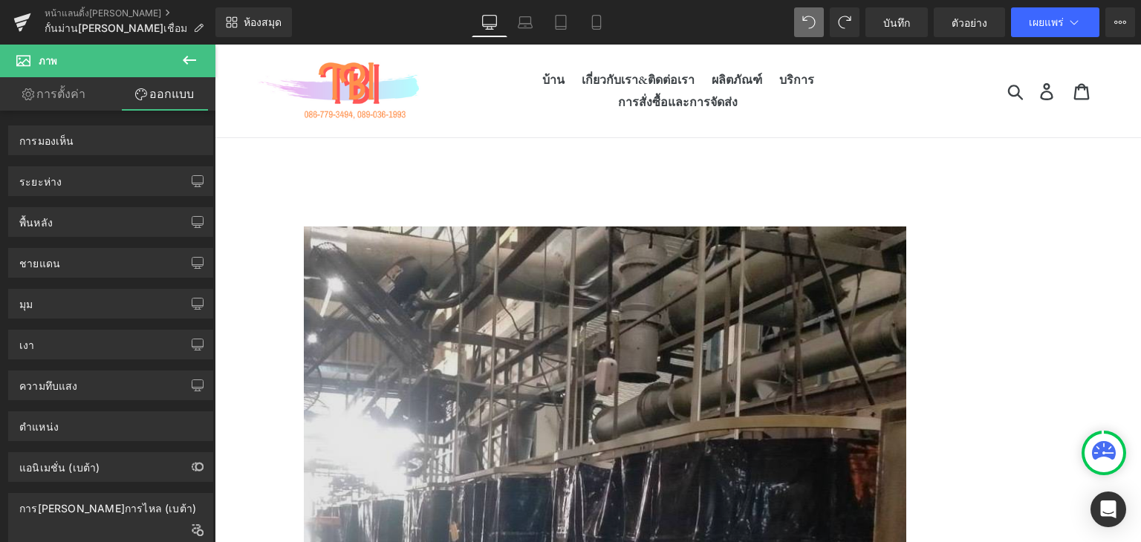
scroll to position [371, 0]
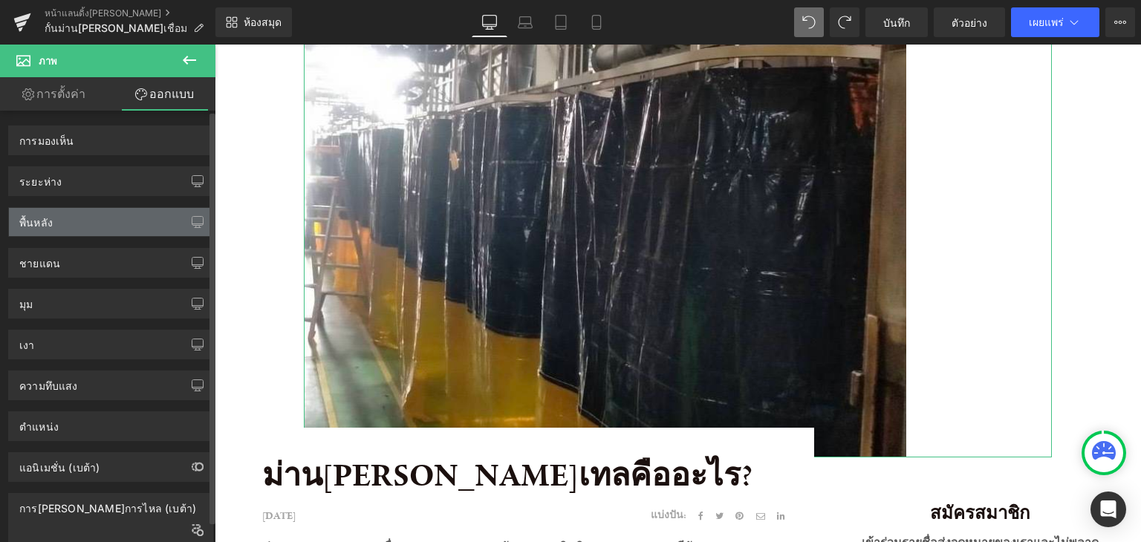
click at [134, 227] on div "พื้นหลัง" at bounding box center [111, 222] width 204 height 28
click at [178, 218] on div "พื้นหลัง" at bounding box center [111, 222] width 204 height 28
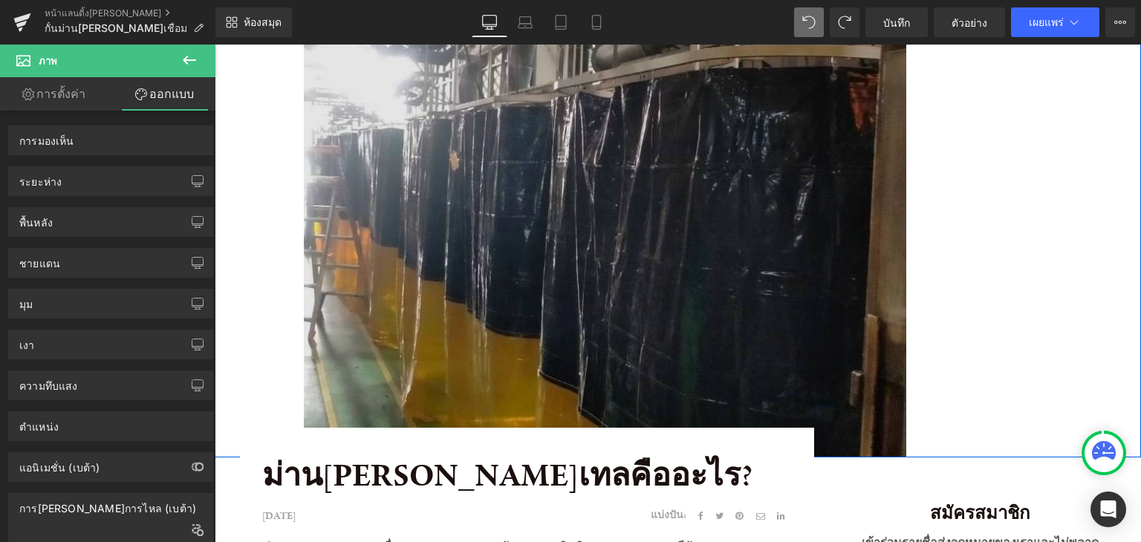
click at [264, 384] on div "ภาพ แถว" at bounding box center [678, 133] width 926 height 650
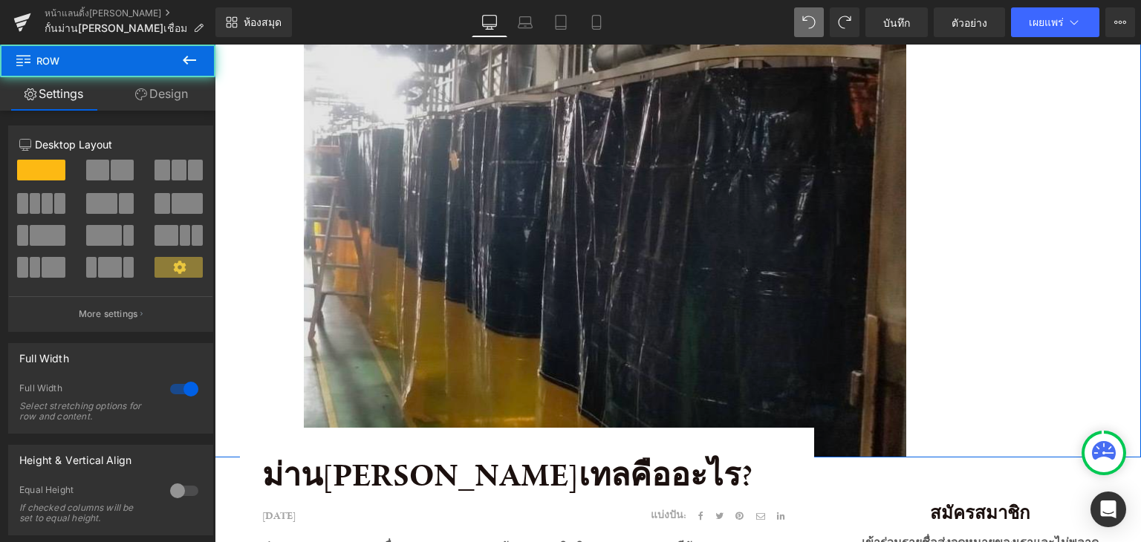
click at [308, 363] on img at bounding box center [678, 156] width 748 height 602
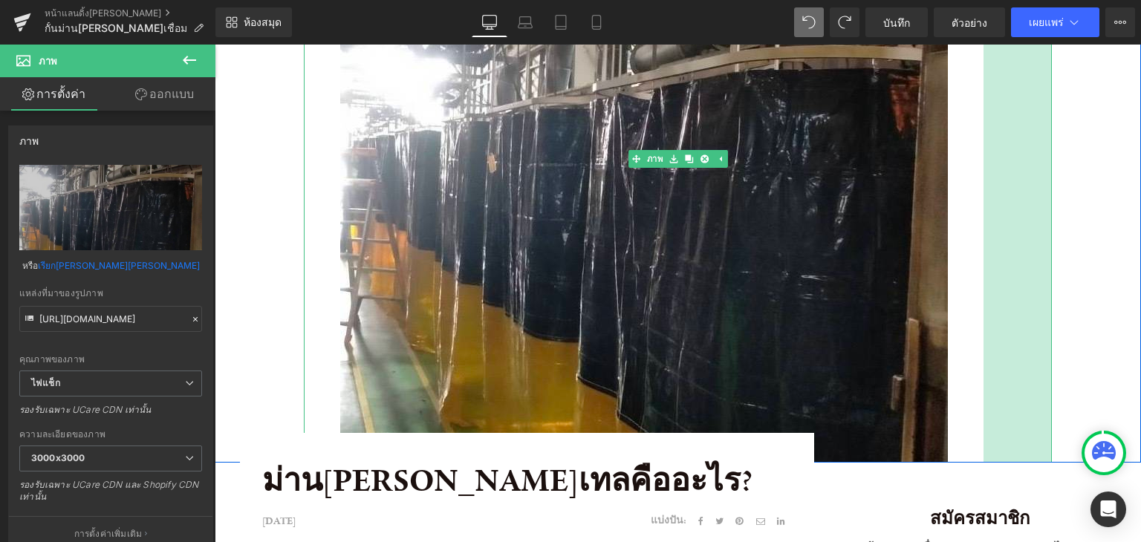
drag, startPoint x: 1043, startPoint y: 383, endPoint x: 1140, endPoint y: 394, distance: 98.0
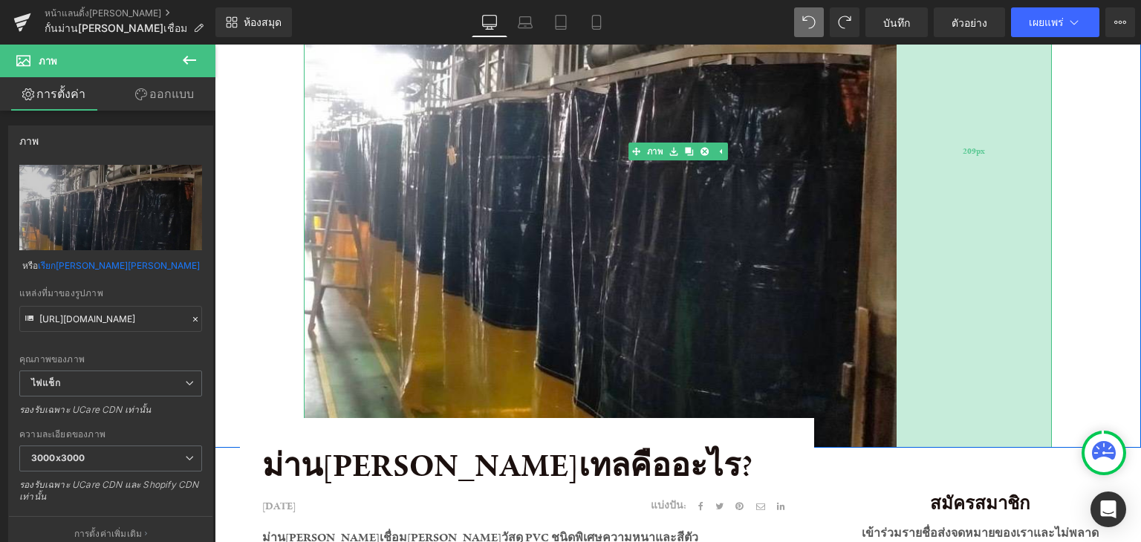
scroll to position [149, 0]
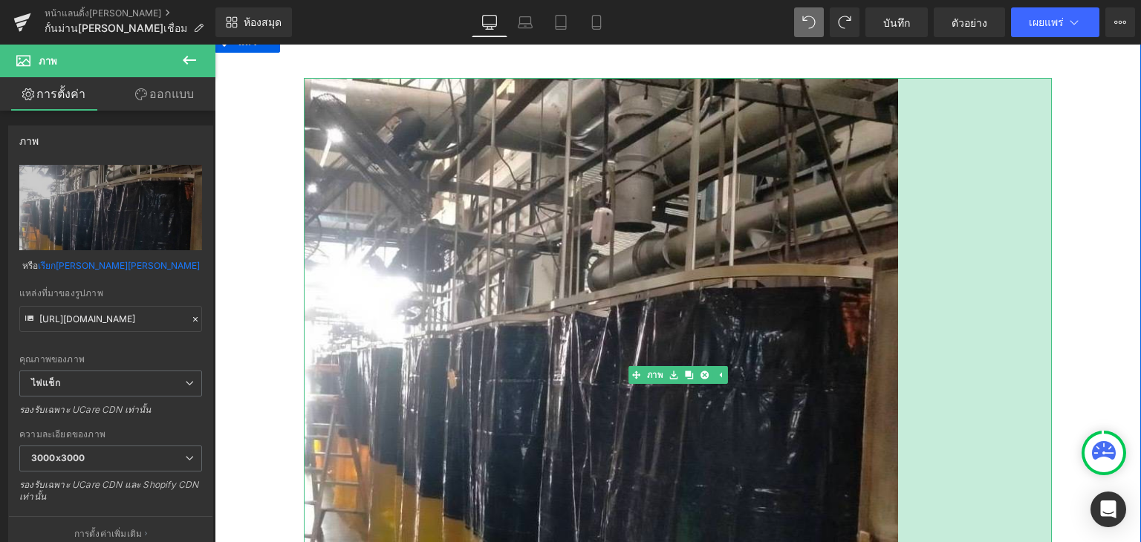
click at [1056, 254] on div "ภาพ 207px แถว" at bounding box center [678, 351] width 926 height 642
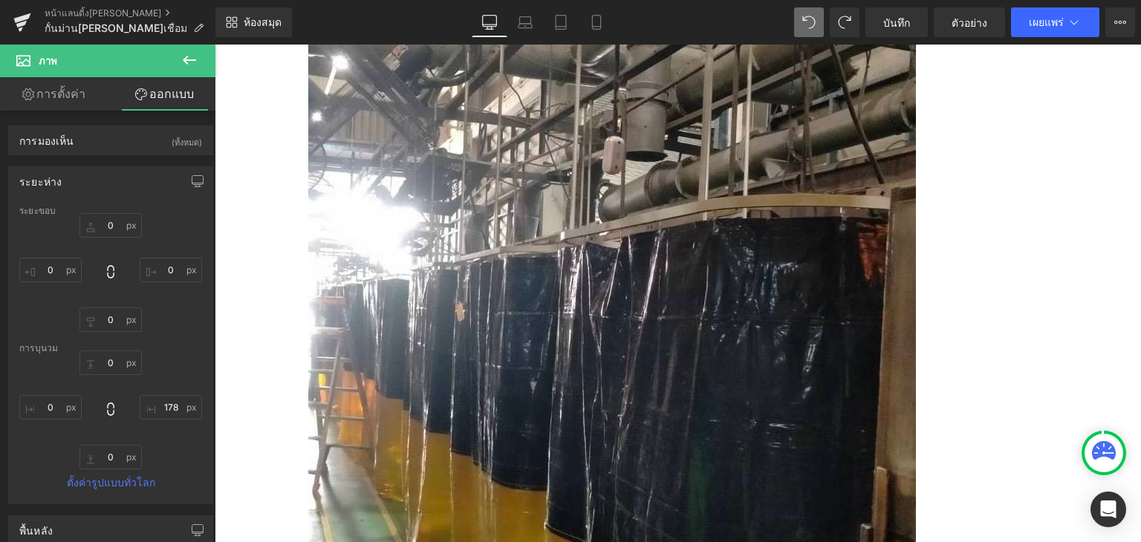
scroll to position [0, 0]
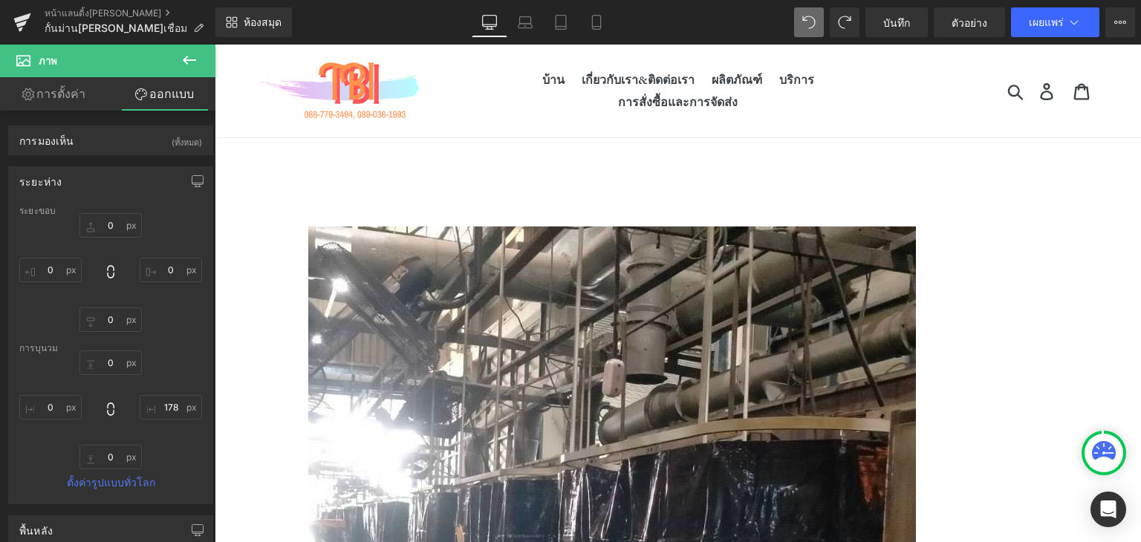
click at [806, 30] on button at bounding box center [809, 22] width 30 height 30
type input "0"
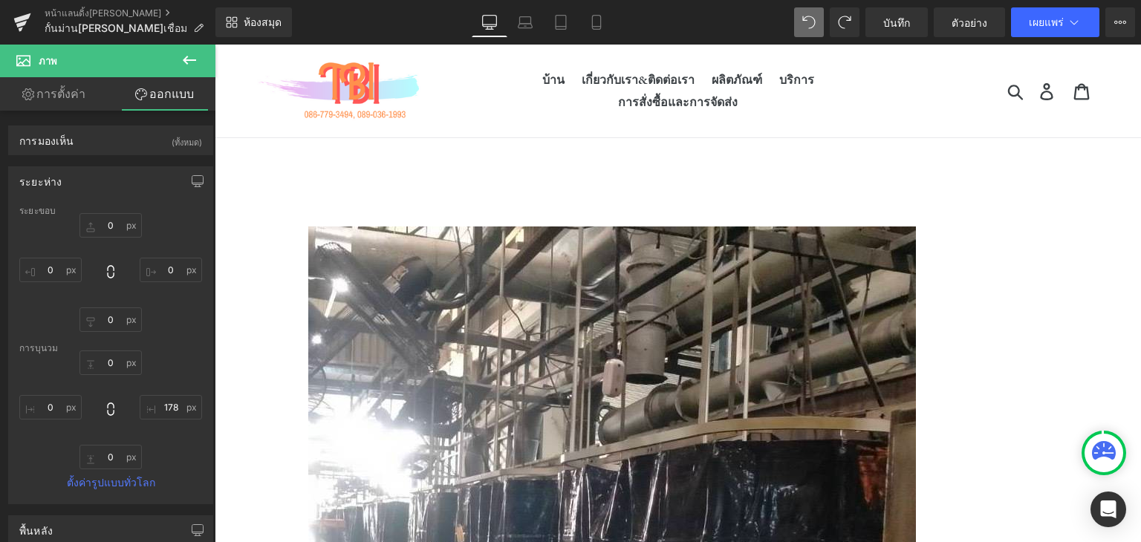
type input "0"
type input "178"
type input "0"
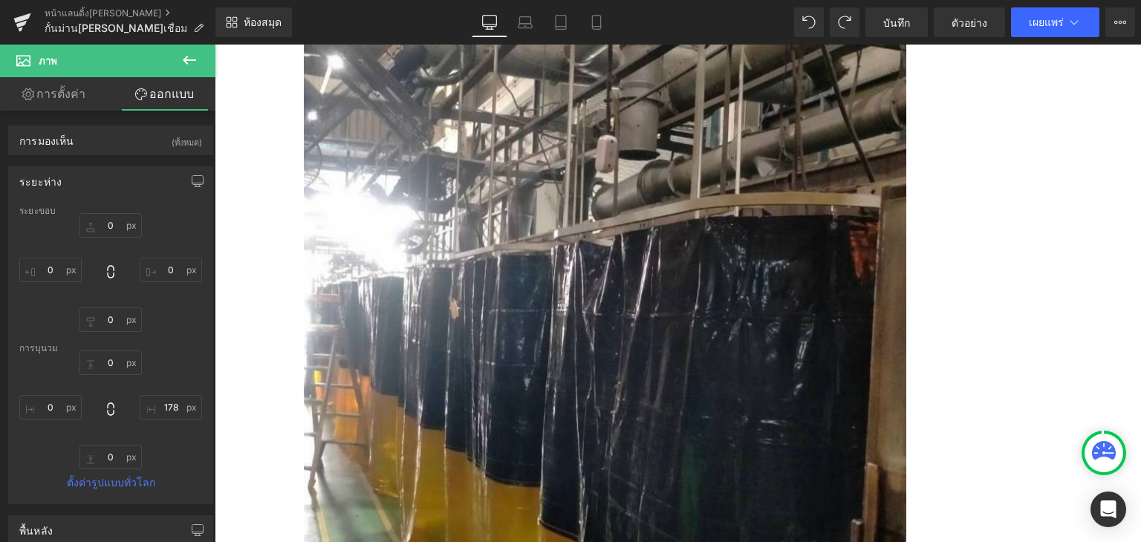
scroll to position [13, 0]
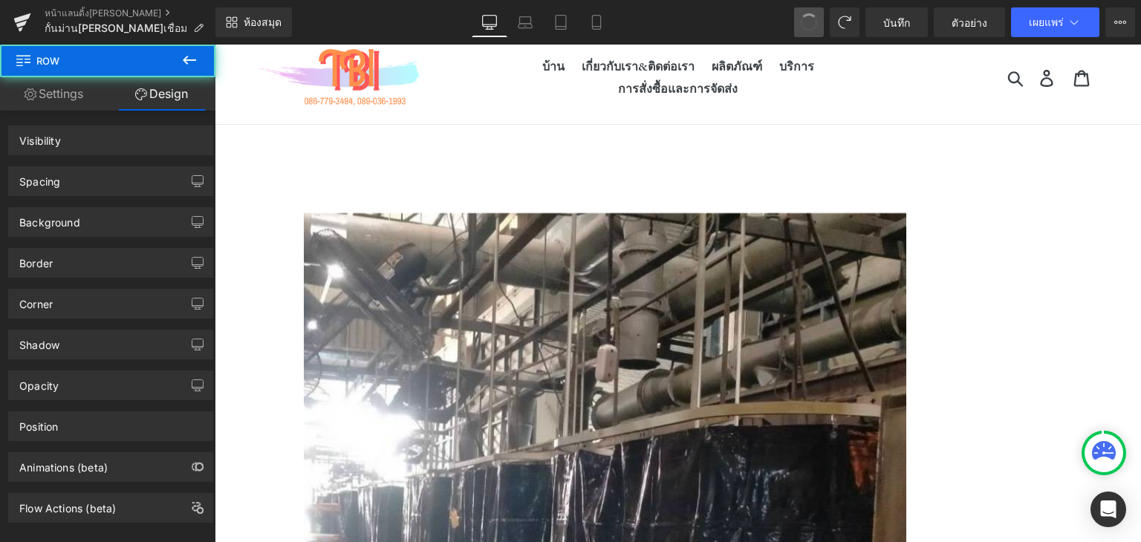
click at [805, 13] on button at bounding box center [809, 22] width 30 height 30
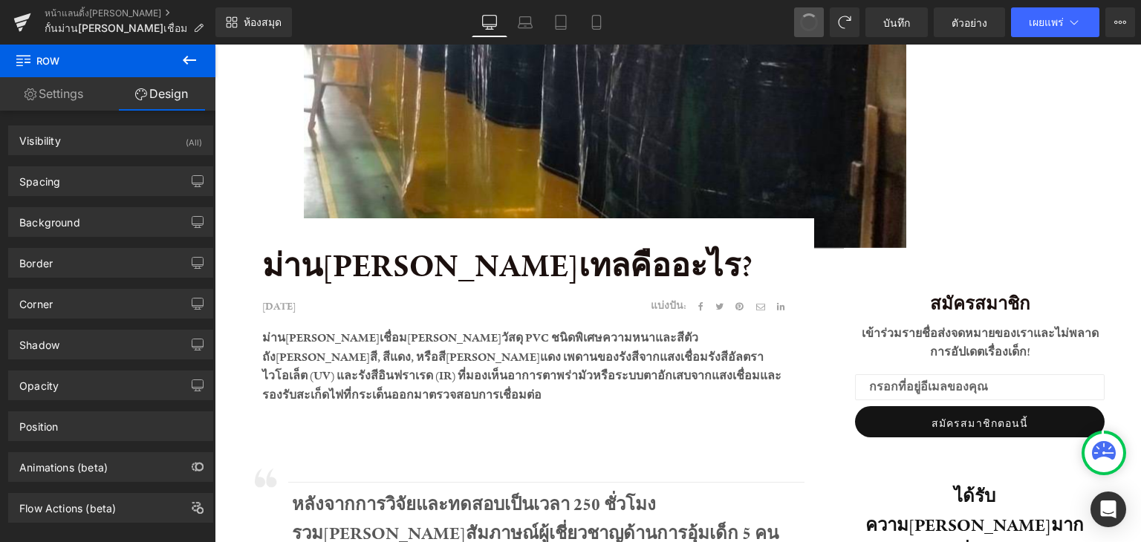
scroll to position [586, 0]
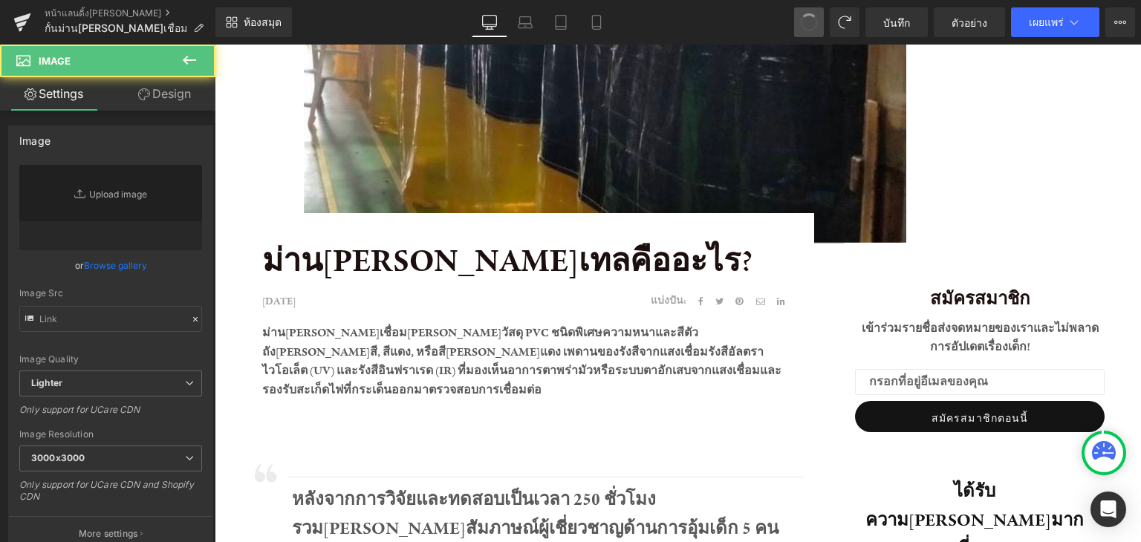
click at [802, 13] on button at bounding box center [809, 22] width 30 height 30
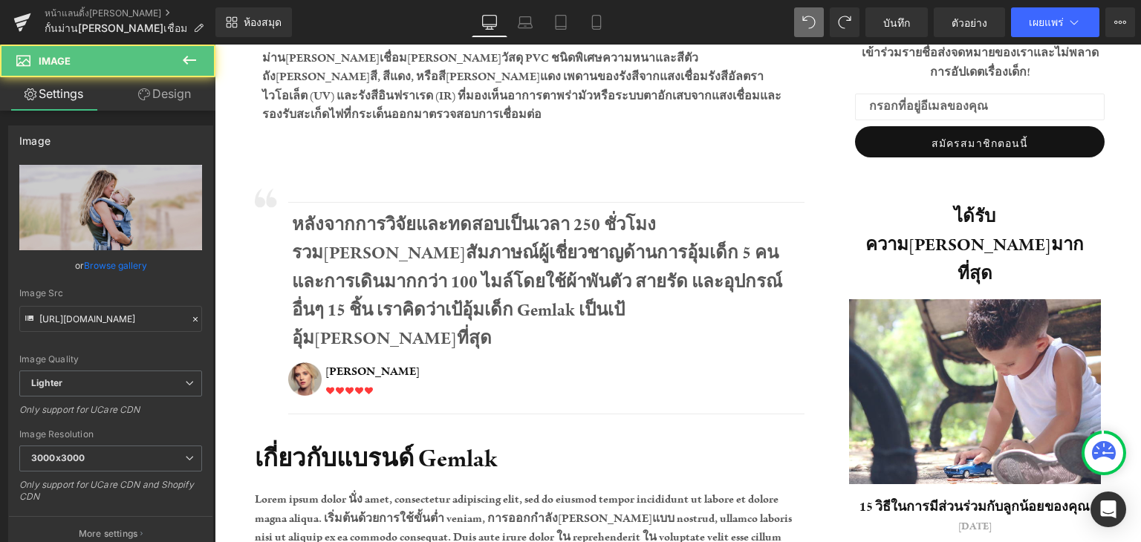
type input "https://ucarecdn.com/4600b518-7fa9-4275-8440-6d674cb0b03e/-/format/auto/-/previ…"
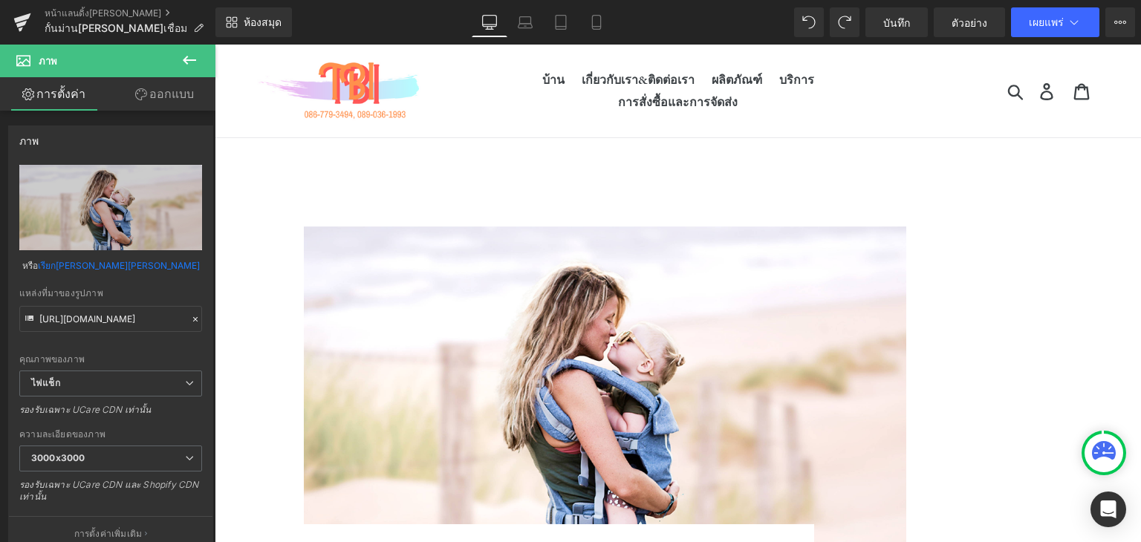
scroll to position [297, 0]
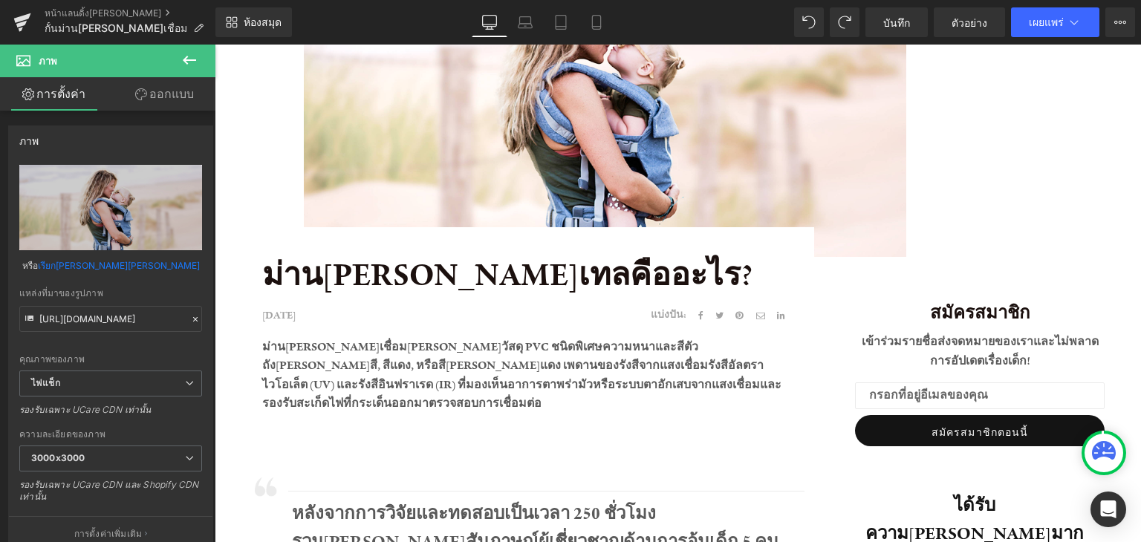
click at [871, 250] on div "ม่านกันแสงเทลคืออะไร? บล็อกข้อความ 29 เมษายน 2563 บล็อกข้อความ แบ่งปัน: บล็อกข้…" at bounding box center [678, 340] width 906 height 227
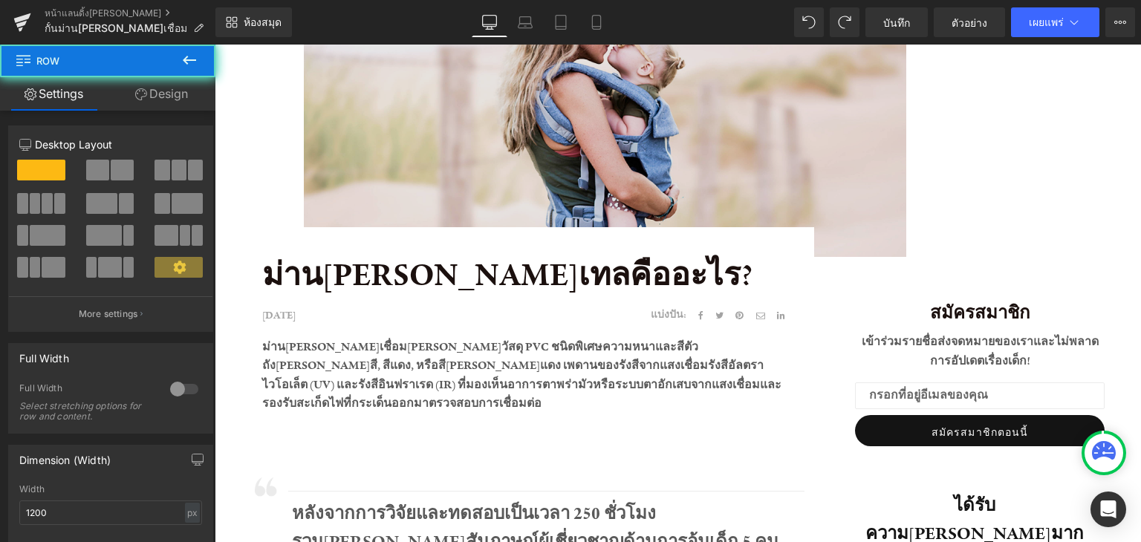
click at [879, 258] on div "สมัครสมาชิก บล็อกข้อความ เข้าร่วมรายชื่อส่งจดหมายของเราและไม่พลาดการอัปเดตเรื่อ…" at bounding box center [980, 355] width 273 height 197
click at [215, 45] on div "40 พิกเซล" at bounding box center [215, 45] width 0 height 0
click at [854, 152] on img at bounding box center [678, 93] width 748 height 328
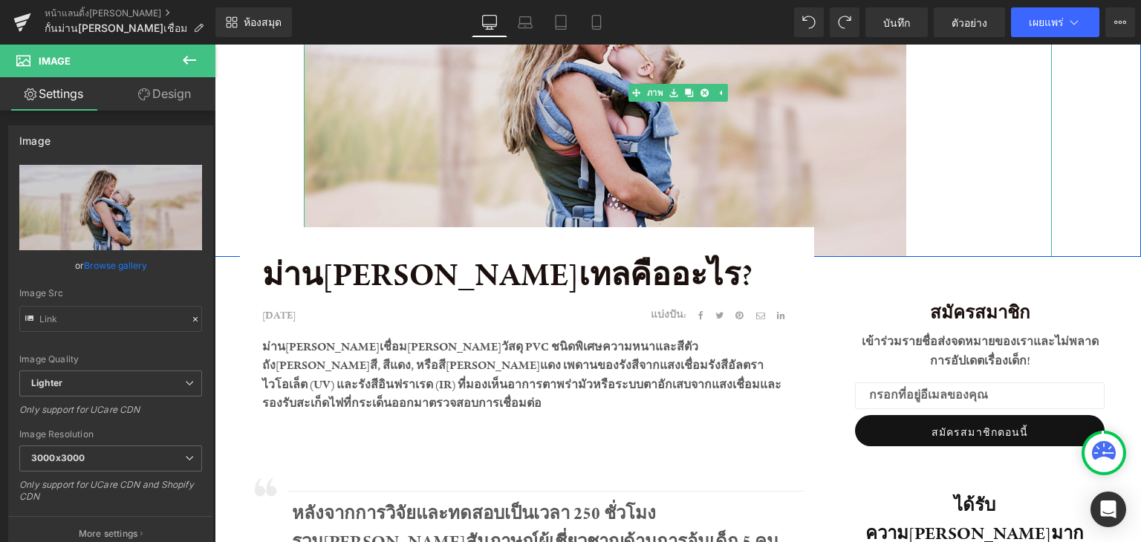
type input "https://ucarecdn.com/4600b518-7fa9-4275-8440-6d674cb0b03e/-/format/auto/-/previ…"
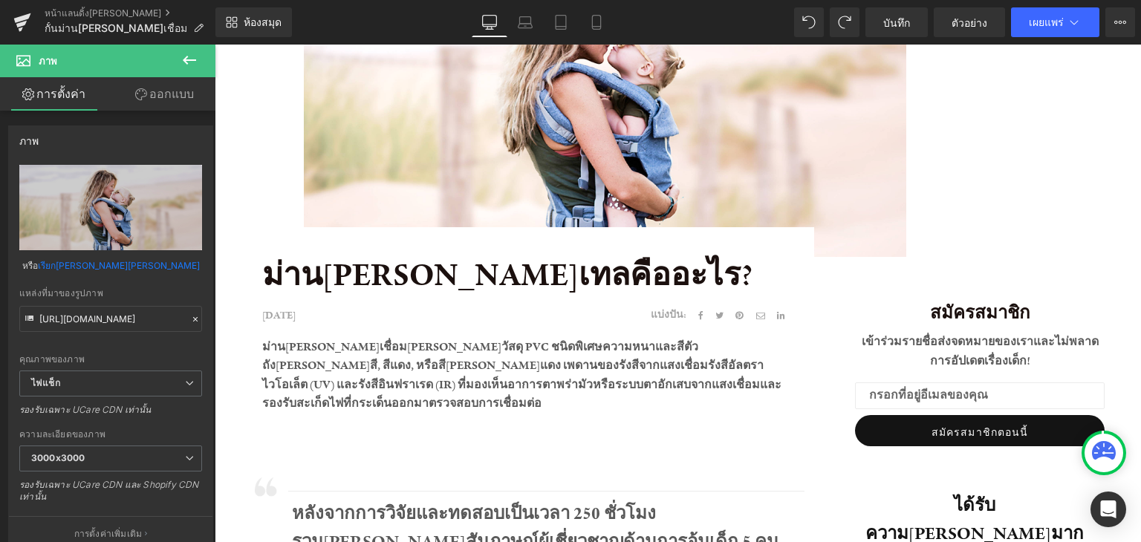
scroll to position [0, 0]
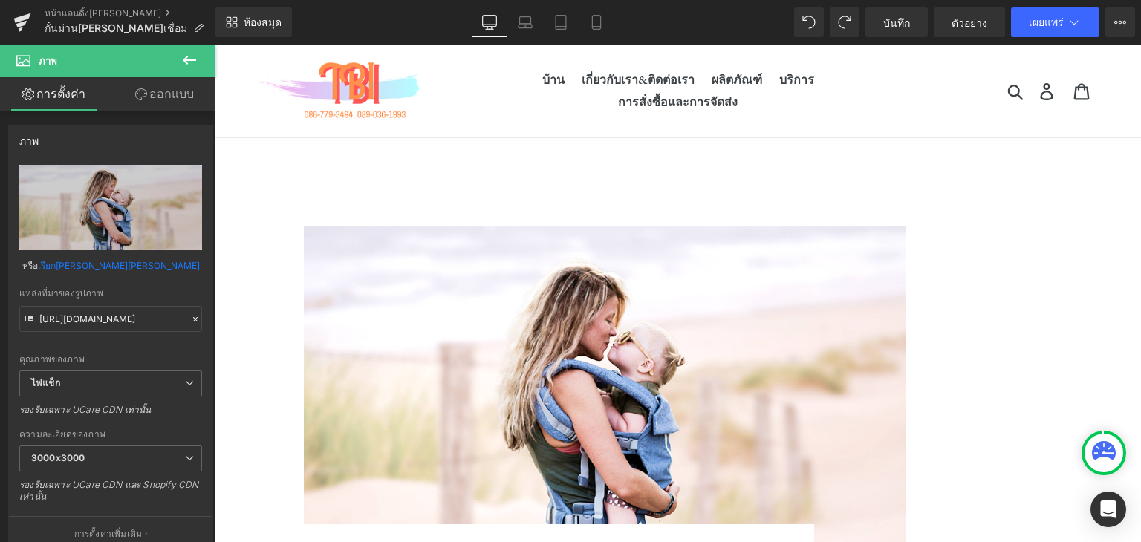
click at [1076, 296] on div "ภาพ แถว 64 พิกเซล" at bounding box center [678, 366] width 926 height 375
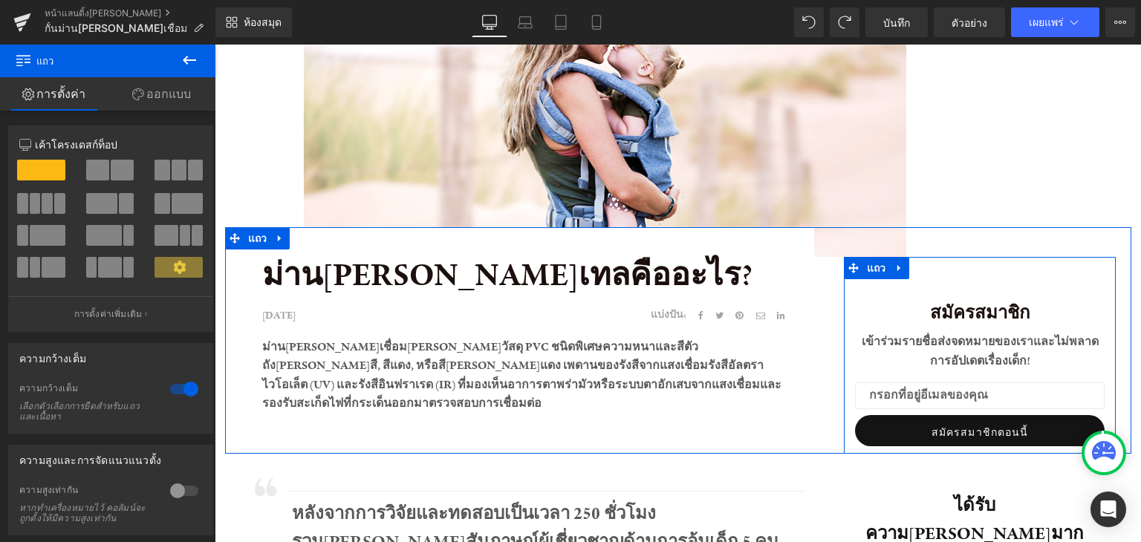
scroll to position [371, 0]
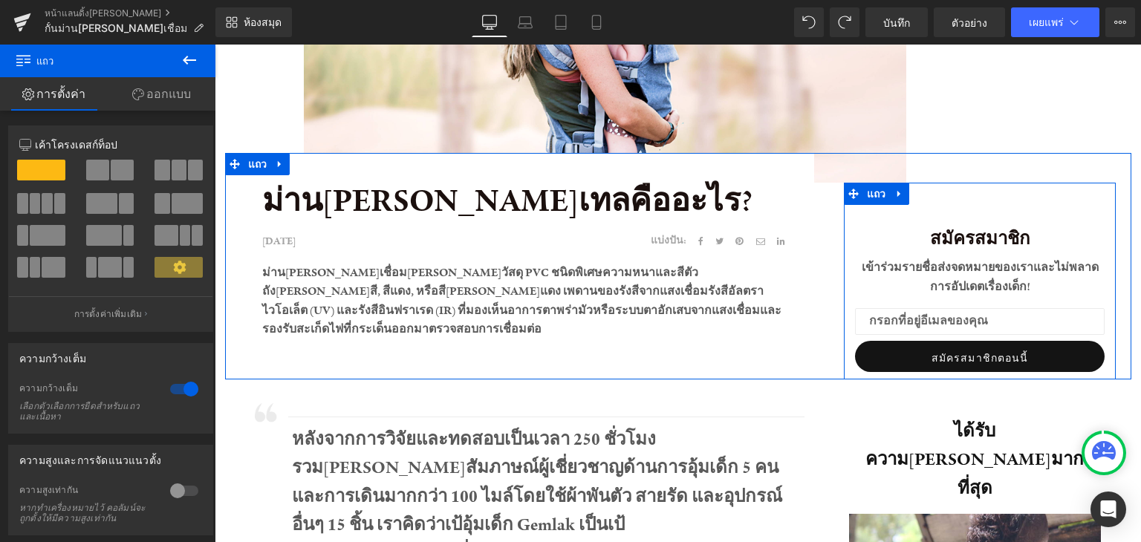
drag, startPoint x: 914, startPoint y: 235, endPoint x: 1038, endPoint y: 324, distance: 152.3
click at [1039, 324] on div "สมัครสมาชิก บล็อกข้อความ เข้าร่วมรายชื่อส่งจดหมายของเราและไม่พลาดการอัปเดตเรื่อ…" at bounding box center [980, 298] width 273 height 148
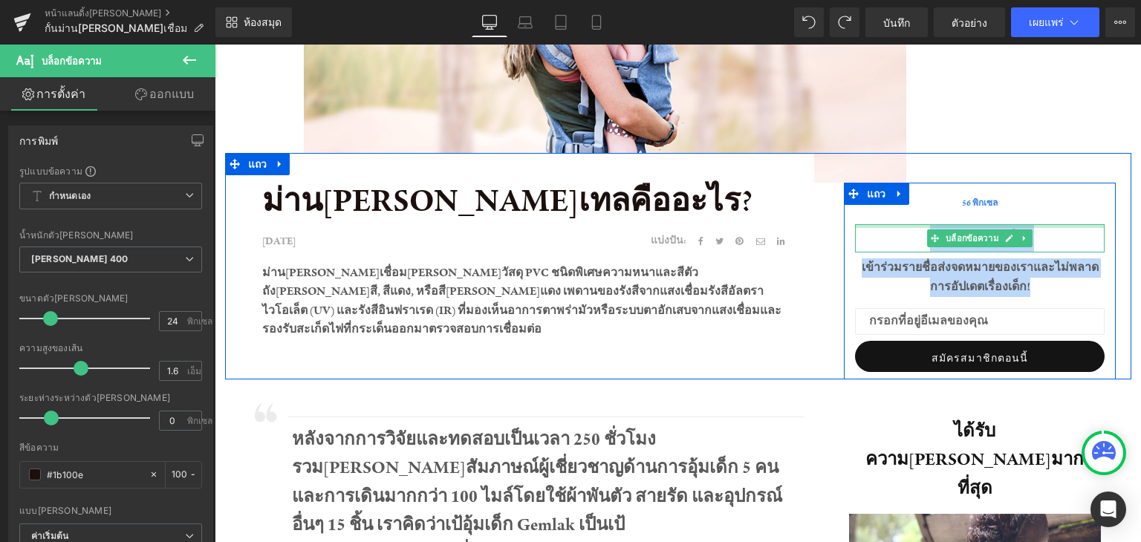
drag, startPoint x: 895, startPoint y: 224, endPoint x: 960, endPoint y: 189, distance: 73.5
click at [896, 218] on div "สมัครสมาชิก บล็อกข้อความ เข้าร่วมรายชื่อส่งจดหมายของเราและไม่พลาดการอัปเดตเรื่อ…" at bounding box center [980, 281] width 273 height 197
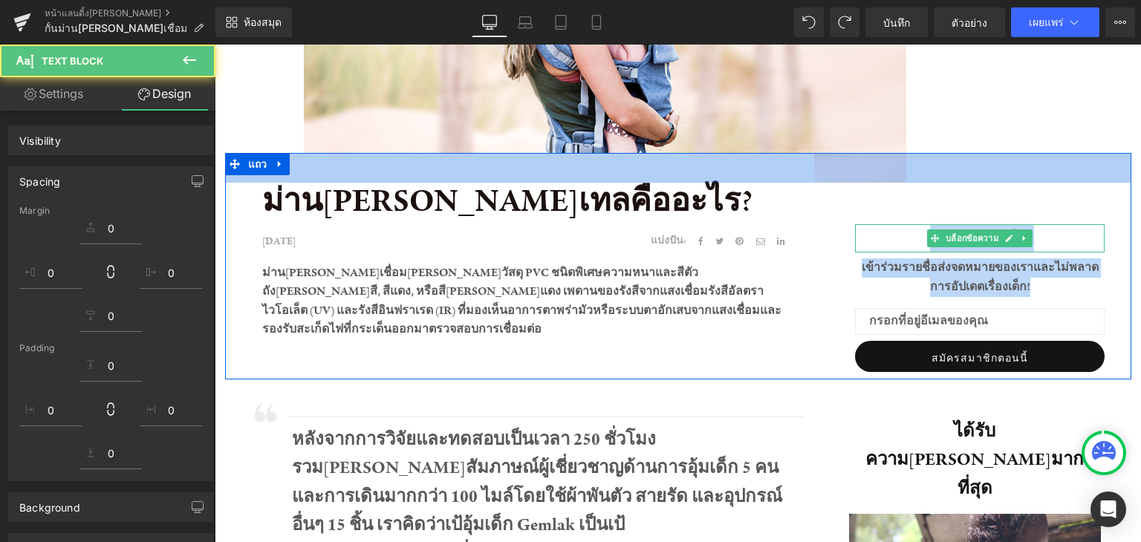
drag, startPoint x: 987, startPoint y: 181, endPoint x: 947, endPoint y: 228, distance: 62.2
click at [984, 180] on div "40 พิกเซล" at bounding box center [678, 168] width 906 height 30
click at [952, 222] on div "สมัครสมาชิก บล็อกข้อความ เข้าร่วมรายชื่อส่งจดหมายของเราและไม่พลาดการอัปเดตเรื่อ…" at bounding box center [980, 281] width 273 height 197
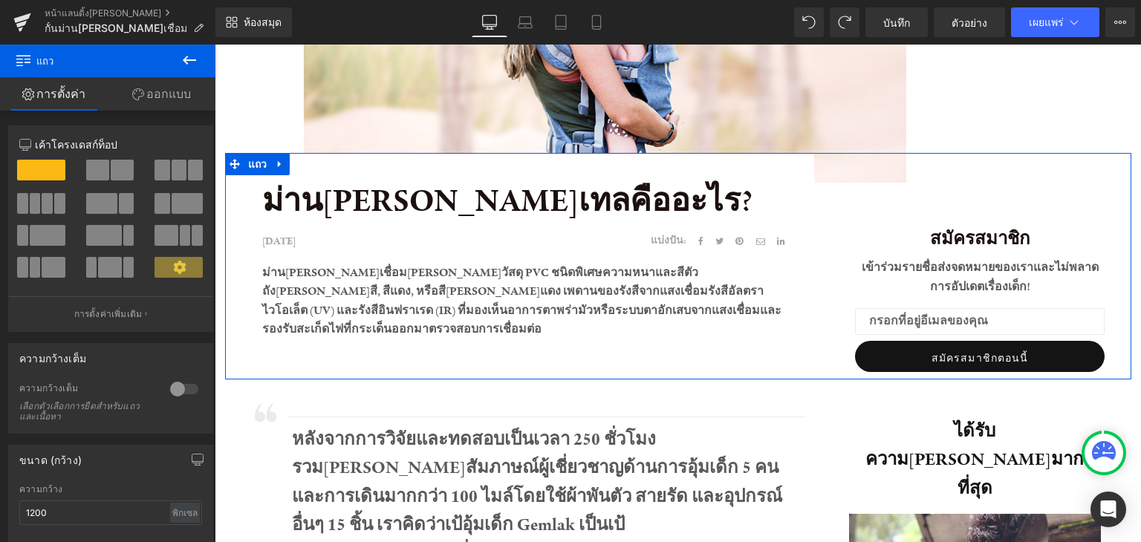
click at [936, 297] on div "สมัครสมาชิก บล็อกข้อความ เข้าร่วมรายชื่อส่งจดหมายของเราและไม่พลาดการอัปเดตเรื่อ…" at bounding box center [980, 281] width 302 height 197
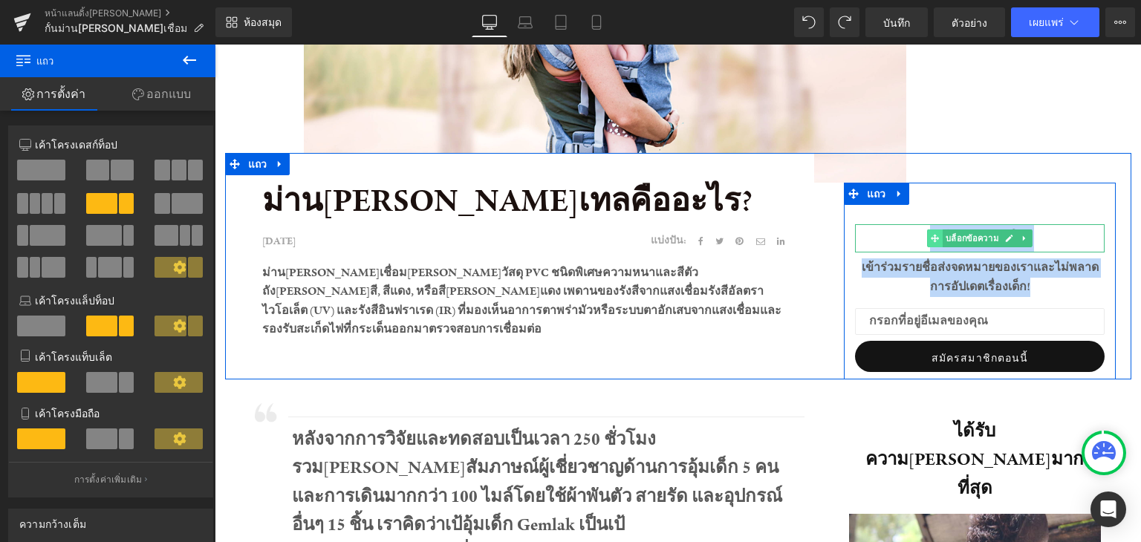
click at [927, 239] on span at bounding box center [935, 239] width 16 height 18
click at [912, 245] on p "สมัครสมาชิก" at bounding box center [980, 238] width 250 height 28
click at [930, 240] on font "สมัครสมาชิก" at bounding box center [980, 238] width 100 height 22
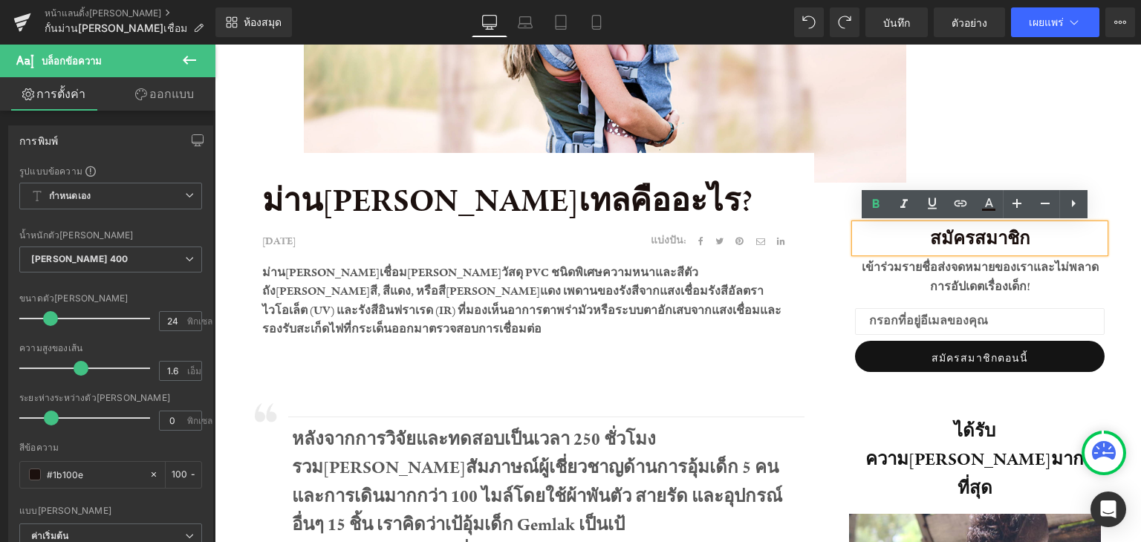
click at [1049, 245] on p "สมัครสมาชิก" at bounding box center [980, 238] width 250 height 28
click at [1047, 244] on p "สมัครสมาชิก" at bounding box center [980, 238] width 250 height 28
click at [1046, 241] on p "สมัครสมาชิก" at bounding box center [980, 238] width 250 height 28
drag, startPoint x: 1045, startPoint y: 239, endPoint x: 1018, endPoint y: 254, distance: 31.2
click at [1020, 258] on div "สมัครสมาชิ บล็อกข้อความ เข้าร่วมรายชื่อส่งจดหมายของเราและไม่พลาดการอัปเดตเรื่อง…" at bounding box center [980, 298] width 273 height 148
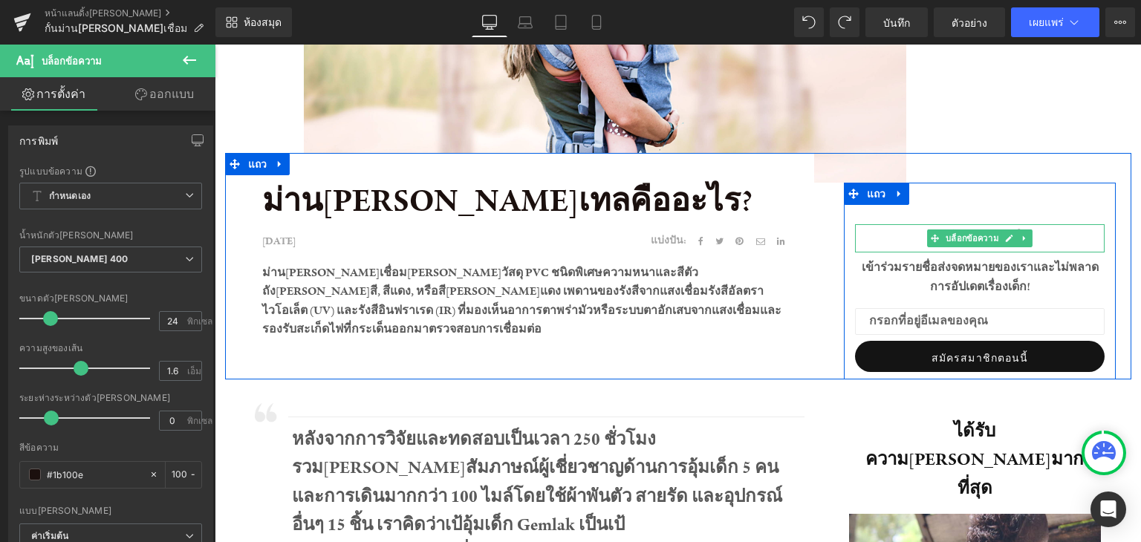
drag, startPoint x: 1046, startPoint y: 236, endPoint x: 941, endPoint y: 259, distance: 108.0
click at [951, 262] on div "สมัครสมาชิ บล็อกข้อความ เข้าร่วมรายชื่อส่งจดหมายของเราและไม่พลาดการอัปเดตเรื่อง…" at bounding box center [980, 298] width 273 height 148
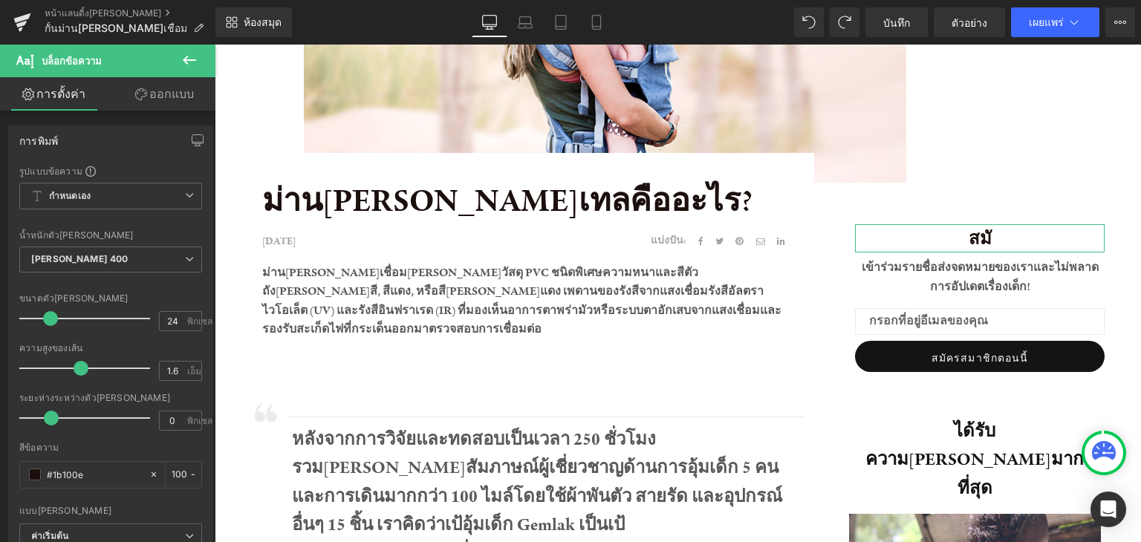
click at [182, 87] on font "ออกแบบ" at bounding box center [171, 93] width 45 height 15
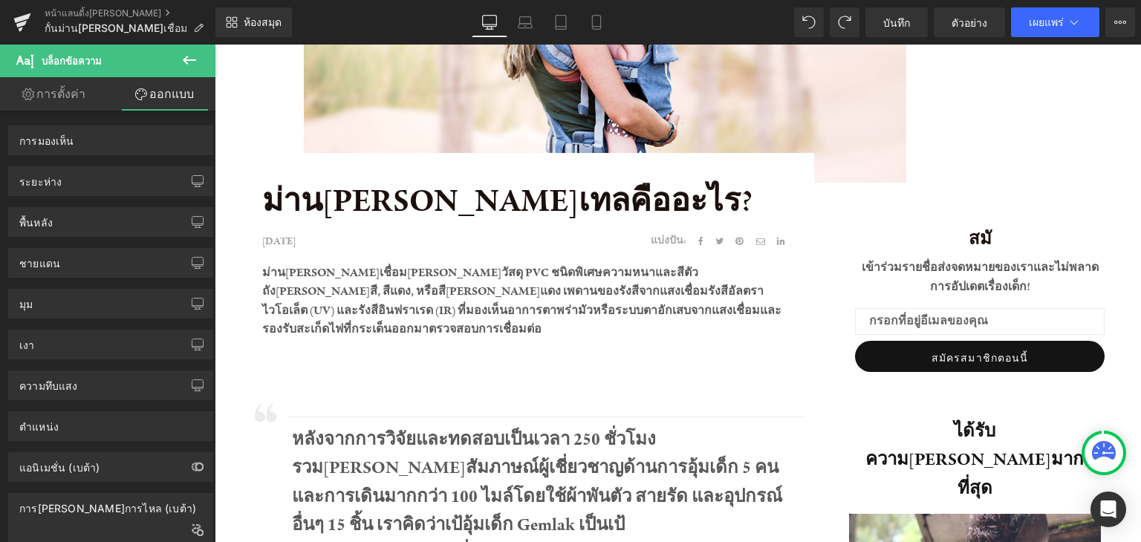
click at [187, 62] on icon at bounding box center [190, 60] width 18 height 18
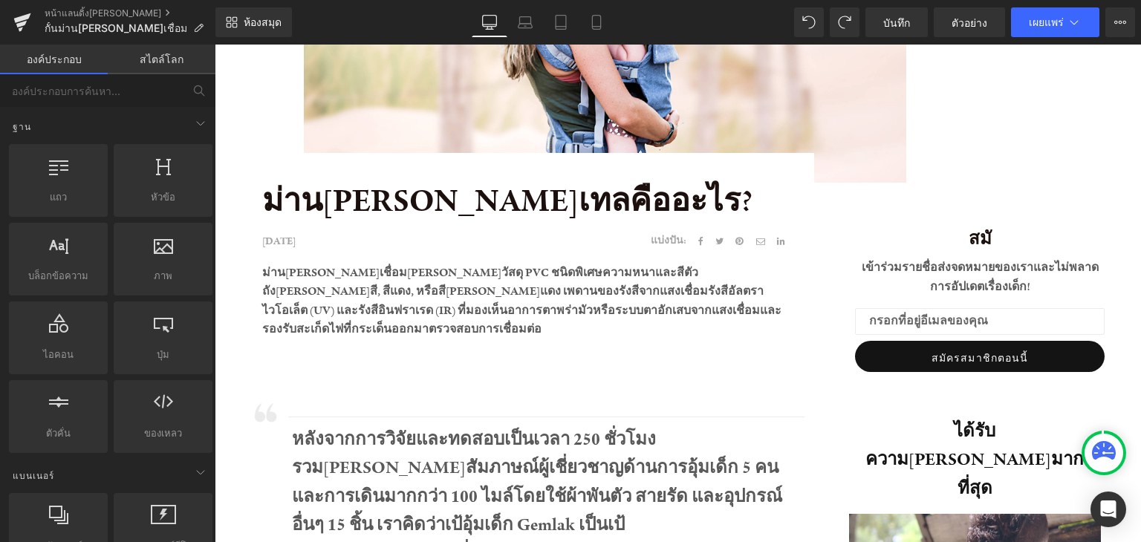
scroll to position [0, 0]
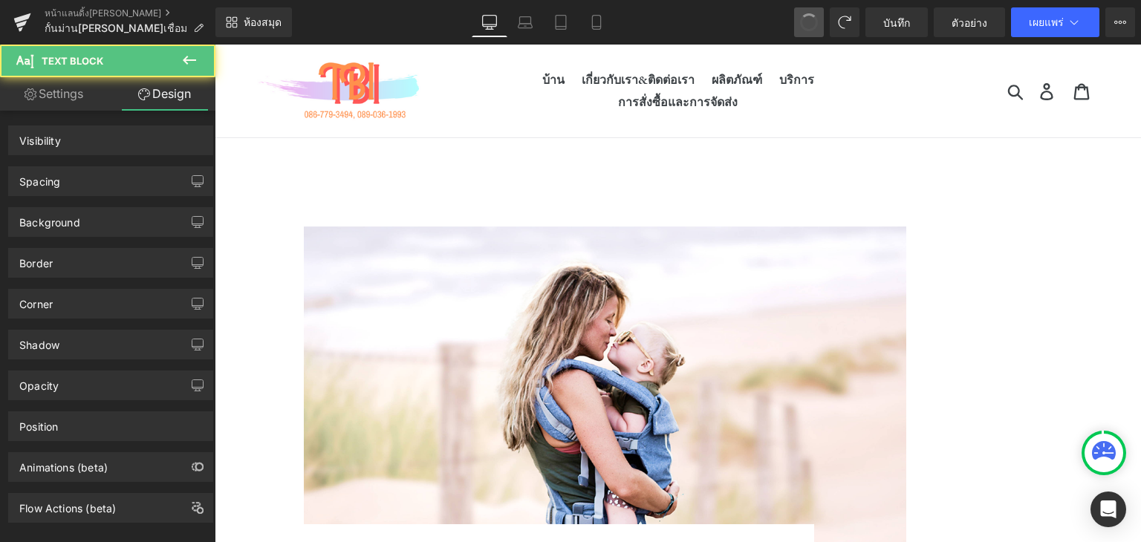
click at [808, 23] on span at bounding box center [808, 22] width 25 height 25
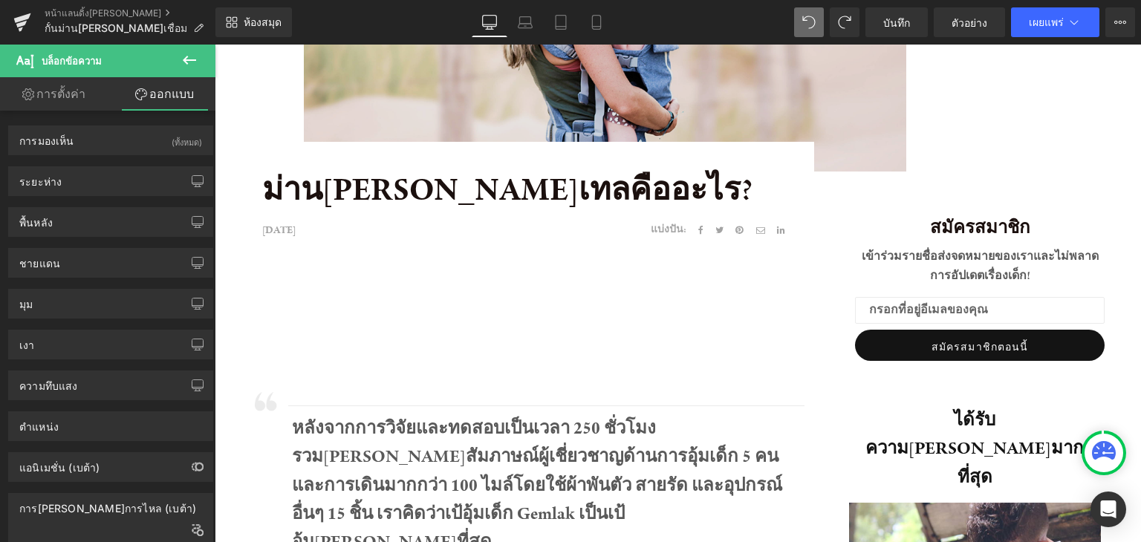
drag, startPoint x: 1020, startPoint y: 68, endPoint x: 805, endPoint y: 47, distance: 215.7
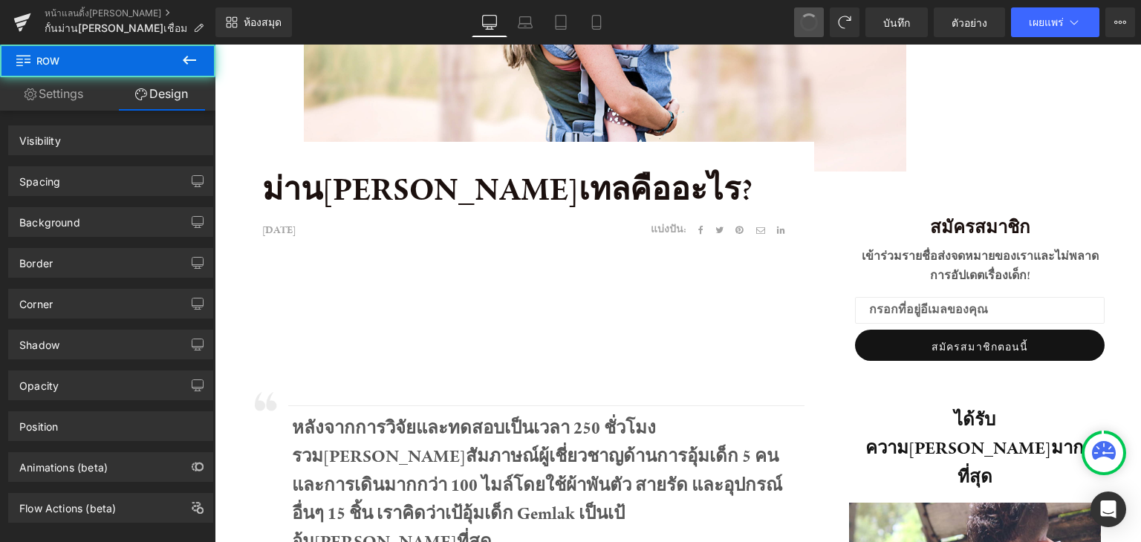
click at [814, 17] on span at bounding box center [809, 22] width 21 height 21
click at [814, 17] on span at bounding box center [809, 22] width 22 height 22
click at [816, 19] on span at bounding box center [808, 22] width 25 height 25
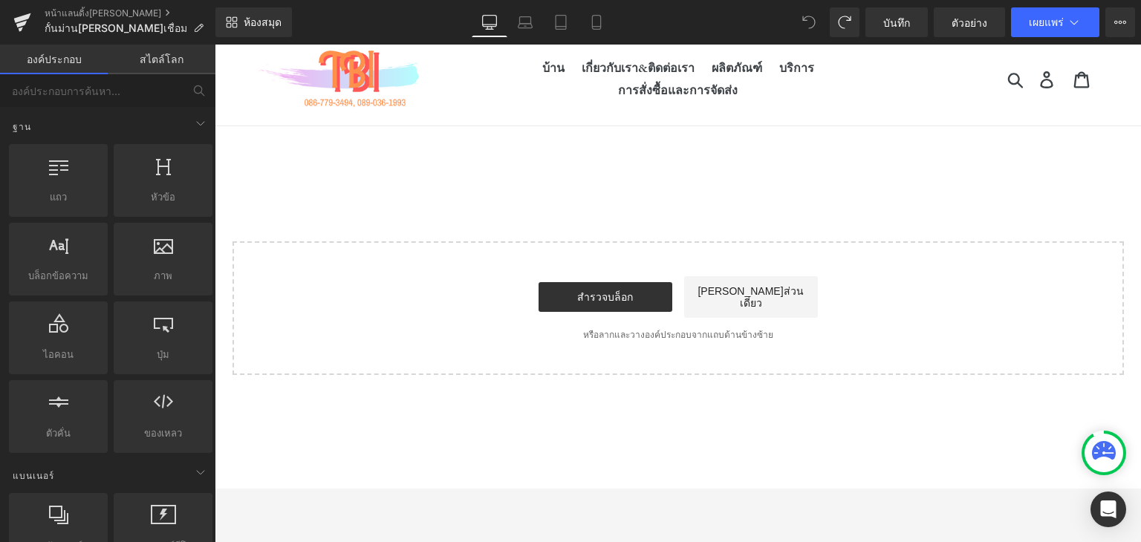
scroll to position [0, 0]
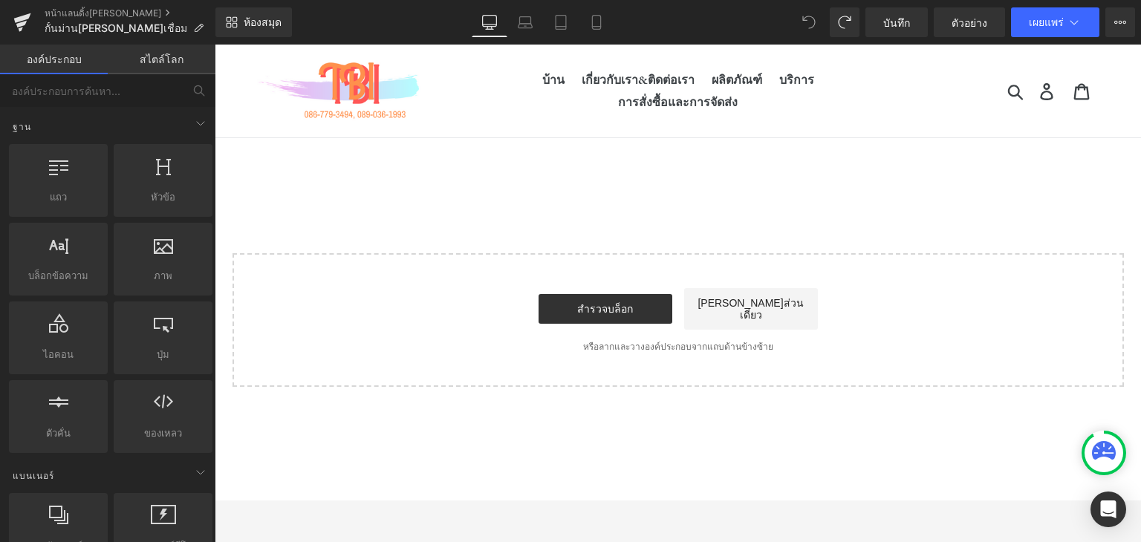
click at [761, 235] on div "เลือกเค้าโครงของคุณ" at bounding box center [678, 283] width 926 height 208
click at [526, 189] on div "เลือกเค้าโครงของคุณ" at bounding box center [678, 283] width 926 height 208
click at [179, 249] on div at bounding box center [163, 251] width 90 height 33
click at [726, 307] on font "[PERSON_NAME]ส่วนเดี่ยว" at bounding box center [750, 309] width 105 height 24
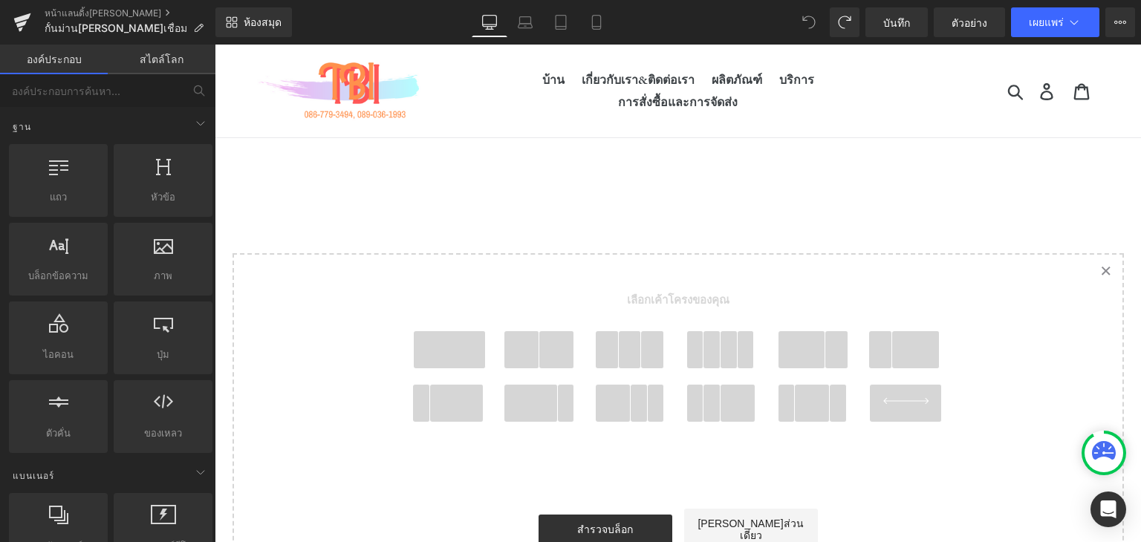
click at [414, 334] on span at bounding box center [449, 349] width 71 height 37
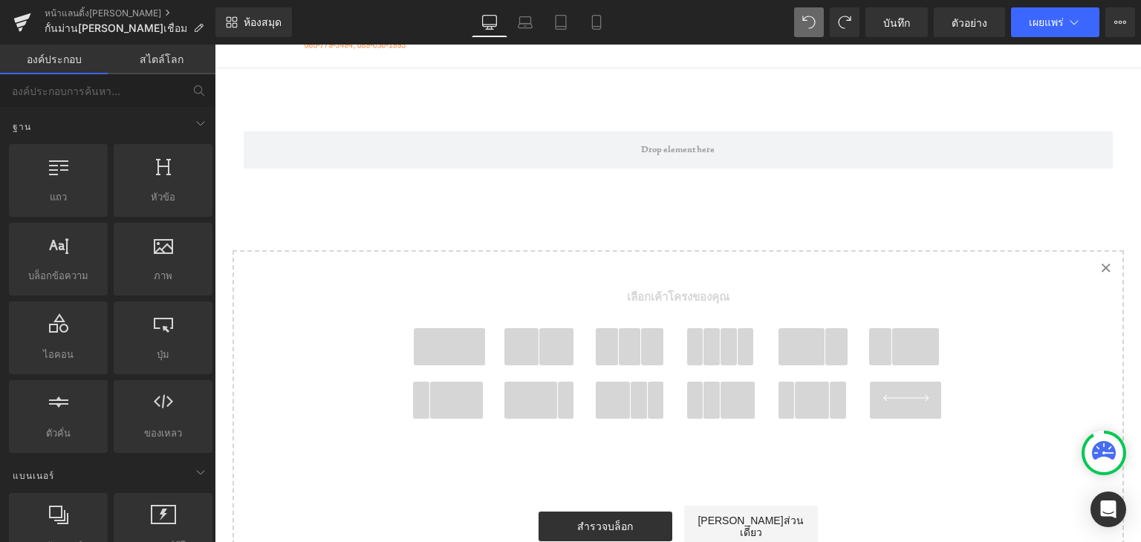
scroll to position [74, 0]
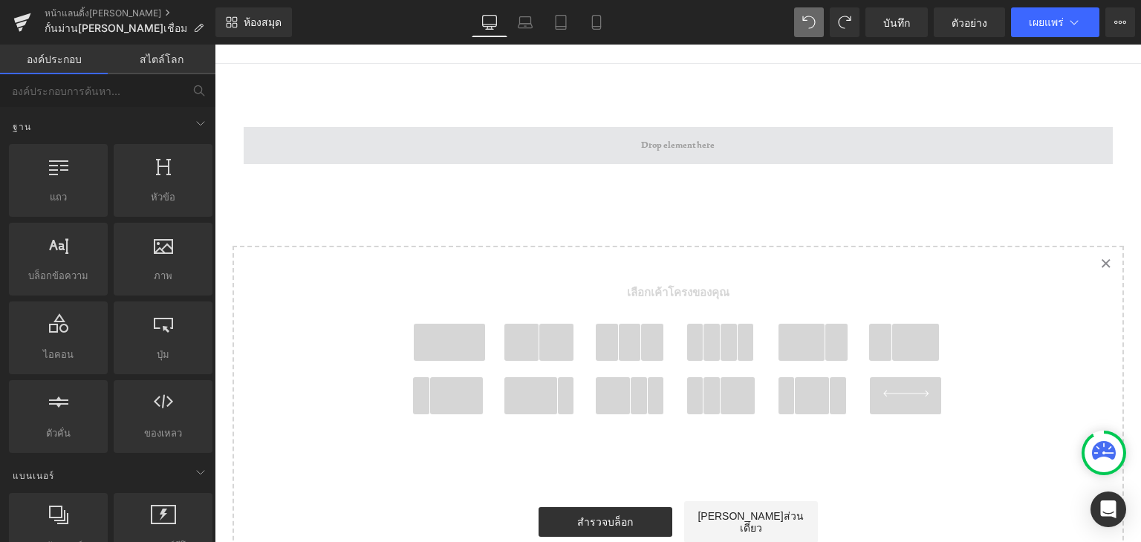
click at [649, 129] on span at bounding box center [678, 145] width 869 height 37
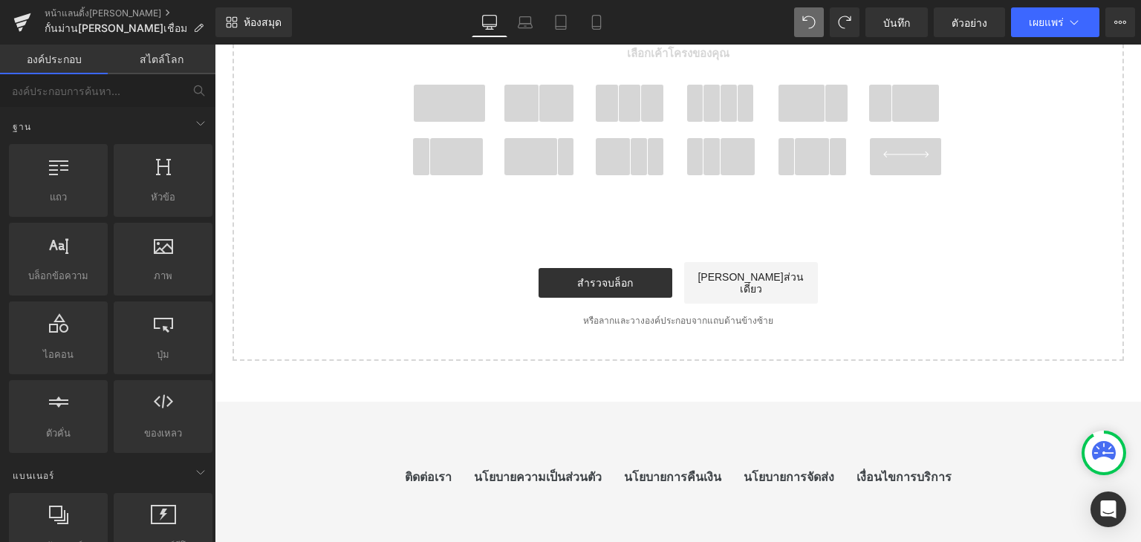
scroll to position [297, 0]
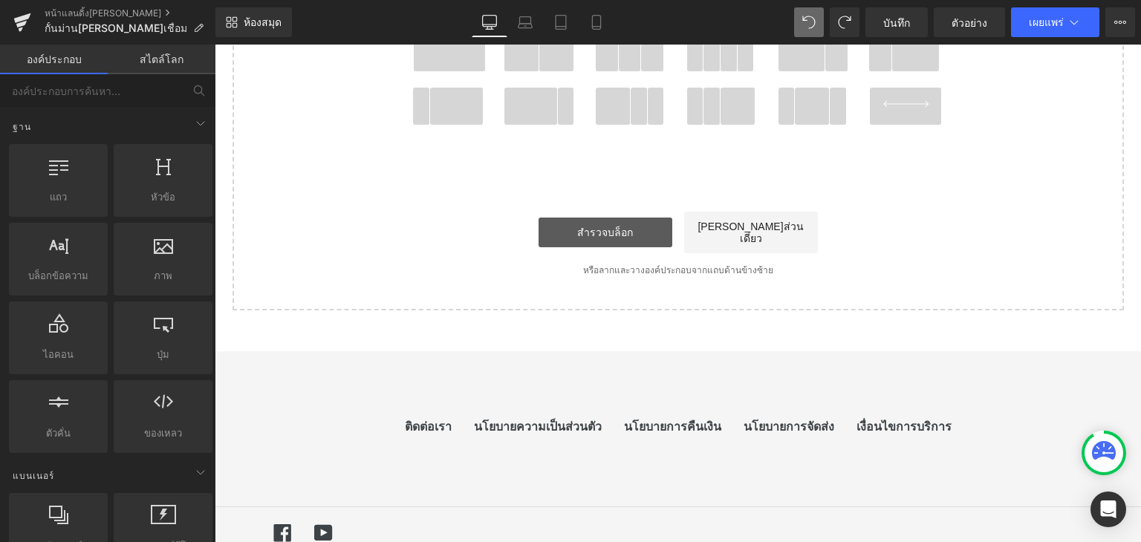
click at [622, 230] on font "สำรวจบล็อก" at bounding box center [605, 233] width 56 height 12
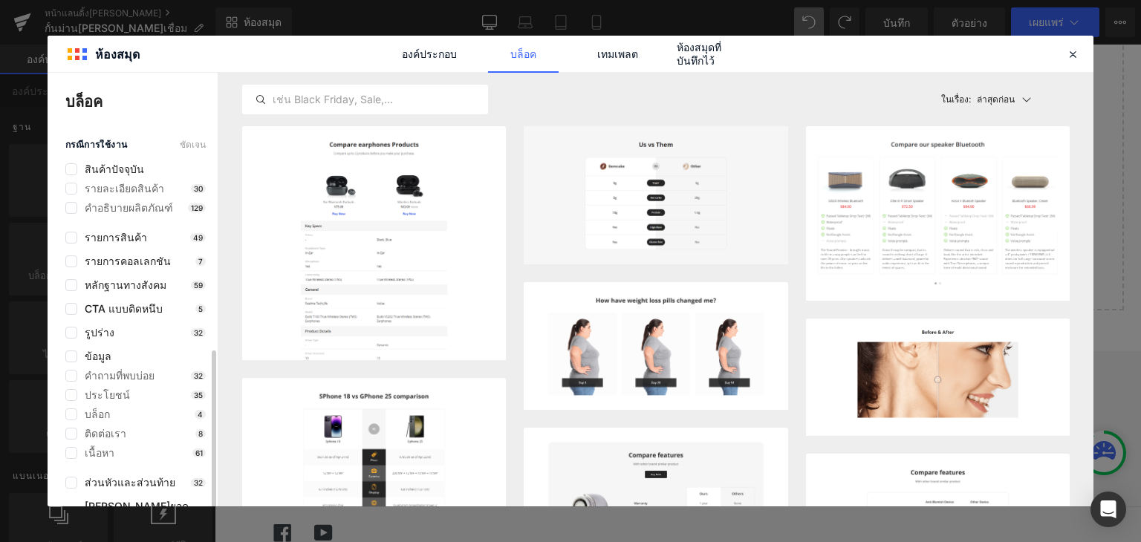
scroll to position [120, 0]
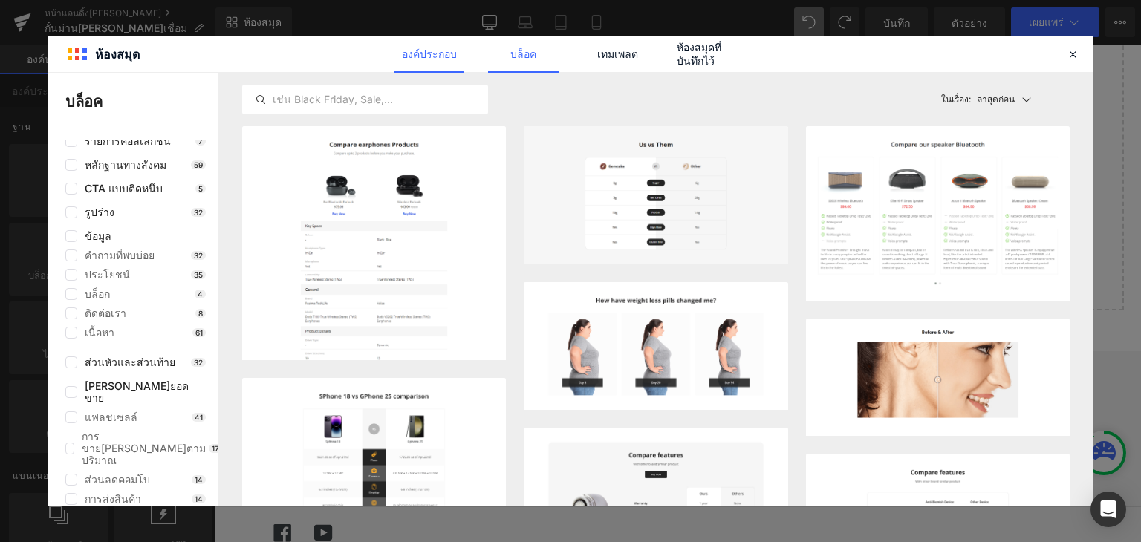
click at [424, 44] on link "องค์ประกอบ" at bounding box center [429, 54] width 71 height 37
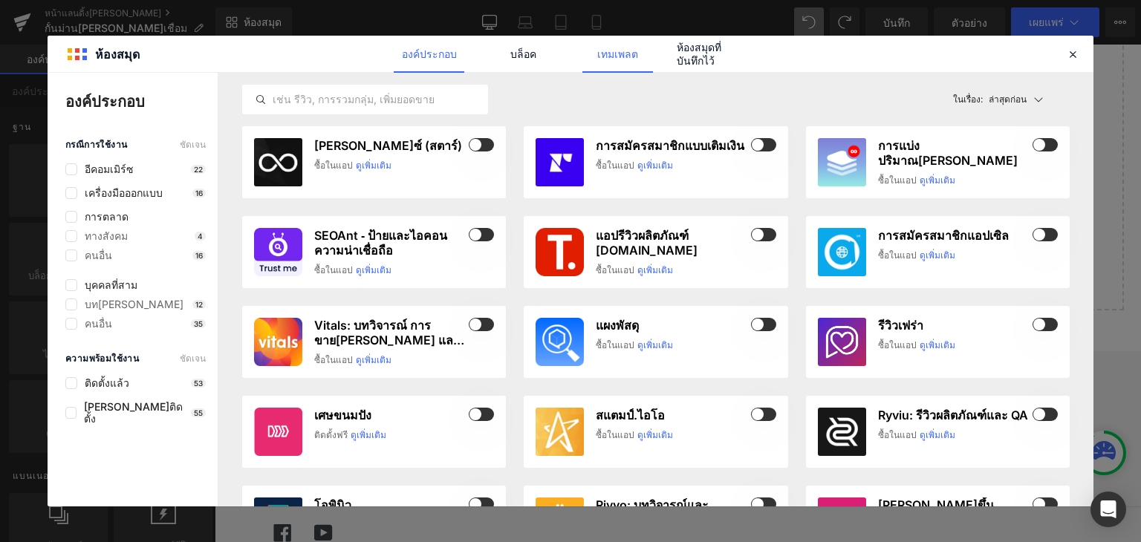
click at [623, 54] on font "เทมเพลต" at bounding box center [617, 54] width 41 height 13
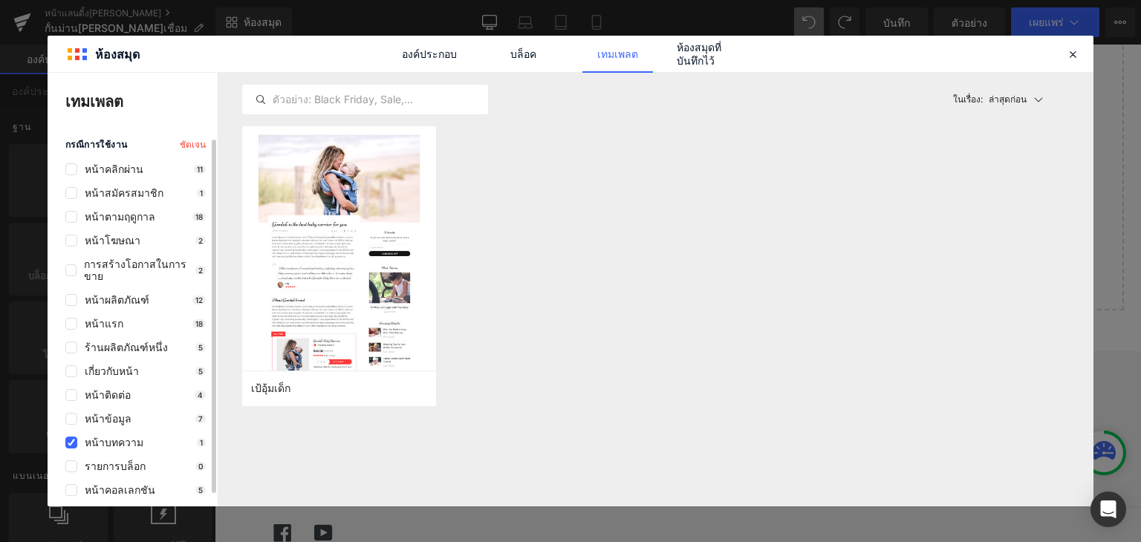
scroll to position [13, 0]
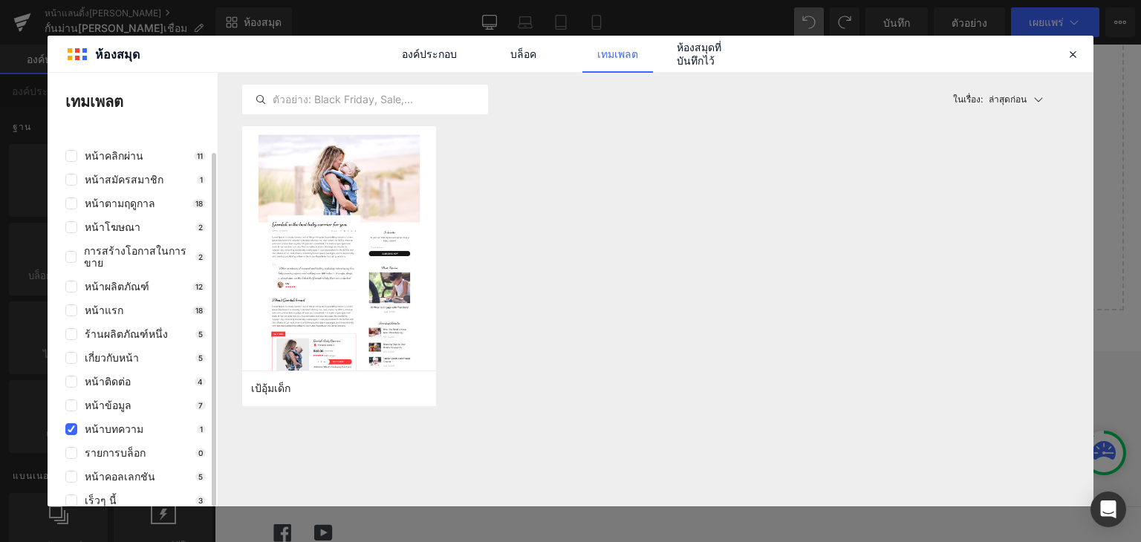
click at [134, 423] on font "หน้าบทความ" at bounding box center [114, 429] width 59 height 13
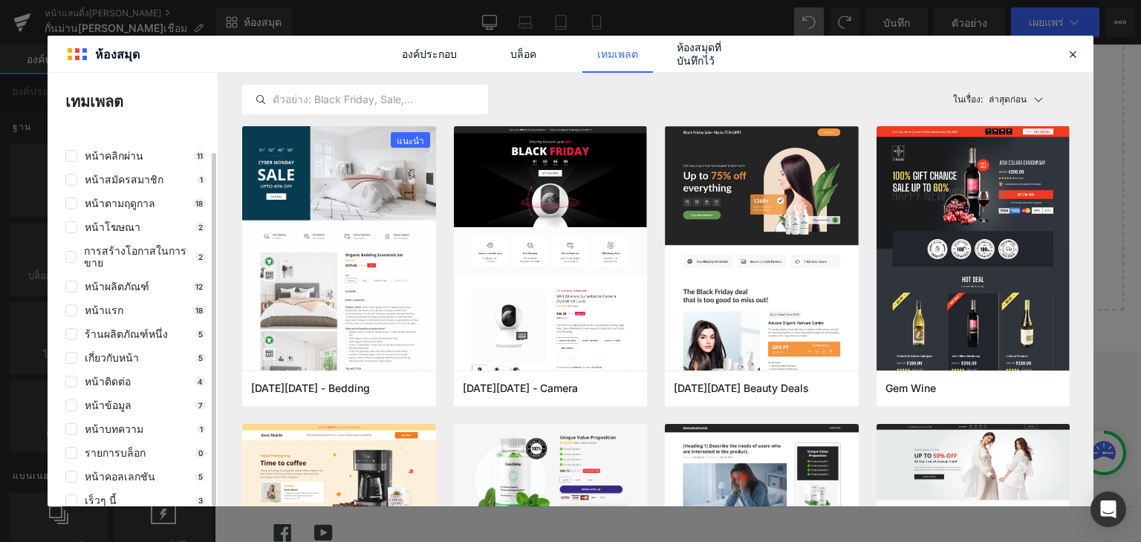
click at [142, 423] on div "หน้าบทความ 1" at bounding box center [135, 429] width 140 height 12
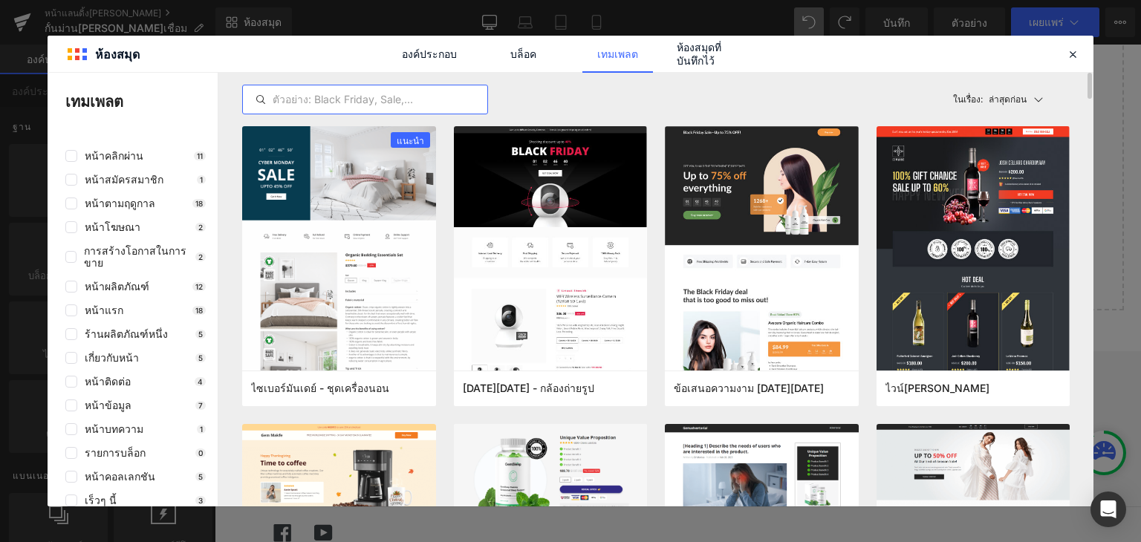
click at [331, 105] on input "text" at bounding box center [365, 100] width 244 height 18
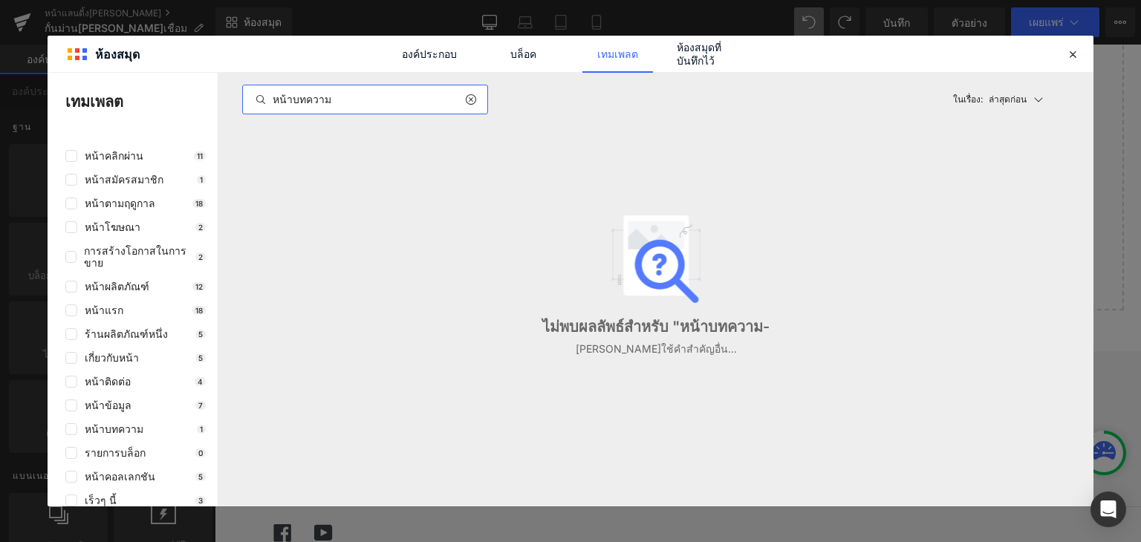
type input "หน้าบทความ"
click at [519, 60] on font "บล็อค" at bounding box center [523, 54] width 26 height 13
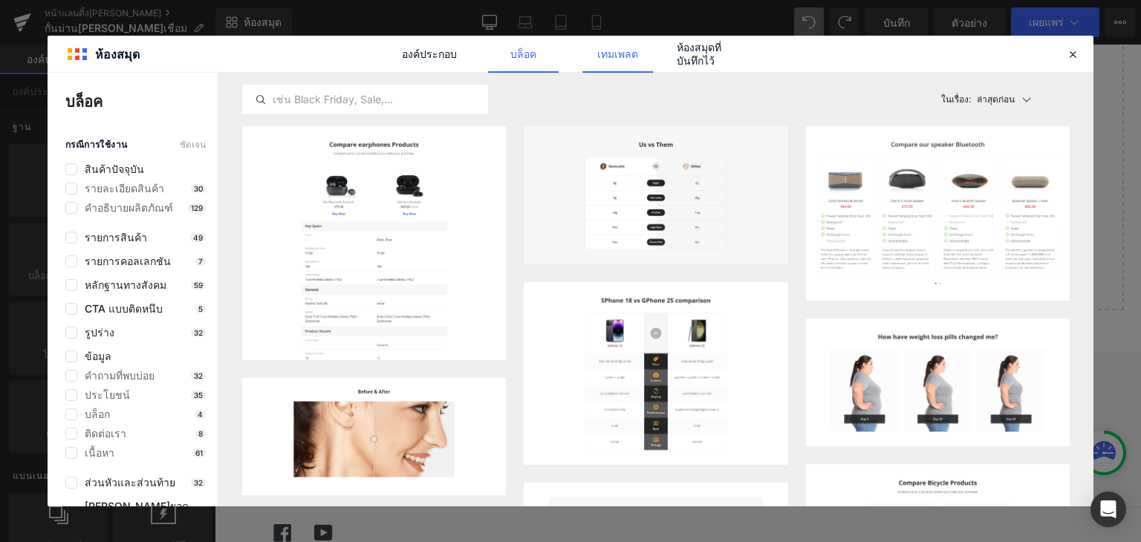
click at [626, 63] on link "เทมเพลต" at bounding box center [617, 54] width 71 height 37
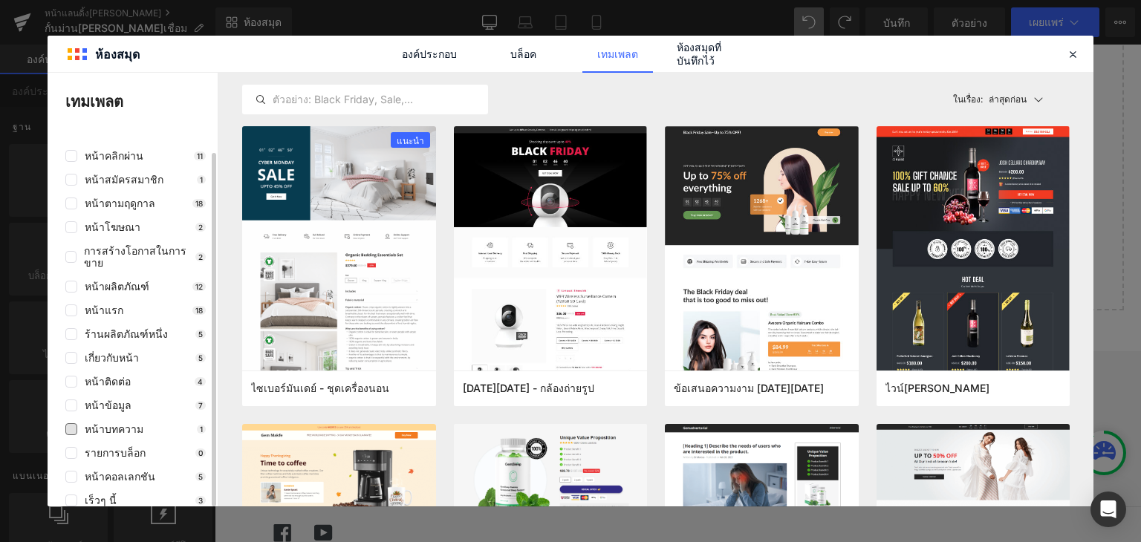
click at [137, 423] on font "หน้าบทความ" at bounding box center [114, 429] width 59 height 13
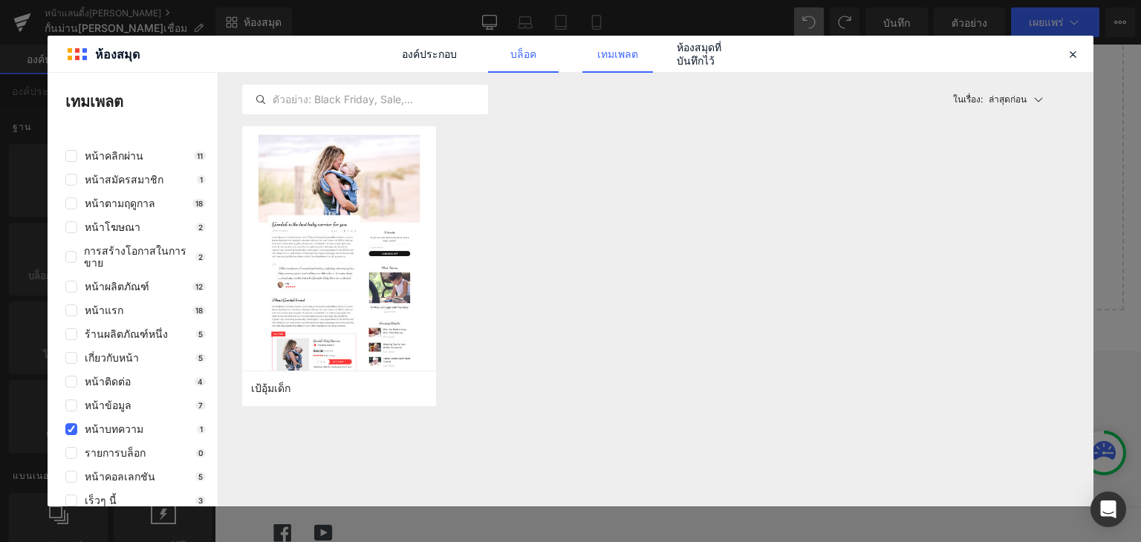
click at [520, 57] on font "บล็อค" at bounding box center [523, 54] width 26 height 13
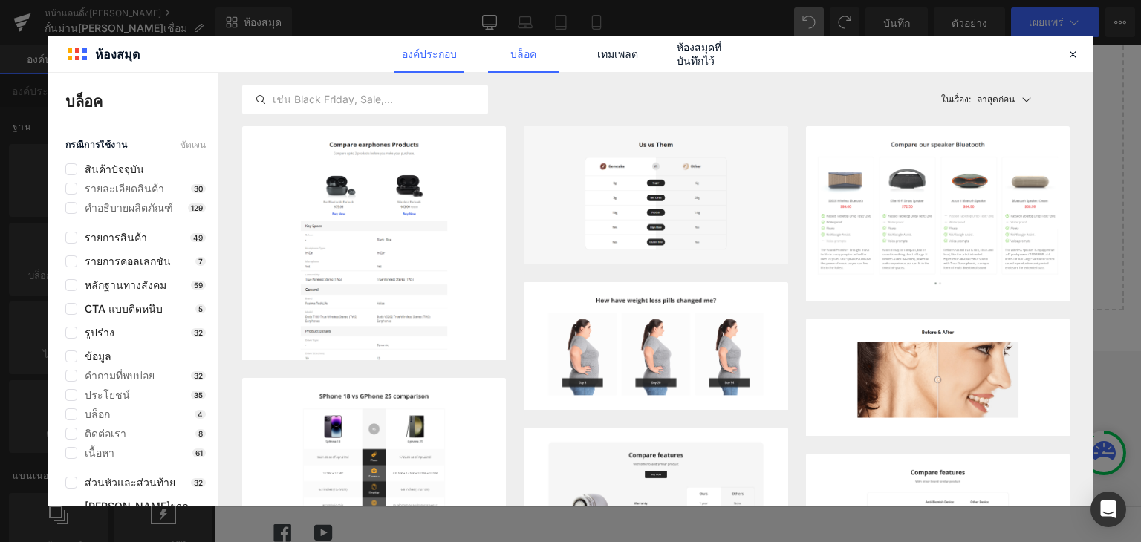
click at [425, 51] on font "องค์ประกอบ" at bounding box center [429, 54] width 55 height 13
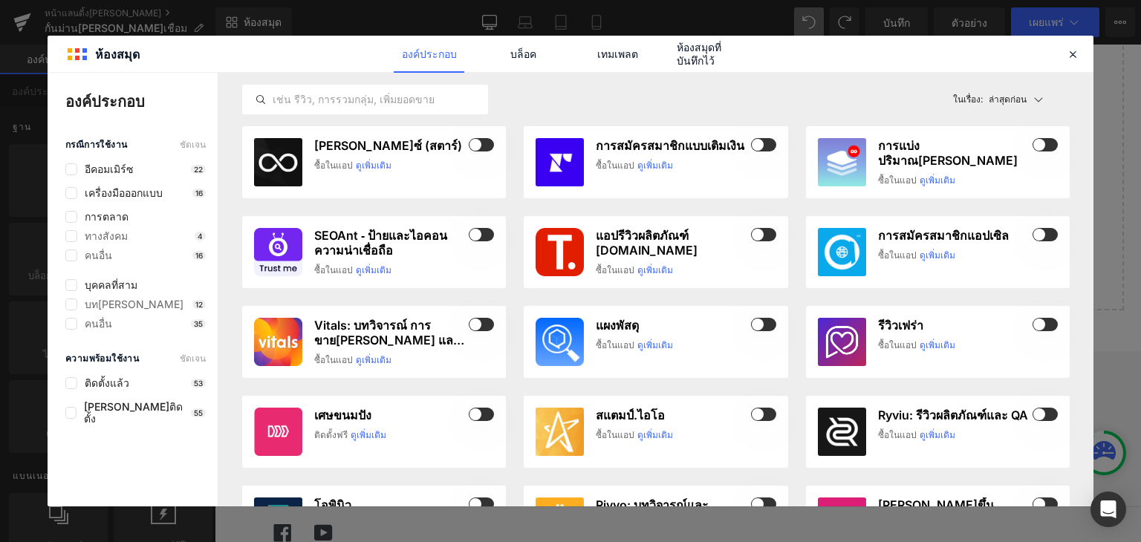
click at [1073, 43] on div "องค์ประกอบ บล็อค เทมเพลต ห้องสมุดที่บันทึกไว้" at bounding box center [571, 54] width 1046 height 36
click at [1073, 54] on icon at bounding box center [1072, 54] width 13 height 13
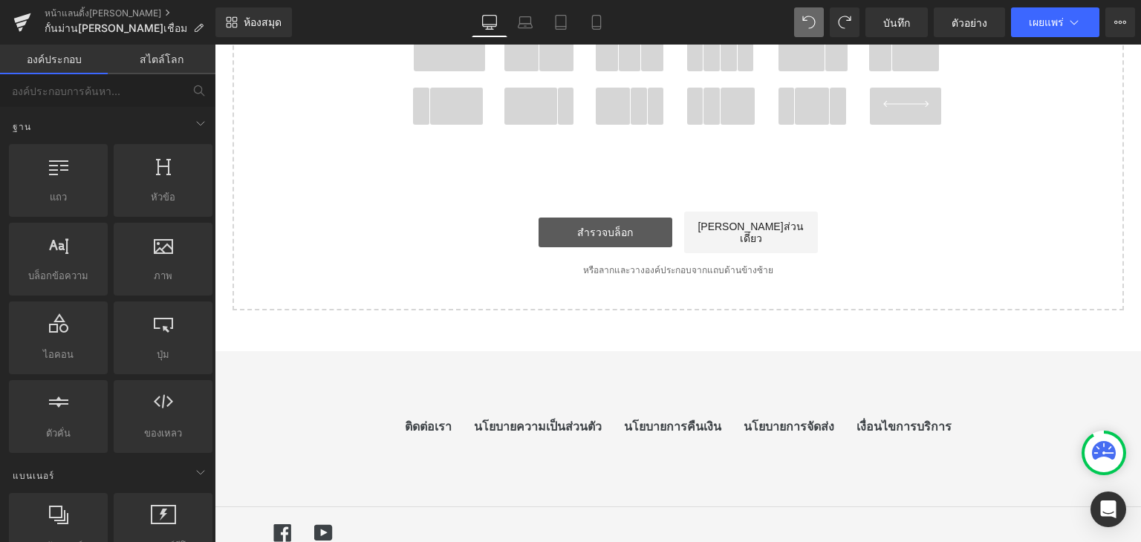
scroll to position [0, 0]
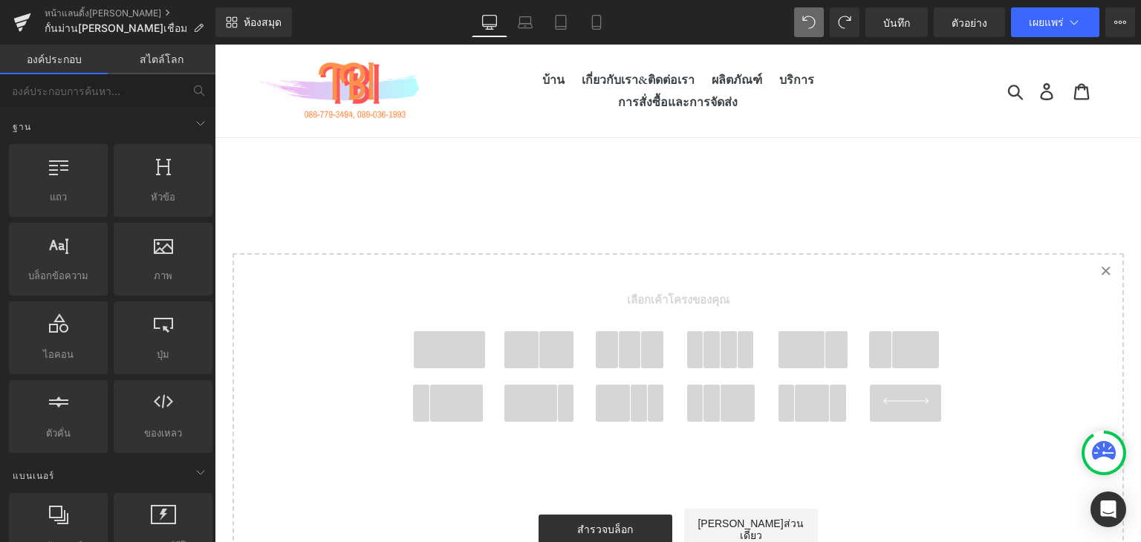
click at [455, 350] on span at bounding box center [449, 349] width 71 height 37
click at [455, 331] on span "เลือกเค้าโครงของคุณ" at bounding box center [678, 304] width 550 height 54
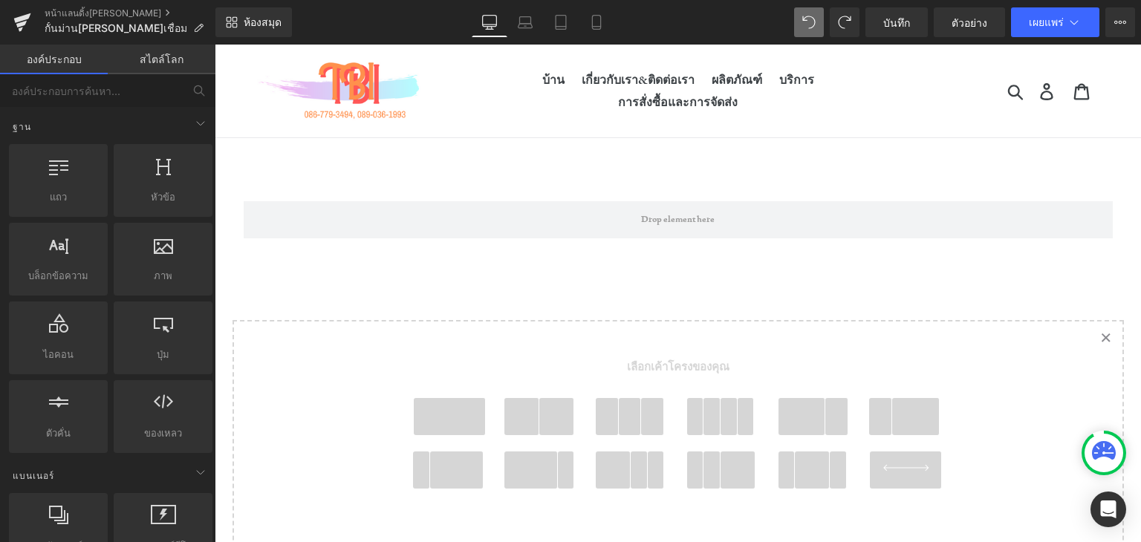
click at [411, 174] on main "แถว เลือกเค้าโครงของคุณ" at bounding box center [678, 406] width 926 height 536
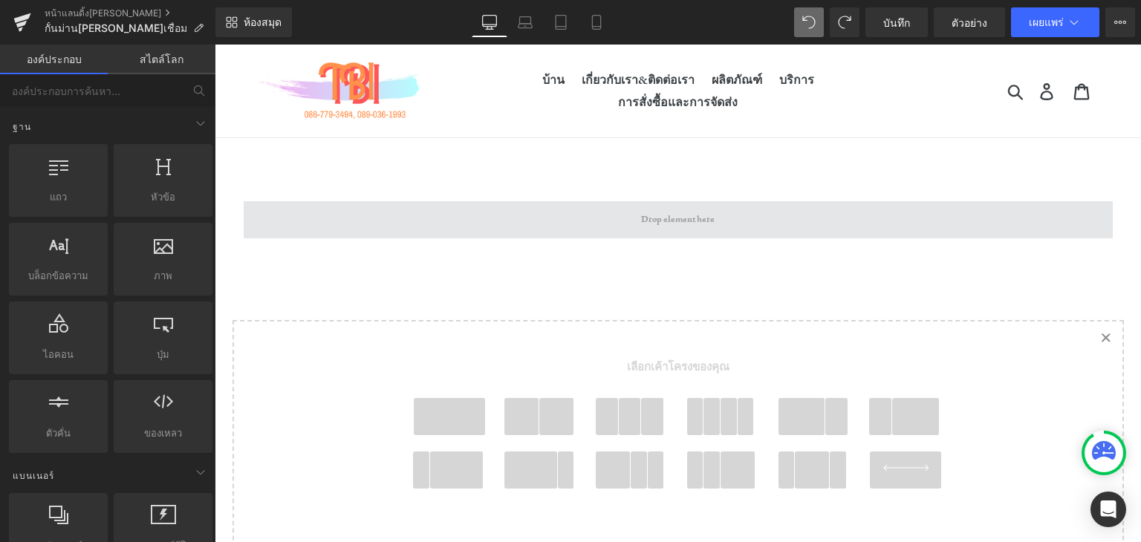
click at [401, 210] on span at bounding box center [678, 219] width 869 height 37
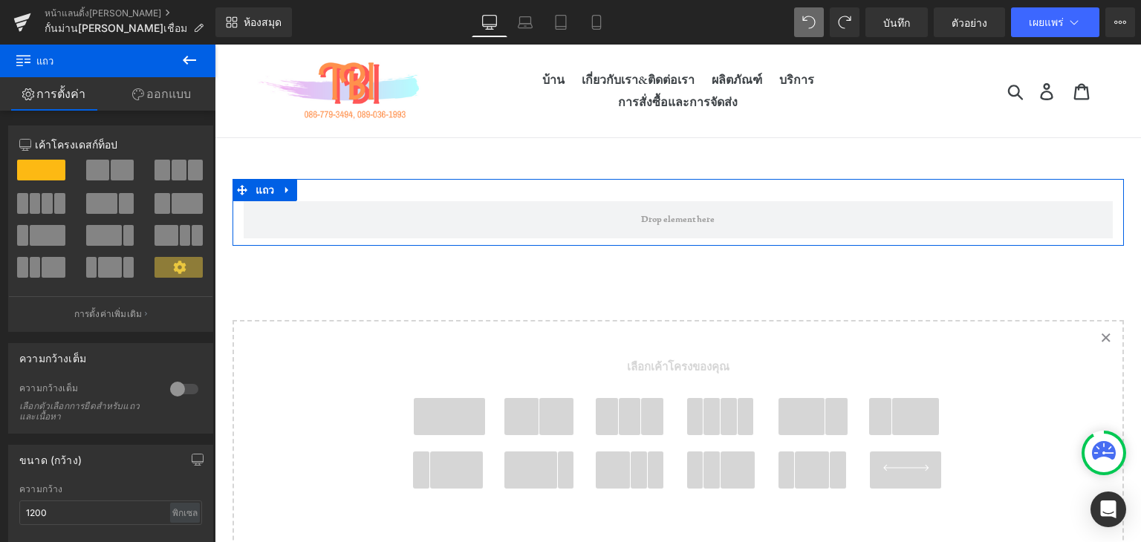
click at [440, 200] on div "แถว" at bounding box center [678, 212] width 891 height 67
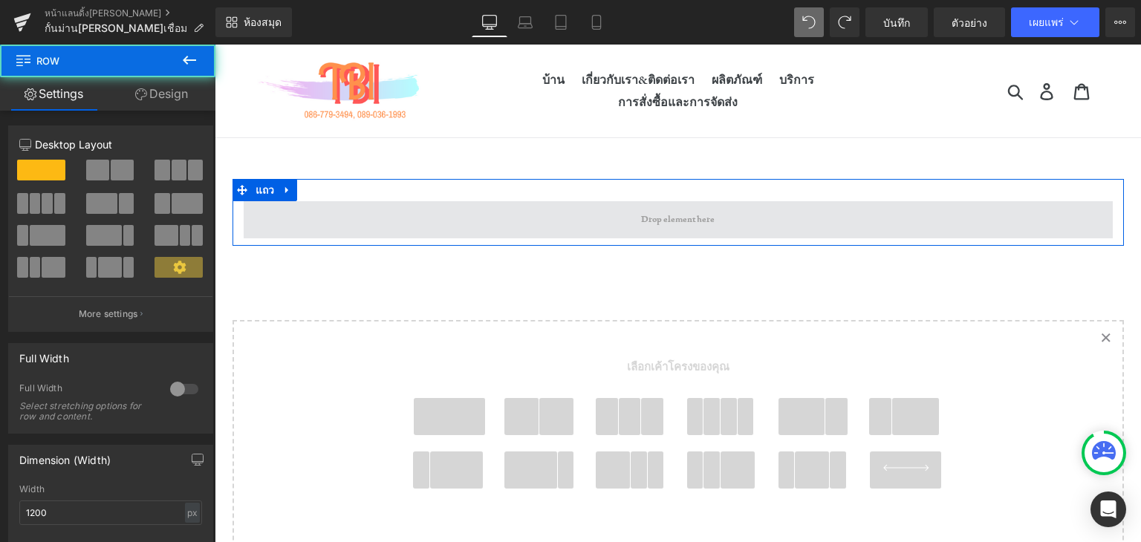
click at [461, 222] on span at bounding box center [678, 219] width 869 height 37
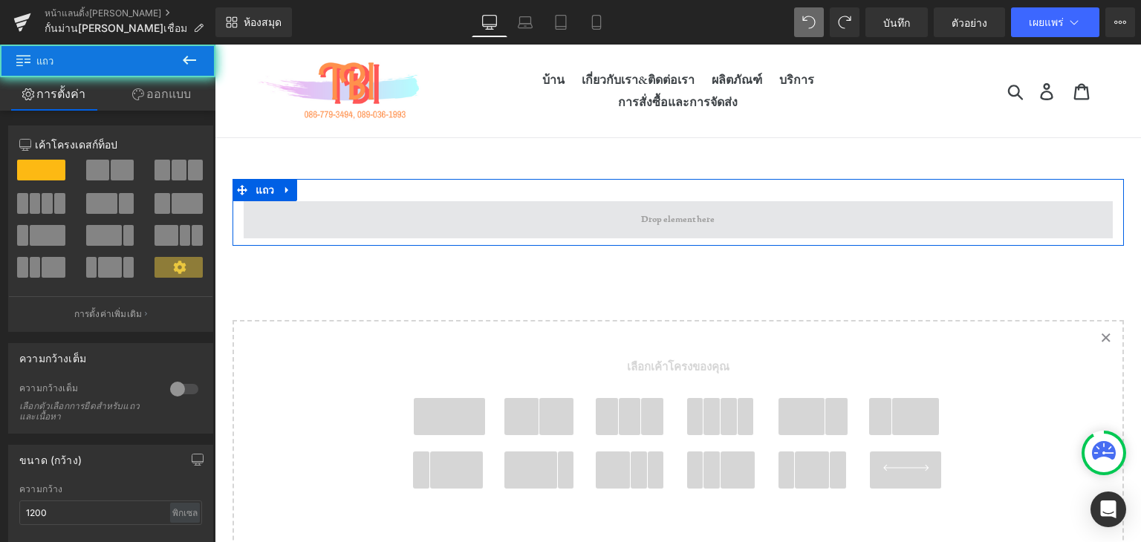
click at [461, 218] on span at bounding box center [678, 219] width 869 height 37
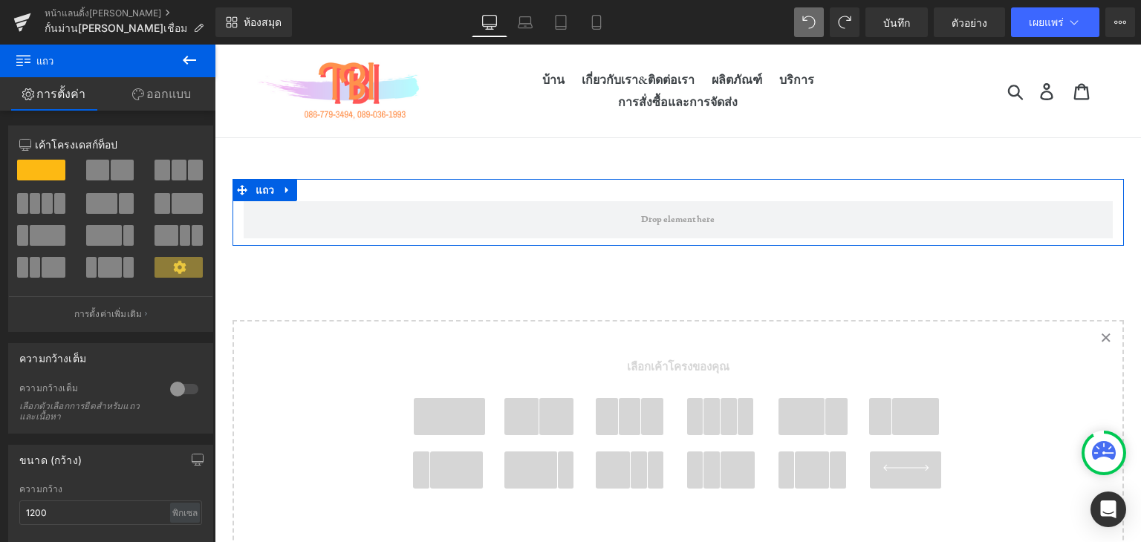
click at [403, 280] on div "แถว เลือกเค้าโครงของคุณ" at bounding box center [678, 427] width 926 height 496
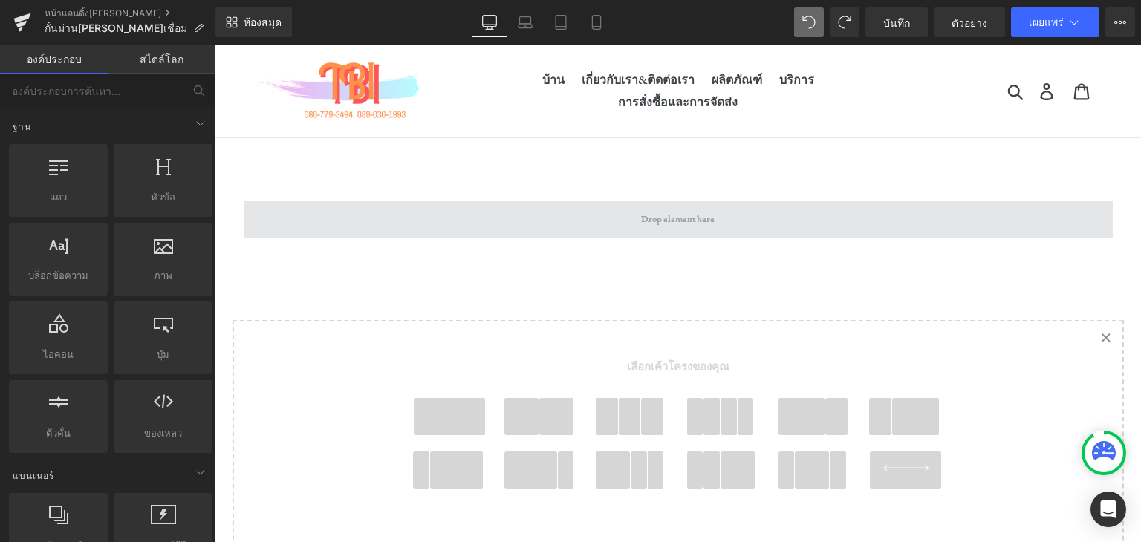
click at [350, 206] on span at bounding box center [678, 219] width 869 height 37
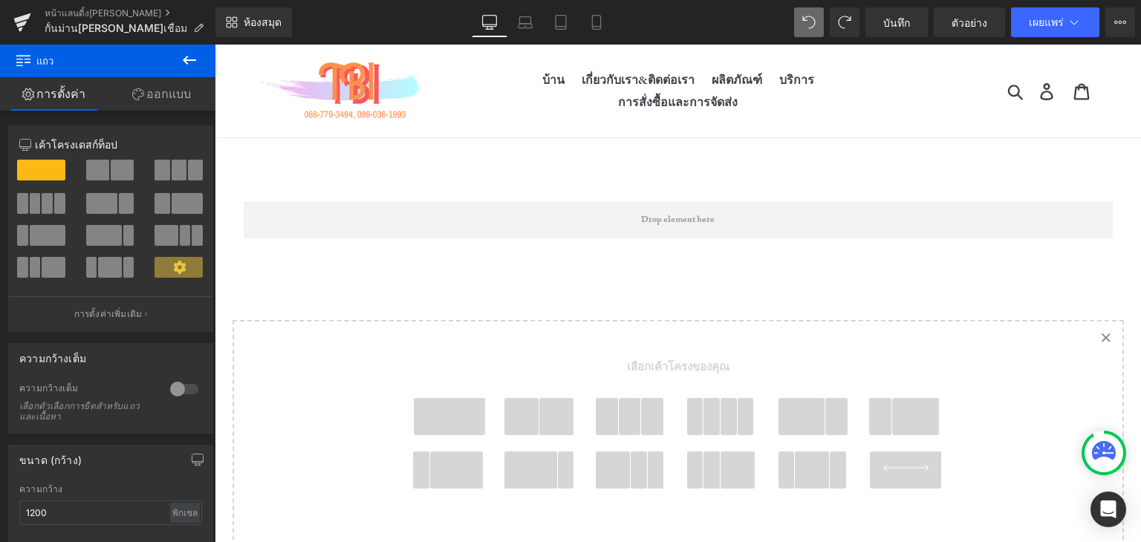
click at [279, 286] on div "แถว เลือกเค้าโครงของคุณ" at bounding box center [678, 427] width 926 height 496
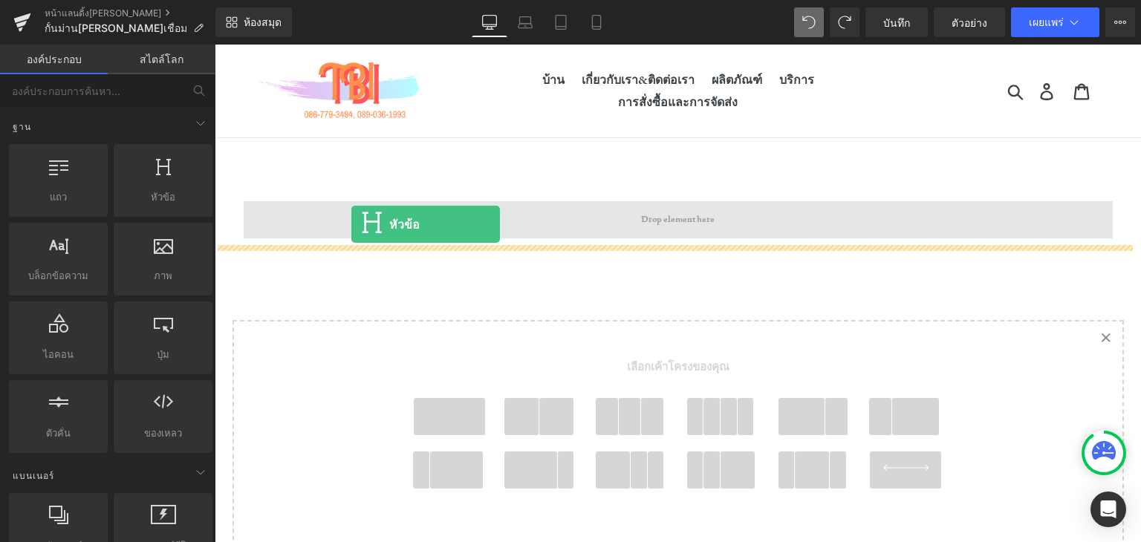
drag, startPoint x: 372, startPoint y: 228, endPoint x: 351, endPoint y: 224, distance: 21.3
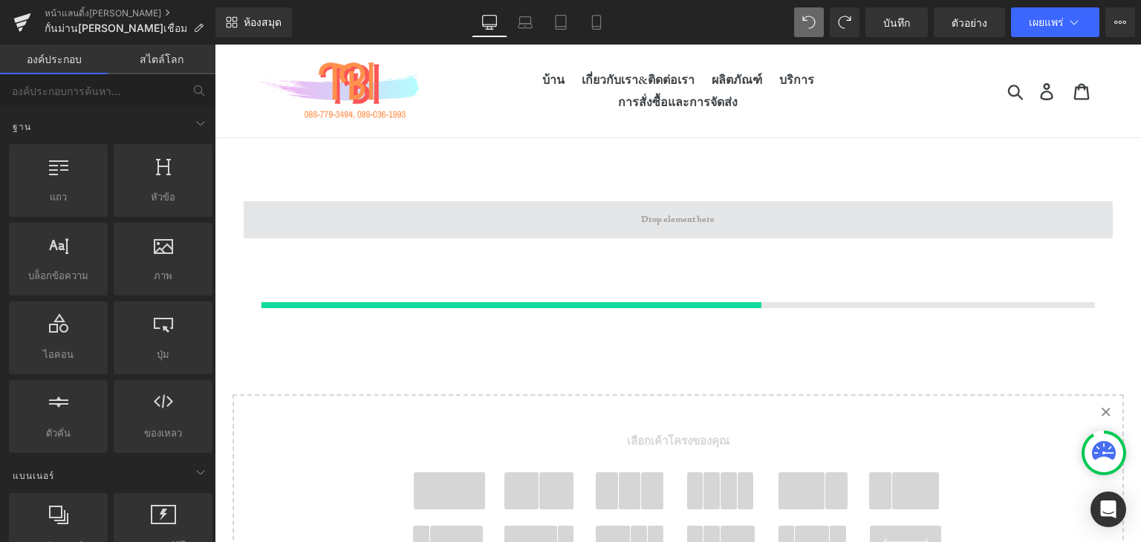
click at [559, 230] on span at bounding box center [678, 219] width 869 height 37
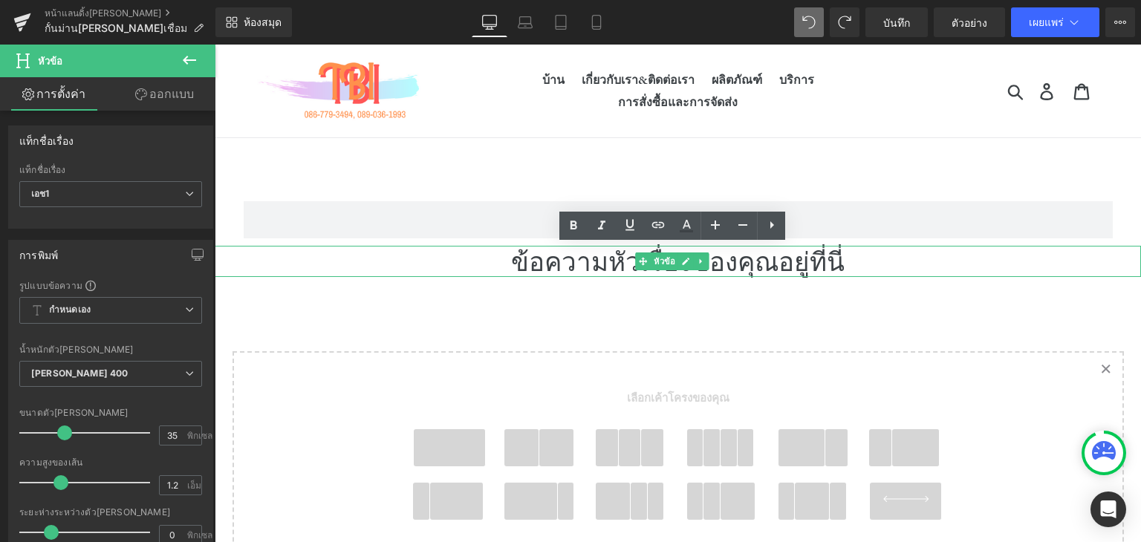
drag, startPoint x: 496, startPoint y: 268, endPoint x: 524, endPoint y: 267, distance: 28.3
click at [556, 288] on div "แถว ข้อความหัวเรื่องของคุณอยู่ที่นี่ หัวข้อ เลือกเค้าโครงของคุณ" at bounding box center [678, 442] width 926 height 527
click at [530, 267] on font "ข้อความหัวเรื่องของคุณอยู่ที่นี่" at bounding box center [678, 261] width 334 height 35
drag, startPoint x: 513, startPoint y: 259, endPoint x: 819, endPoint y: 257, distance: 306.1
click at [819, 257] on h1 "ข้อความหัวเรื่องของคุณอยู่ที่นี่" at bounding box center [678, 261] width 926 height 31
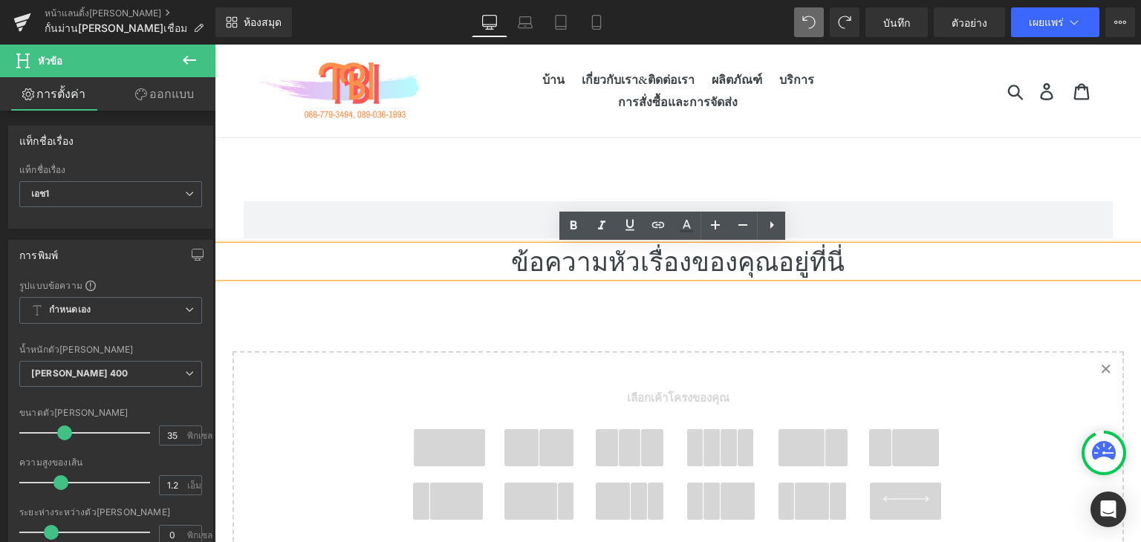
click at [819, 257] on font "ข้อความหัวเรื่องของคุณอยู่ที่นี่" at bounding box center [678, 261] width 334 height 35
drag, startPoint x: 833, startPoint y: 264, endPoint x: 835, endPoint y: 248, distance: 16.5
click at [660, 282] on div "แถว ข้อความหัวเรื่องของคุณอยู่ที่นี่ หัวข้อ เลือกเค้าโครงของคุณ" at bounding box center [678, 442] width 926 height 527
click at [835, 248] on h1 "ข้อความหัวเรื่องของคุณอยู่ที่นี่" at bounding box center [678, 261] width 926 height 31
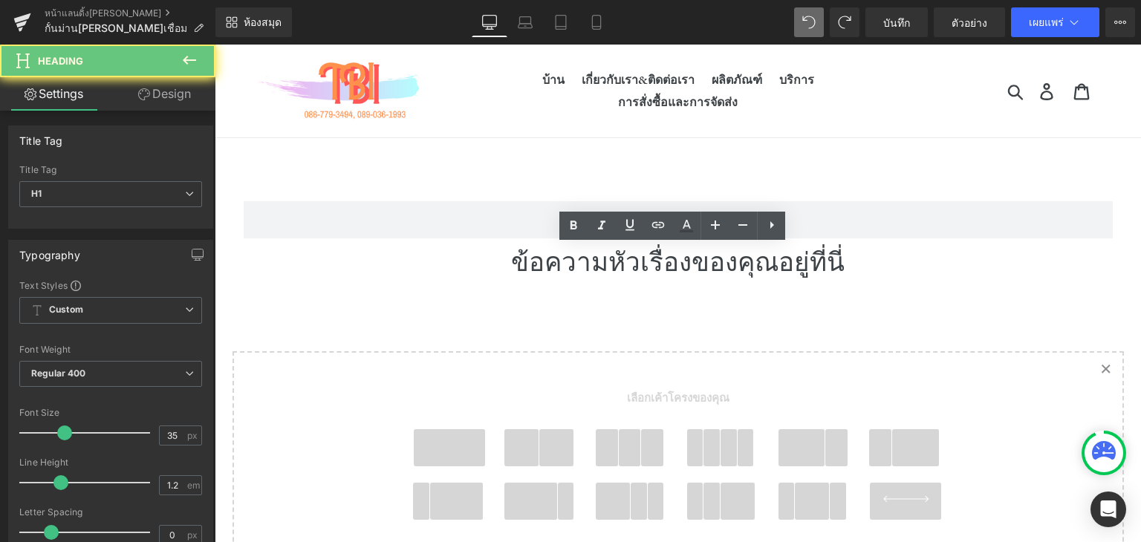
click at [835, 248] on div "ข้อความหัวเรื่องของคุณอยู่ที่นี่ หัวข้อ" at bounding box center [678, 261] width 926 height 31
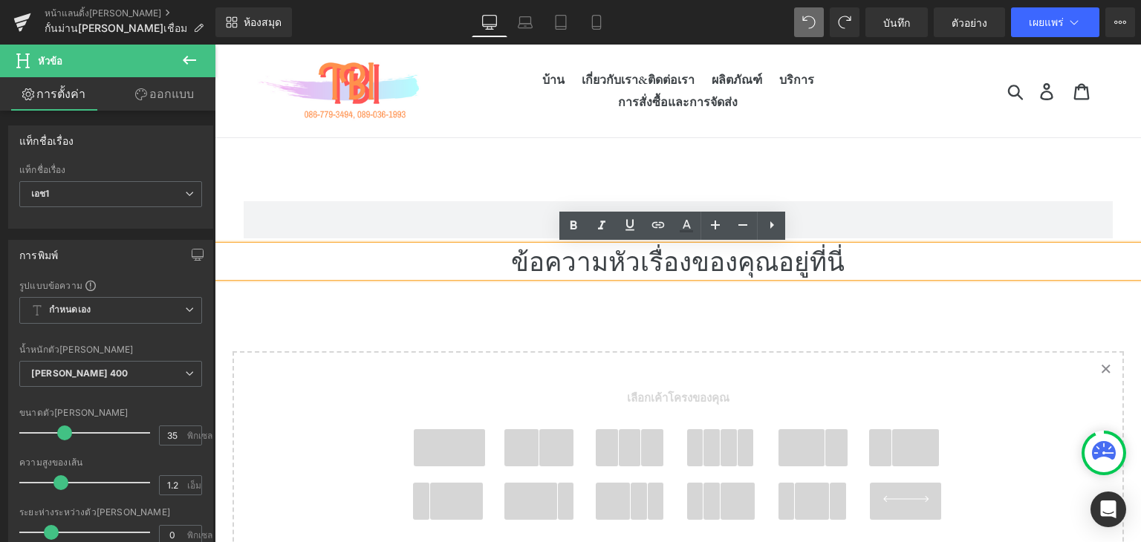
drag, startPoint x: 837, startPoint y: 259, endPoint x: 591, endPoint y: 253, distance: 245.2
click at [695, 272] on h1 "ข้อความหัวเรื่องของคุณอยู่ที่นี่" at bounding box center [678, 261] width 926 height 31
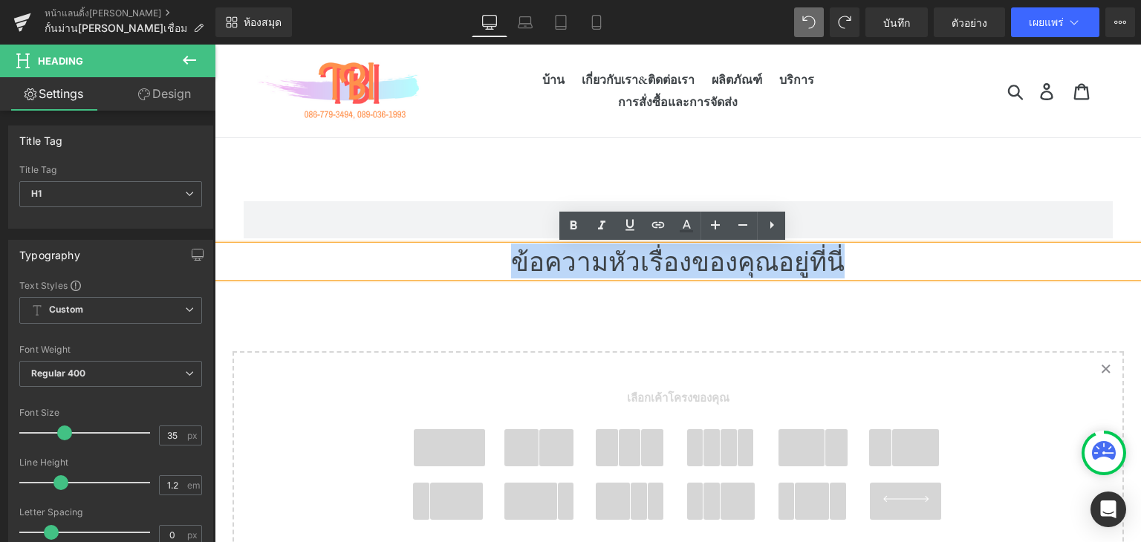
drag, startPoint x: 591, startPoint y: 253, endPoint x: 871, endPoint y: 269, distance: 280.5
click at [871, 269] on h1 "ข้อความหัวเรื่องของคุณอยู่ที่นี่" at bounding box center [678, 261] width 926 height 31
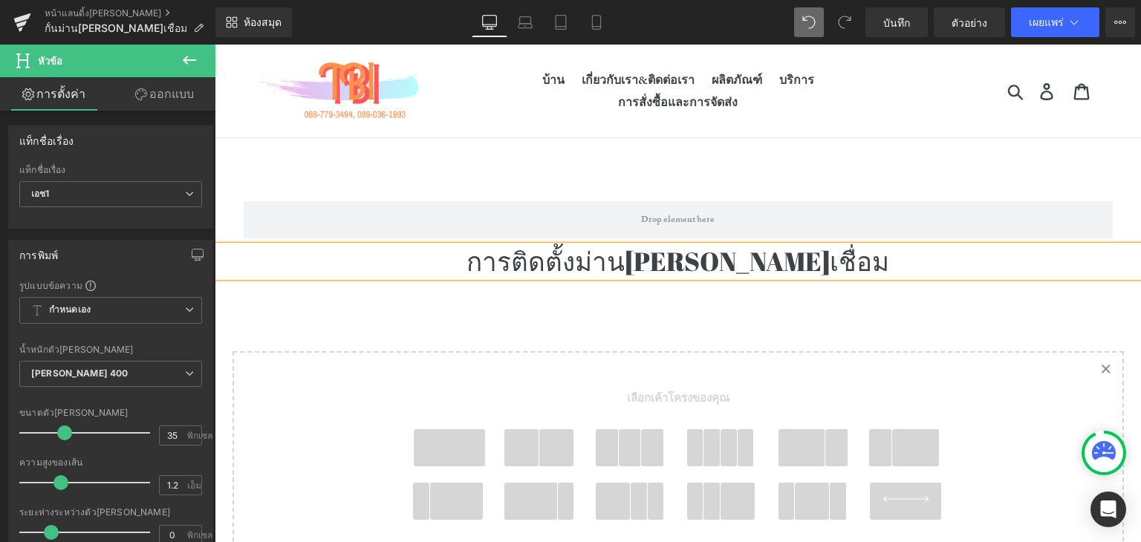
click at [762, 402] on span "เลือกเค้าโครงของคุณ" at bounding box center [678, 402] width 550 height 54
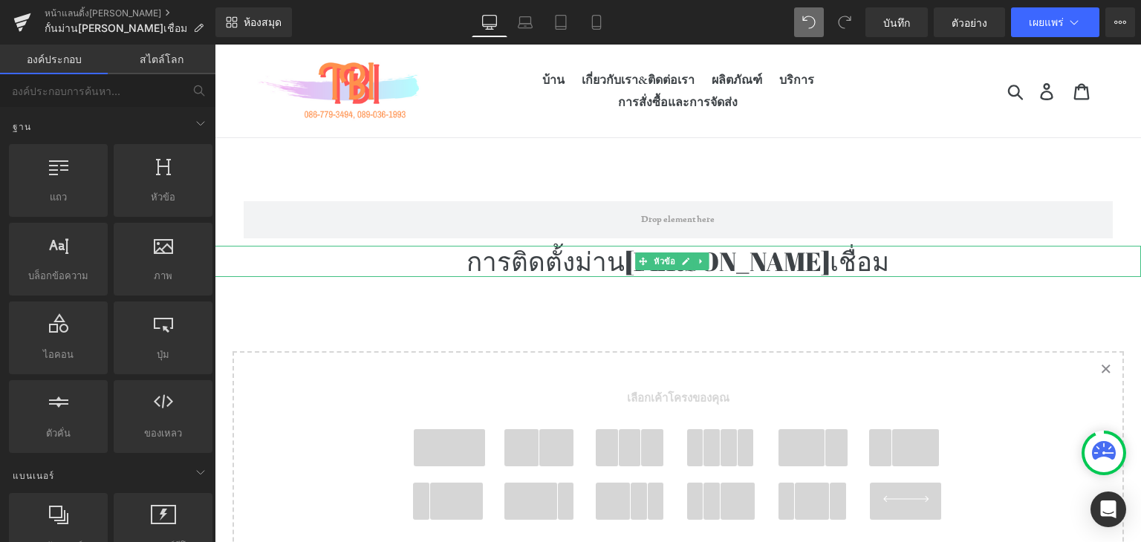
click at [599, 267] on font "การติดตั้งม่านกันแสงเชื่อม" at bounding box center [678, 261] width 423 height 35
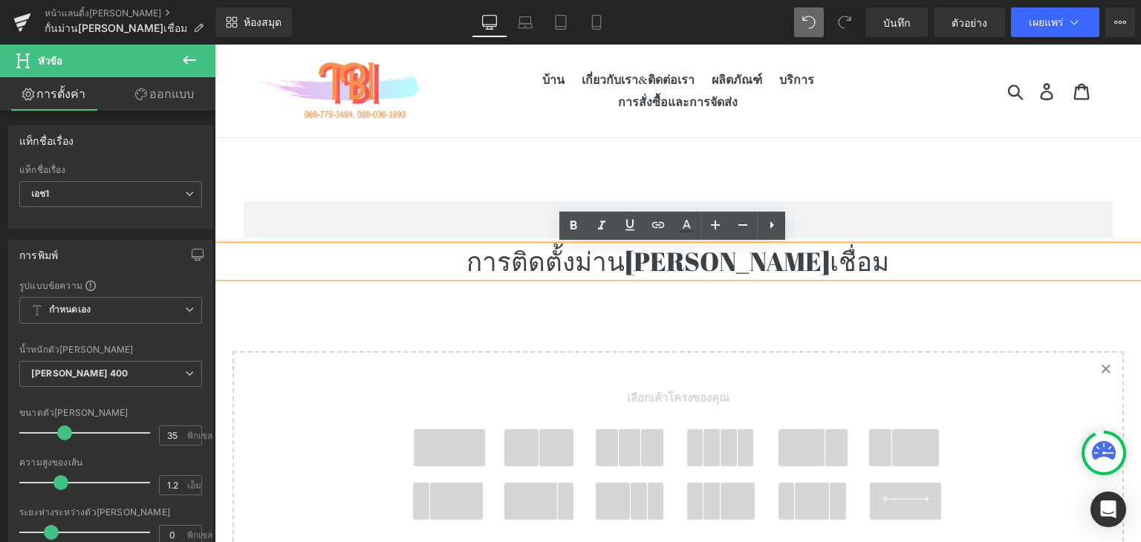
click at [660, 340] on div "แถว การติดตั้งม่านกันแสงเชื่อม หัวข้อ เลือกเค้าโครงของคุณ" at bounding box center [678, 442] width 926 height 527
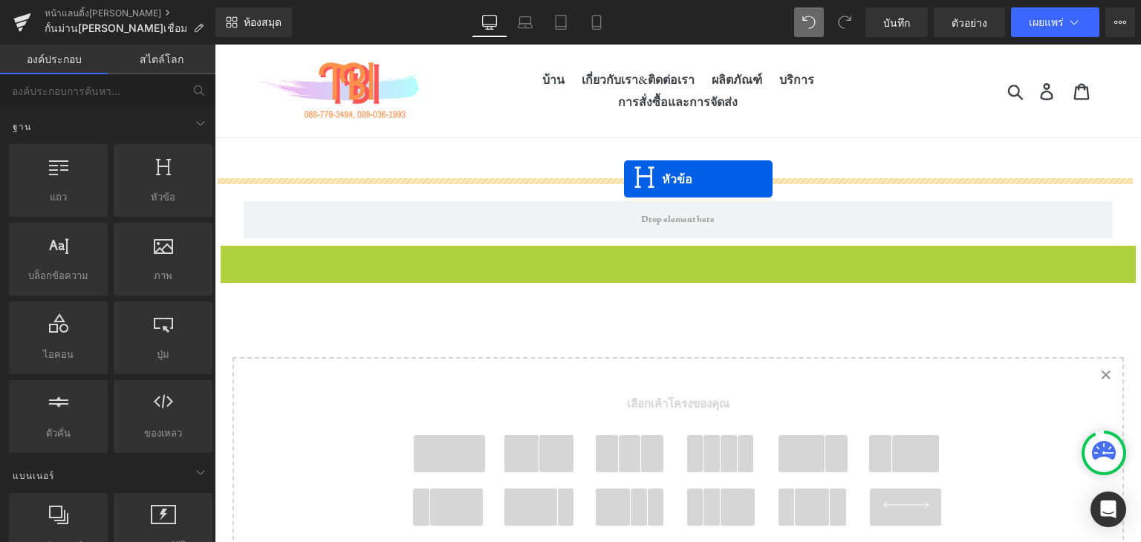
drag, startPoint x: 643, startPoint y: 262, endPoint x: 624, endPoint y: 179, distance: 85.3
click at [640, 400] on font "เลือกเค้าโครงของคุณ" at bounding box center [678, 403] width 103 height 13
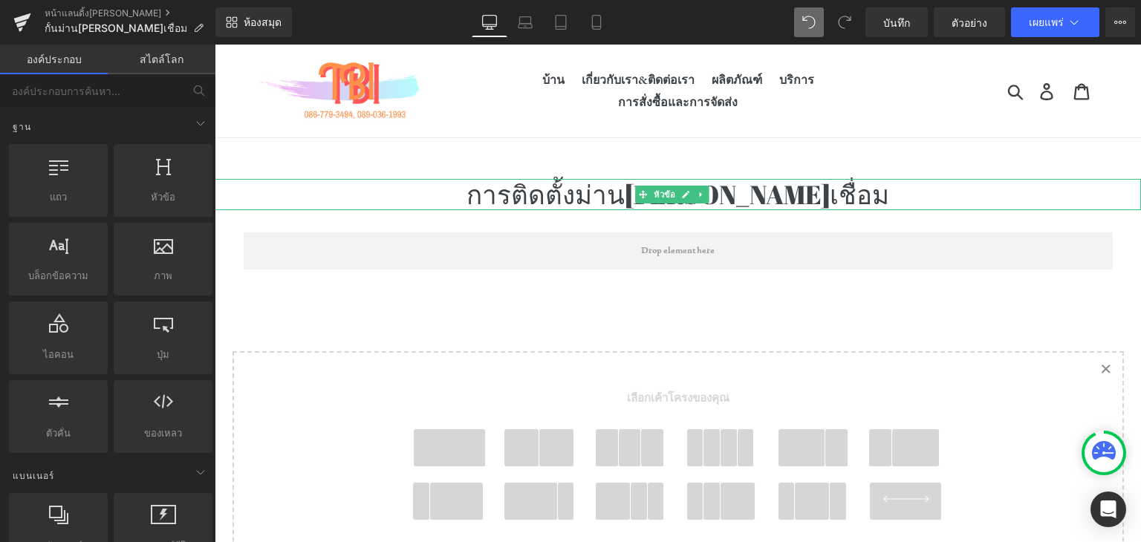
click at [686, 359] on div "เลือกเค้าโครงของคุณ" at bounding box center [678, 463] width 594 height 221
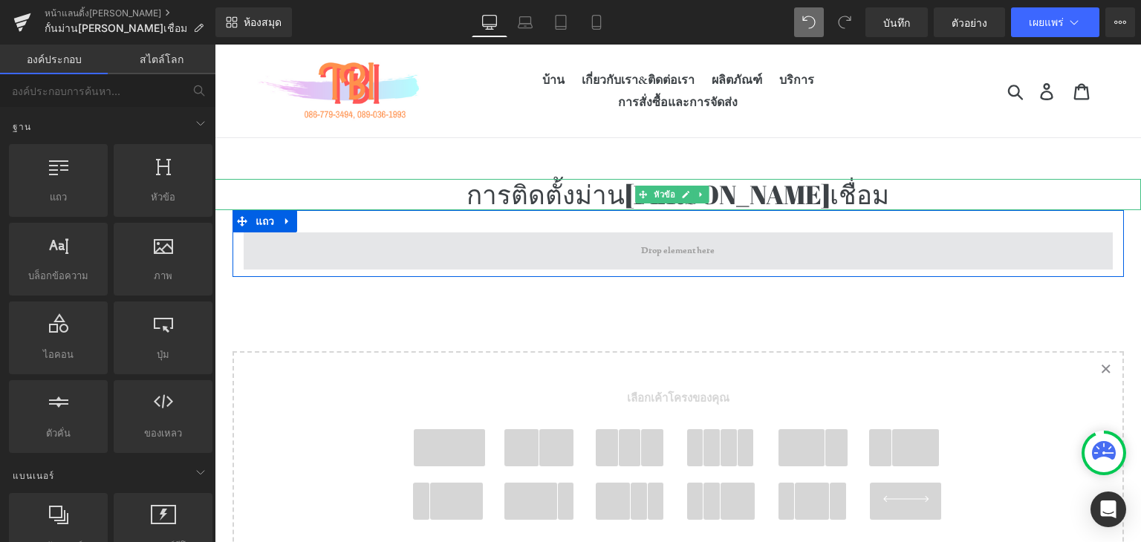
click at [816, 262] on span at bounding box center [678, 251] width 869 height 37
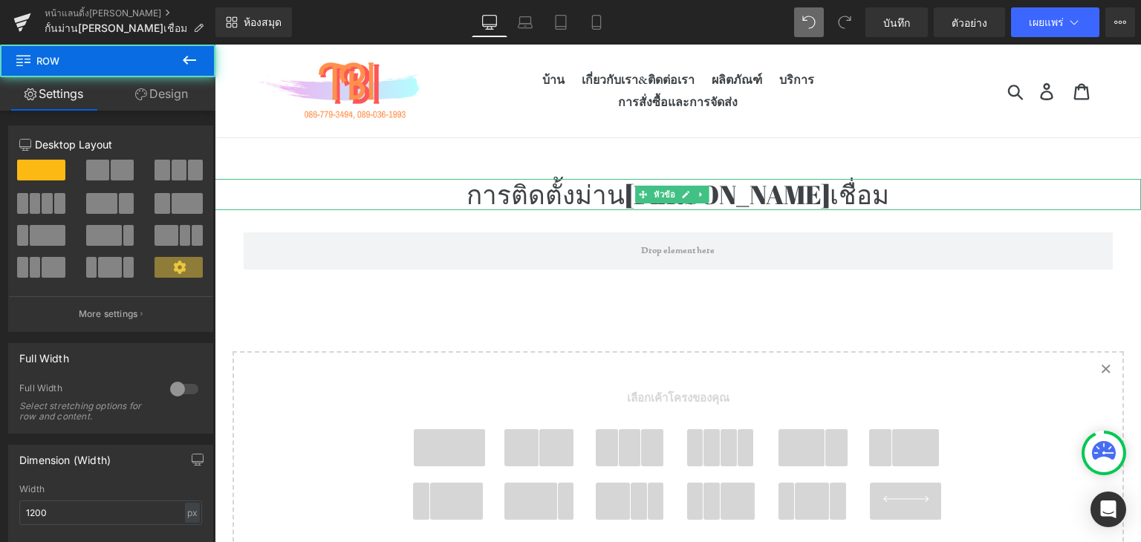
click at [810, 381] on span "เลือกเค้าโครงของคุณ" at bounding box center [678, 402] width 550 height 54
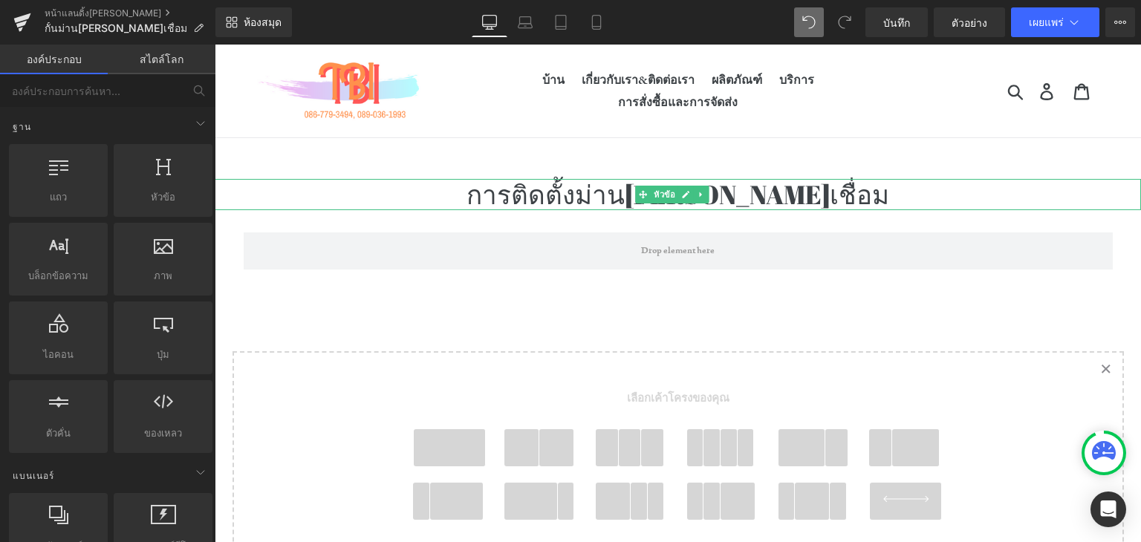
click at [578, 122] on nav "บ้าน เกี่ยวกับเรา&ติดต่อเรา ผลิตภัณฑ์ บริการ การสั่งซื้อและการจัดส่ง" at bounding box center [678, 91] width 423 height 93
click at [1104, 191] on h1 "การติดตั้งม่านกันแสงเชื่อม" at bounding box center [678, 194] width 926 height 31
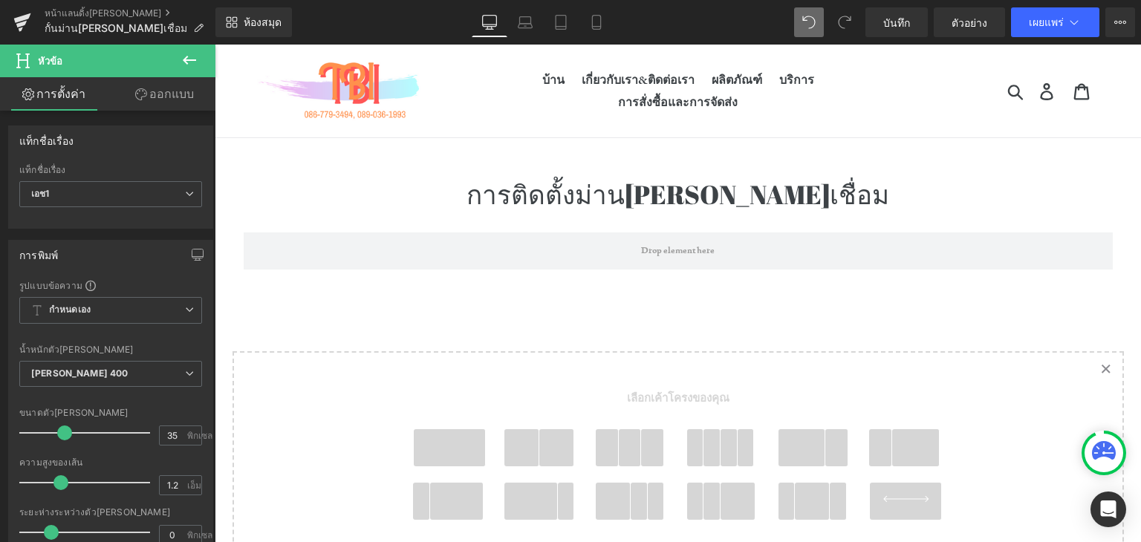
click at [421, 379] on span "เลือกเค้าโครงของคุณ" at bounding box center [678, 402] width 550 height 54
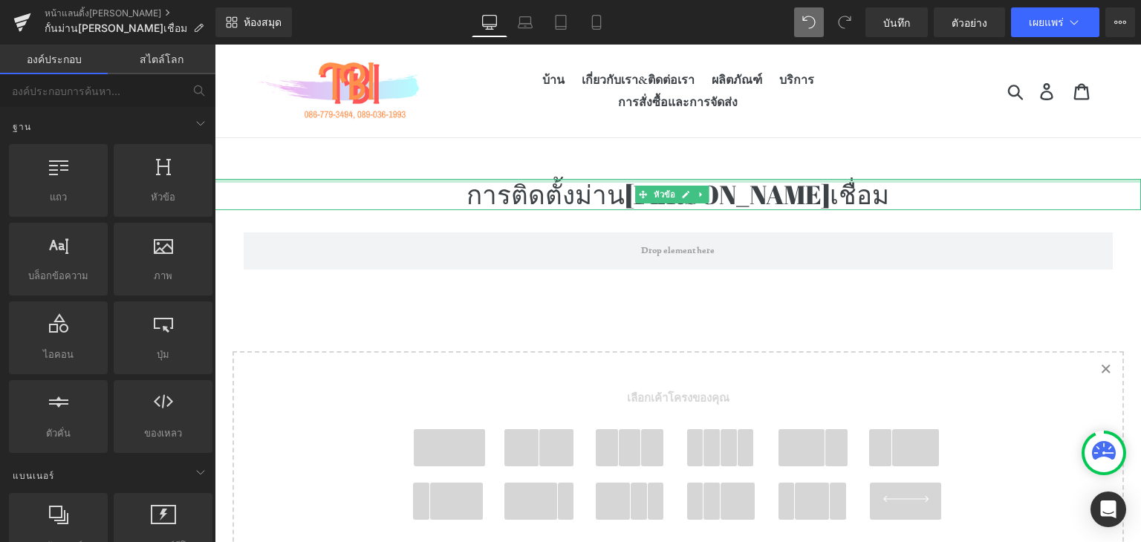
drag, startPoint x: 586, startPoint y: 186, endPoint x: 549, endPoint y: 201, distance: 39.7
click at [589, 185] on font "การติดตั้งม่านกันแสงเชื่อม" at bounding box center [678, 194] width 423 height 35
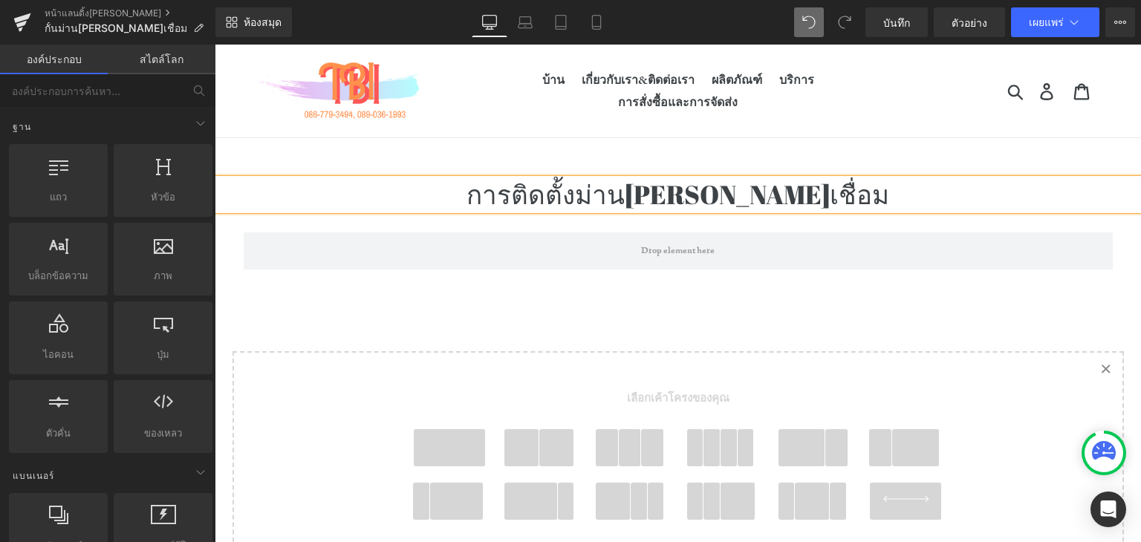
click at [548, 201] on font "การติดตั้งม่านกันแสงเชื่อม" at bounding box center [678, 194] width 423 height 35
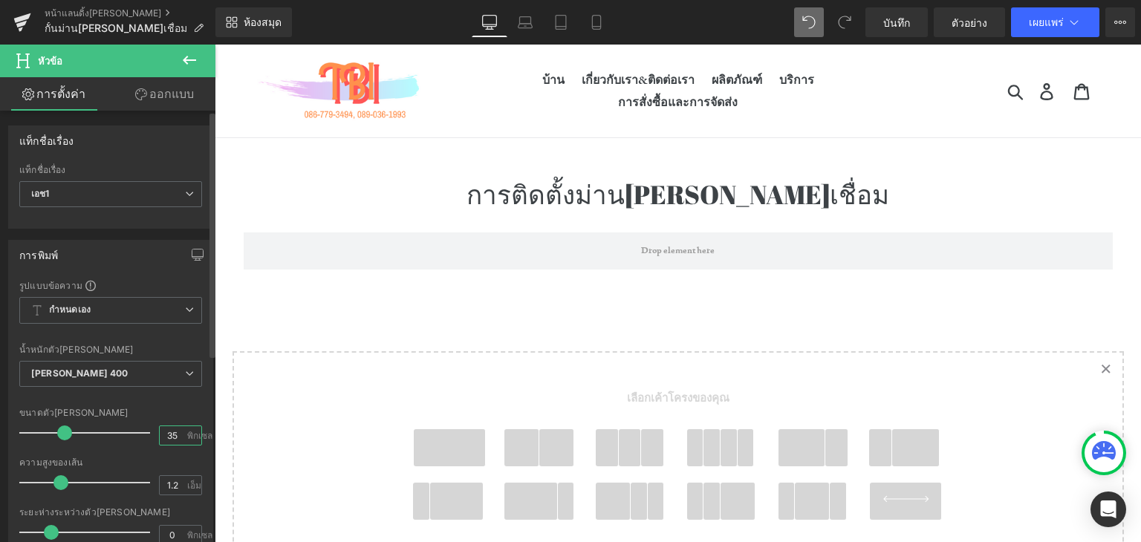
click at [161, 438] on input "35" at bounding box center [173, 435] width 26 height 19
drag, startPoint x: 161, startPoint y: 438, endPoint x: 183, endPoint y: 438, distance: 21.5
click at [183, 438] on div "35 พิกเซล" at bounding box center [180, 436] width 43 height 20
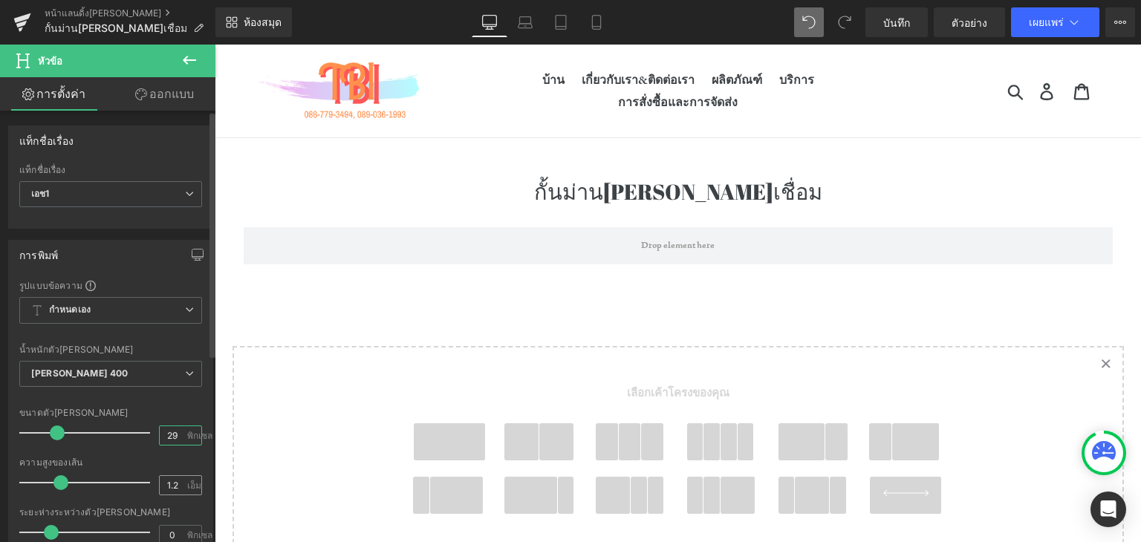
type input "29"
click at [178, 482] on input "1.2" at bounding box center [173, 485] width 26 height 19
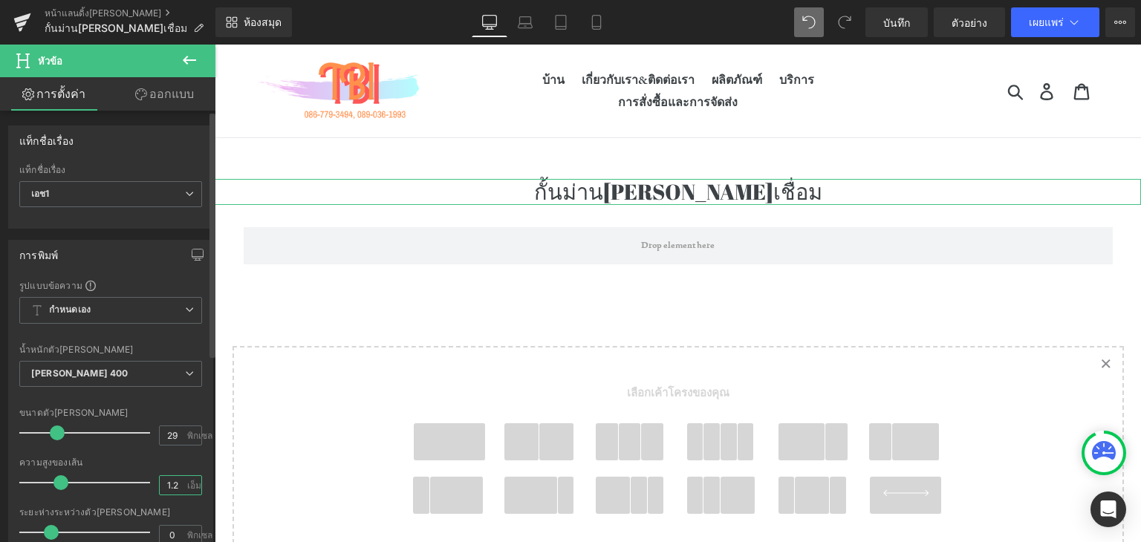
click at [167, 478] on input "1.2" at bounding box center [173, 485] width 26 height 19
click at [169, 479] on input "1.2" at bounding box center [173, 485] width 26 height 19
click at [177, 478] on input "1.2" at bounding box center [173, 485] width 26 height 19
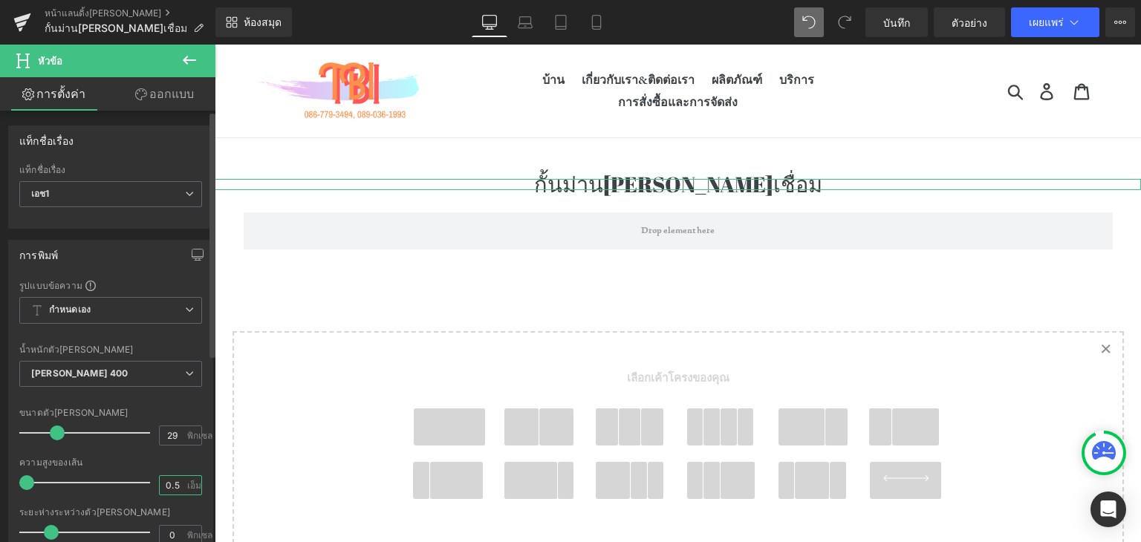
type input "0"
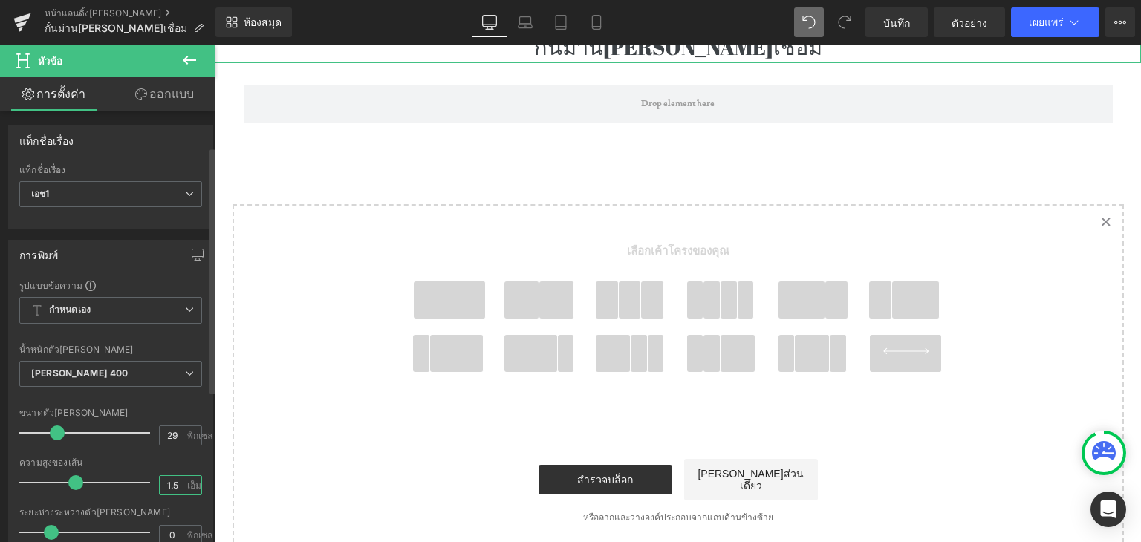
scroll to position [223, 0]
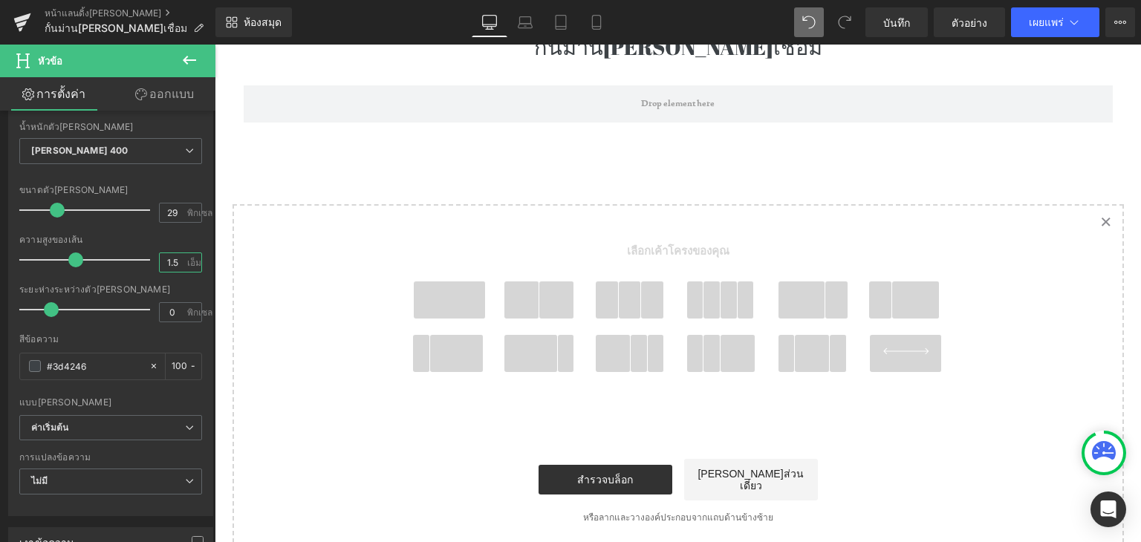
type input "1.5"
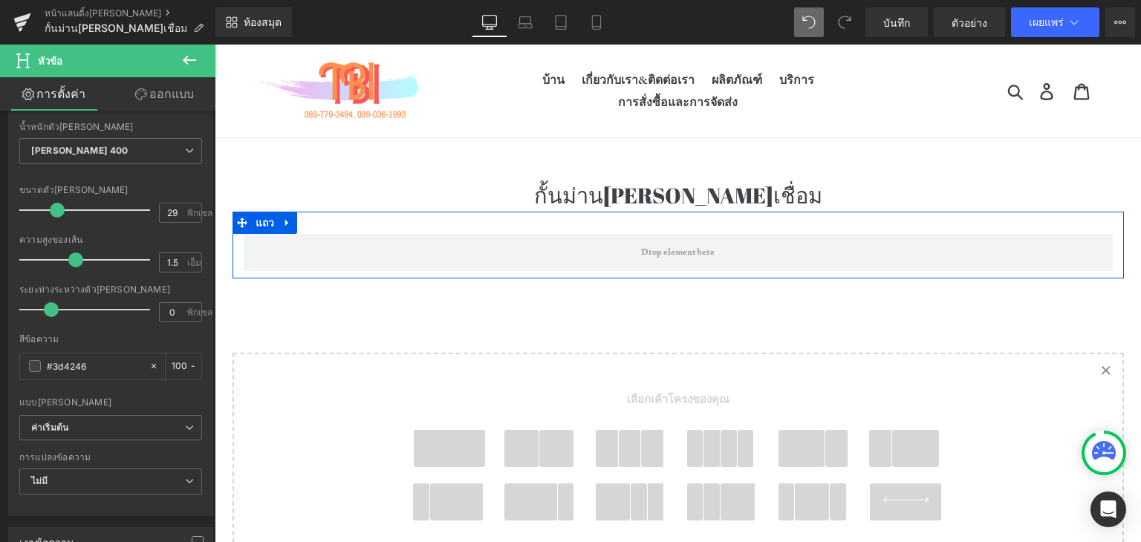
click at [570, 282] on div "กั้นม่านกันแสงเชื่อม หัวข้อ แถว เลือกเค้าโครงของคุณ" at bounding box center [678, 442] width 926 height 527
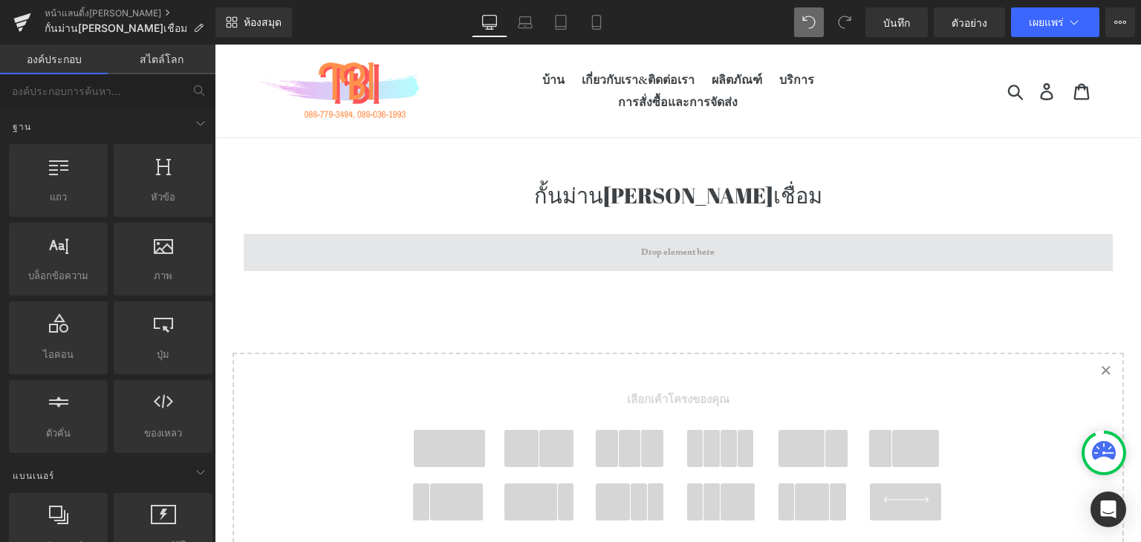
click at [575, 261] on span at bounding box center [678, 252] width 869 height 37
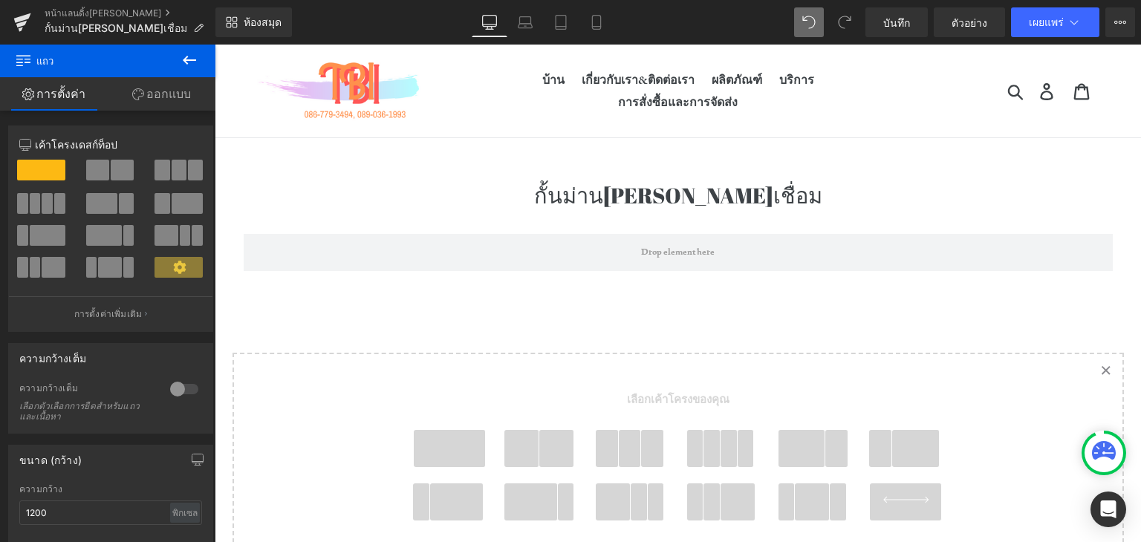
click at [472, 299] on div "กั้นม่านกันแสงเชื่อม หัวข้อ แถว เลือกเค้าโครงของคุณ" at bounding box center [678, 442] width 926 height 527
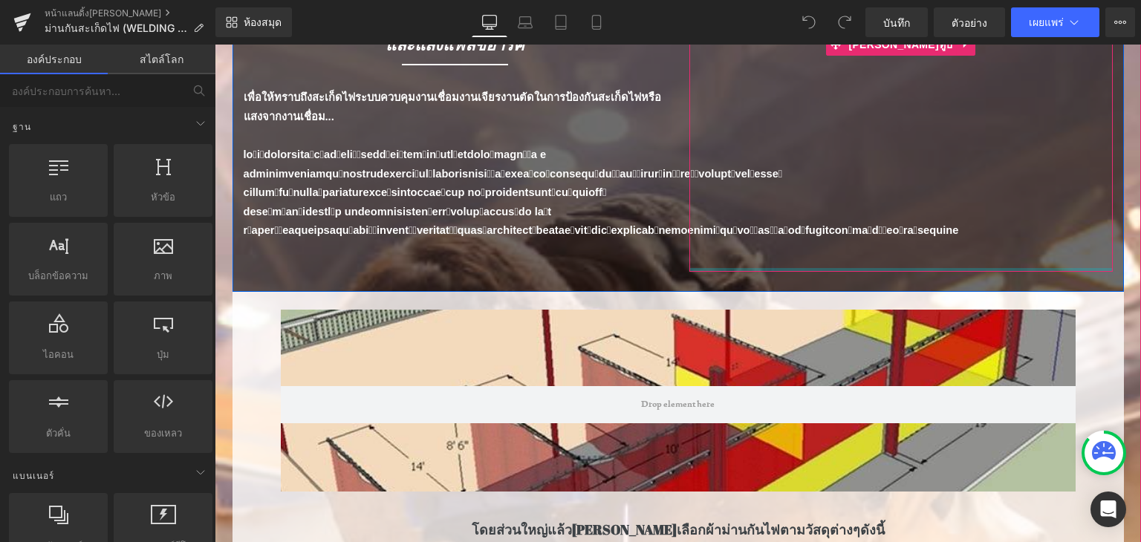
scroll to position [297, 0]
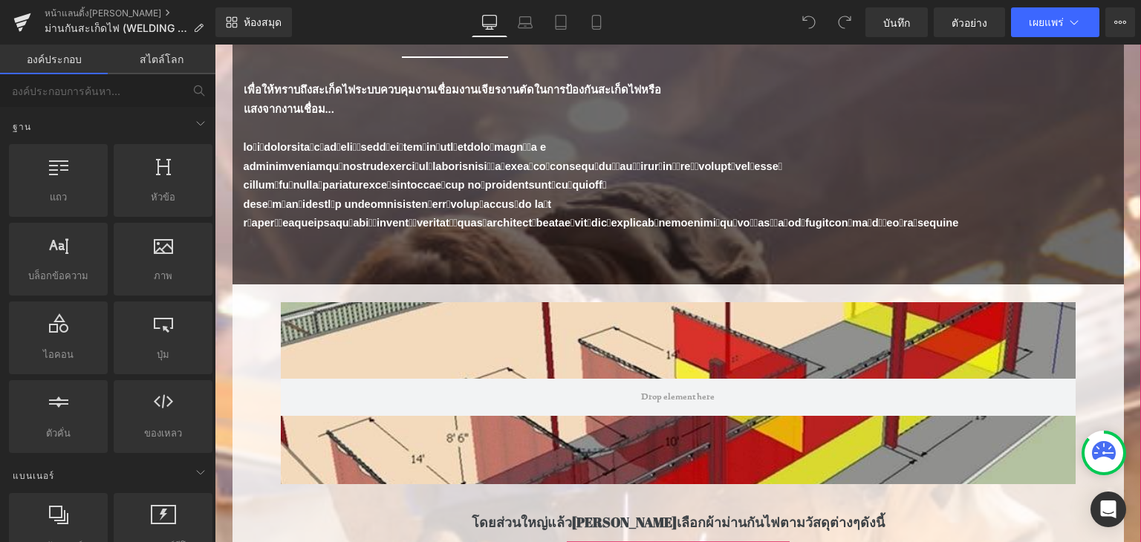
click at [550, 315] on div at bounding box center [678, 393] width 795 height 182
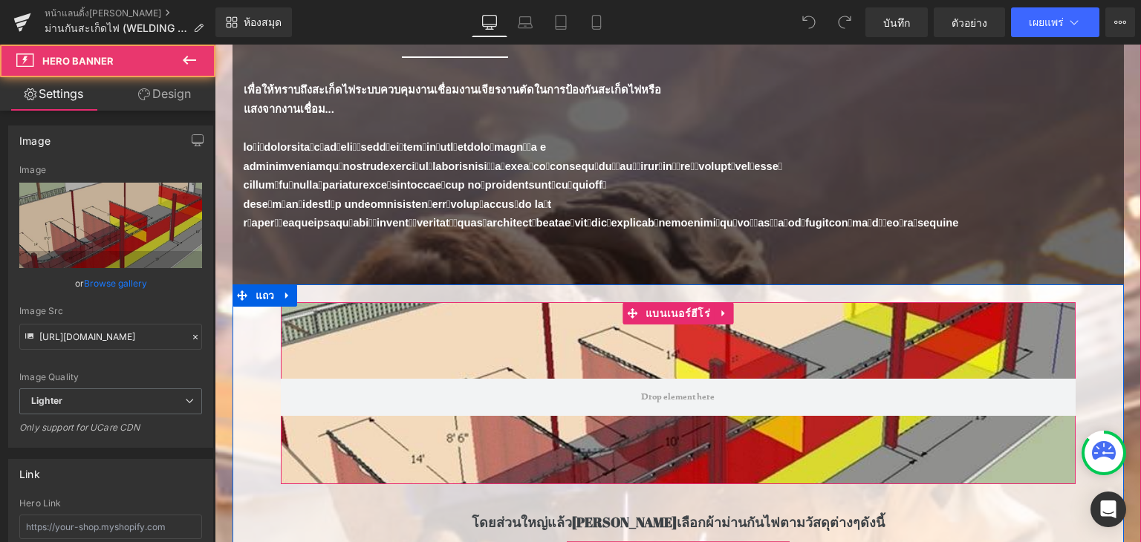
scroll to position [446, 0]
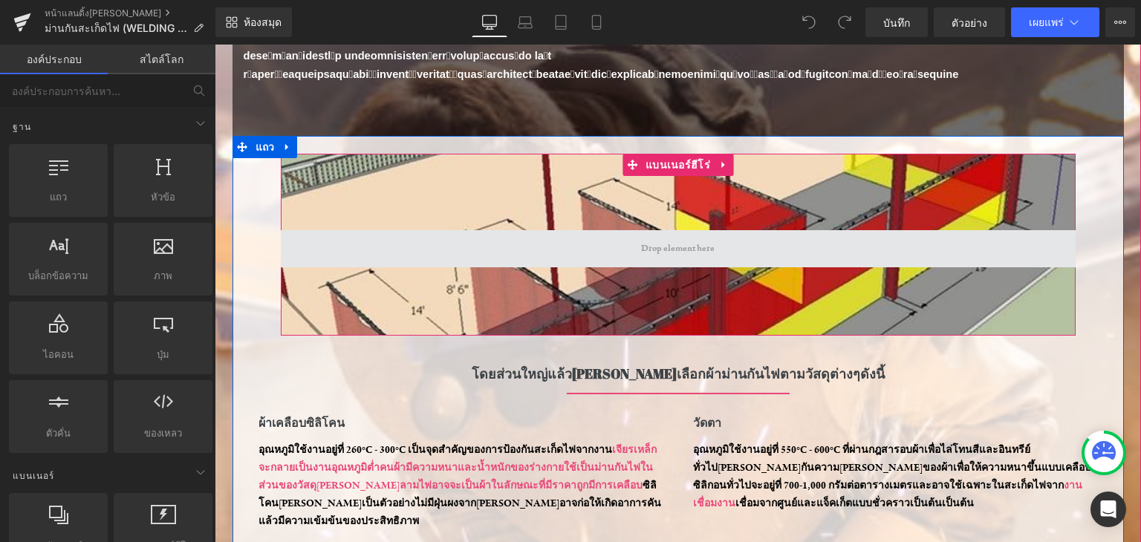
drag, startPoint x: 695, startPoint y: 253, endPoint x: 727, endPoint y: 253, distance: 31.2
click at [727, 253] on span at bounding box center [678, 248] width 795 height 37
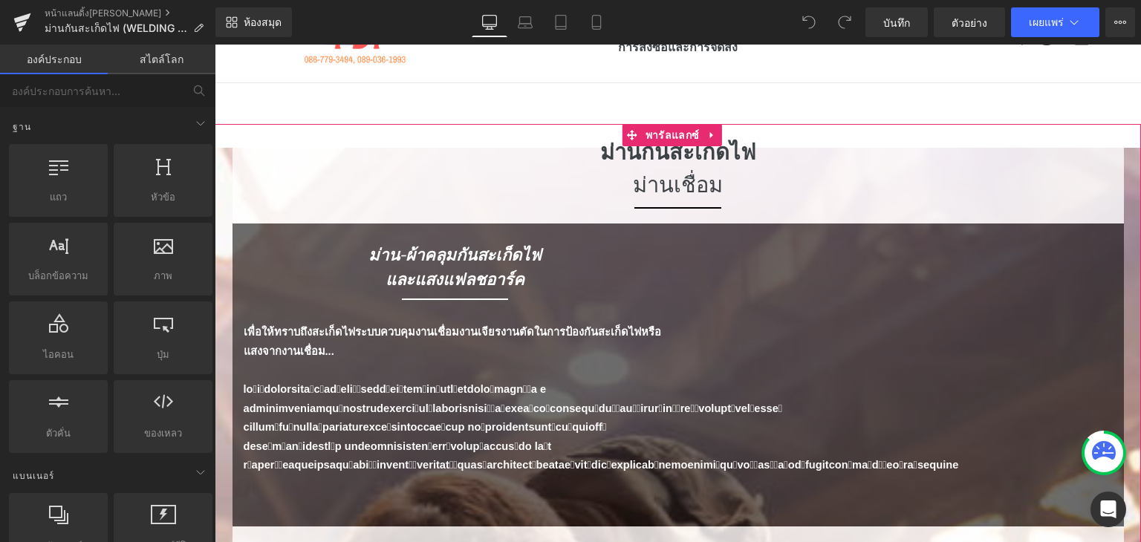
scroll to position [0, 0]
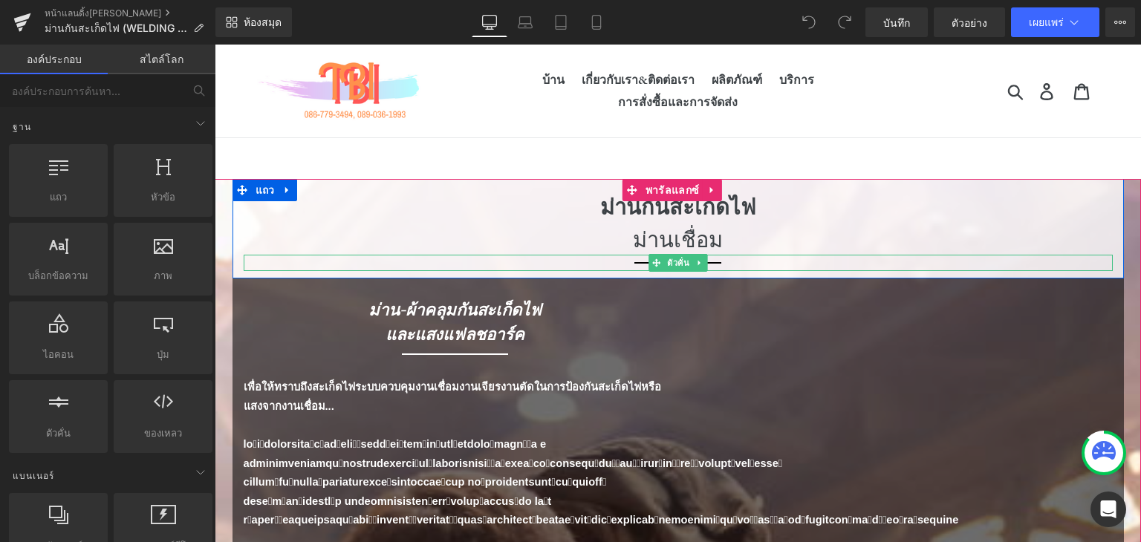
click at [634, 240] on font "ม่านเชื่อม" at bounding box center [678, 238] width 90 height 29
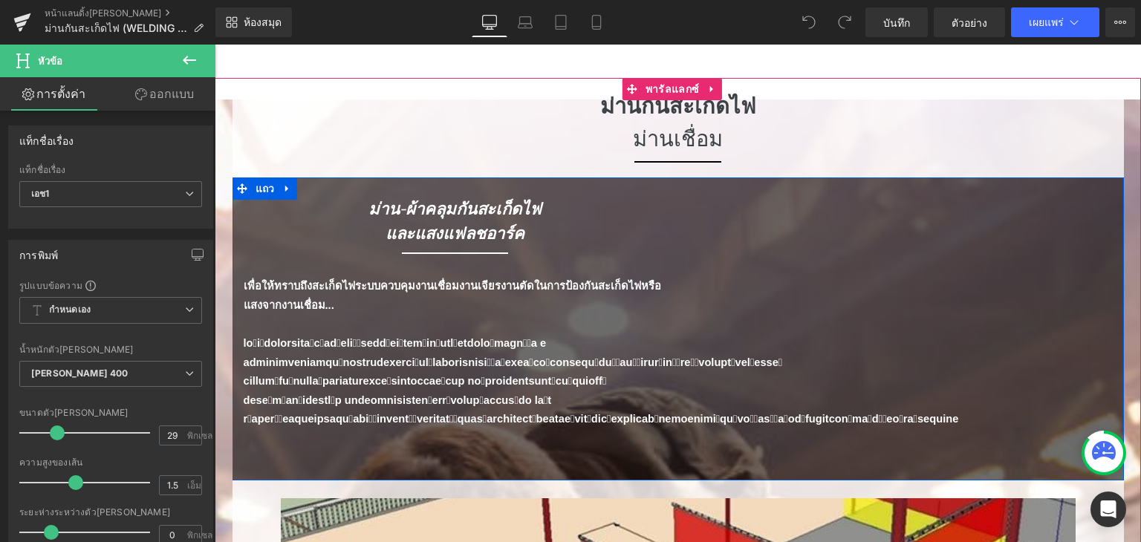
scroll to position [149, 0]
